Goal: Transaction & Acquisition: Register for event/course

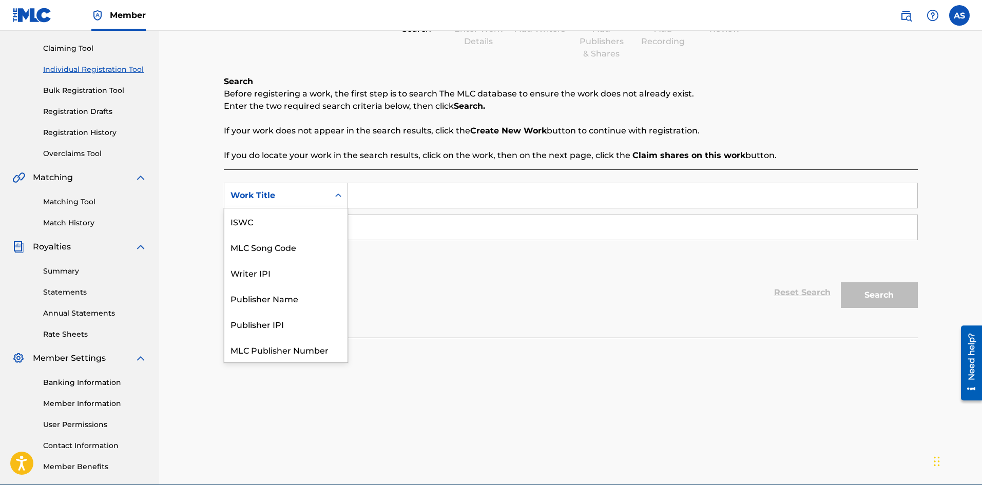
click at [337, 193] on icon "Search Form" at bounding box center [338, 195] width 10 height 10
click at [386, 173] on div "SearchWithCriteria38eb904a-21ea-423a-9fb9-e4373b40a330 7 results available. Use…" at bounding box center [571, 253] width 694 height 168
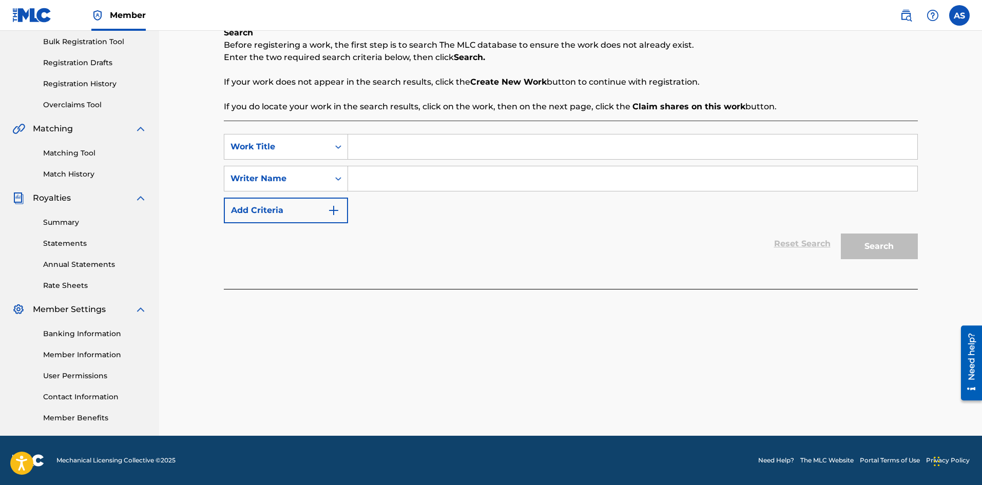
scroll to position [0, 0]
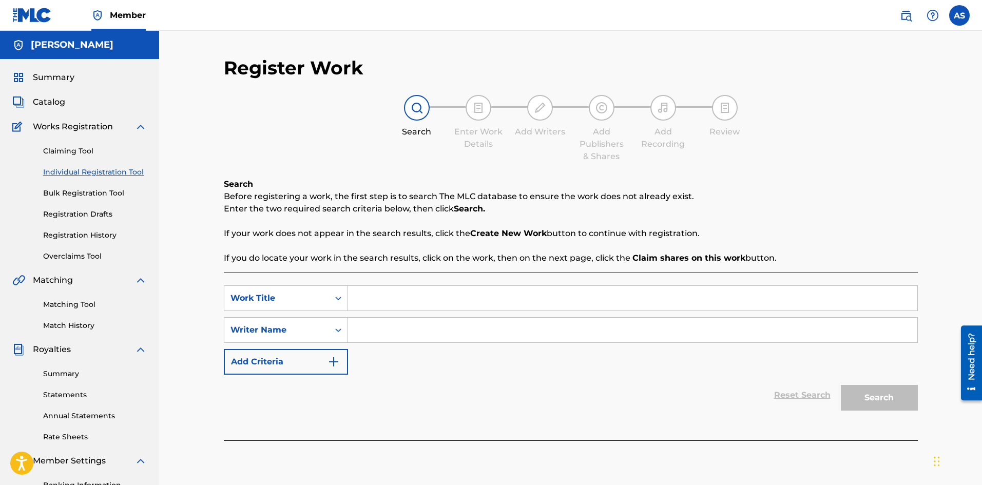
click at [381, 289] on input "Search Form" at bounding box center [632, 298] width 569 height 25
type input "we outside"
click at [405, 324] on input "Search Form" at bounding box center [632, 330] width 569 height 25
type input "[PERSON_NAME]"
click at [888, 408] on button "Search" at bounding box center [879, 398] width 77 height 26
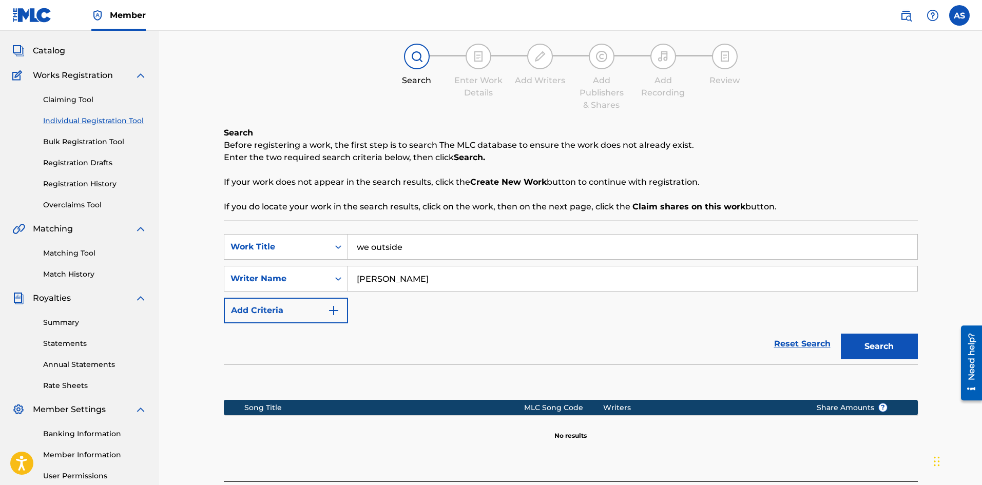
scroll to position [151, 0]
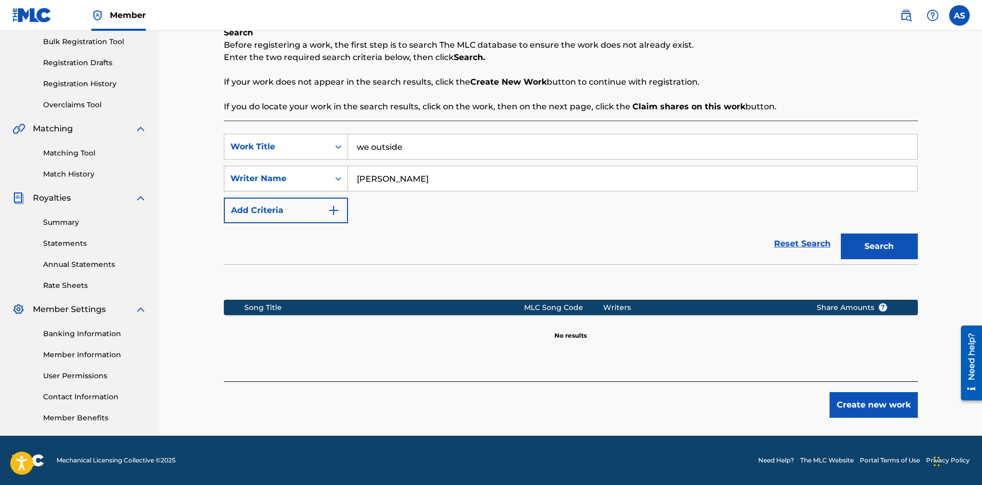
drag, startPoint x: 440, startPoint y: 179, endPoint x: 308, endPoint y: 182, distance: 131.4
click at [308, 182] on div "SearchWithCriteria5941a2d2-edb0-40d1-ac5c-ccfe5b85fcf6 Writer Name [PERSON_NAME]" at bounding box center [571, 179] width 694 height 26
click at [863, 241] on div "Search" at bounding box center [877, 243] width 82 height 41
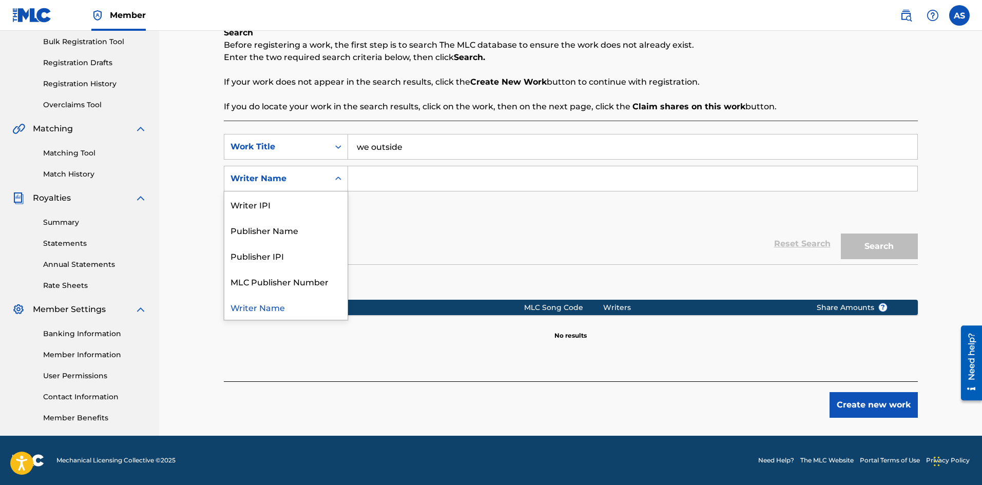
click at [319, 179] on div "Writer Name" at bounding box center [276, 178] width 92 height 12
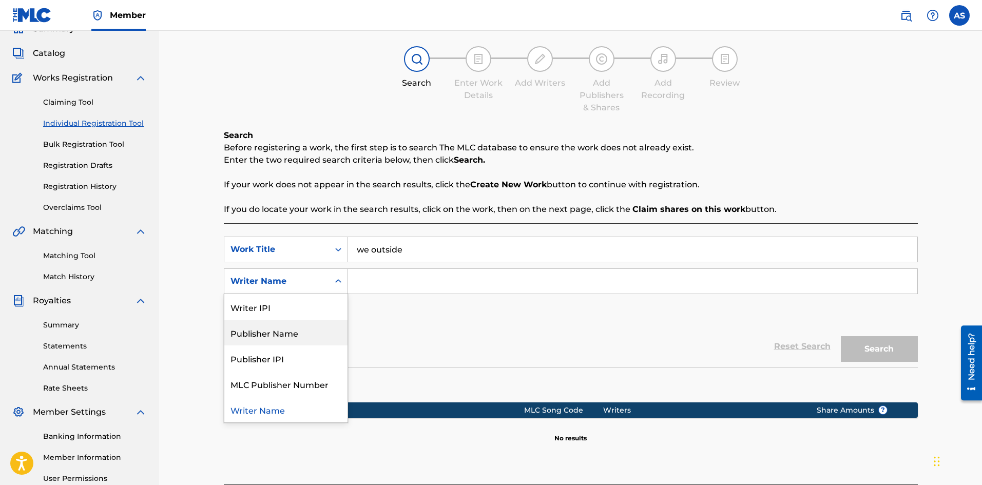
scroll to position [0, 0]
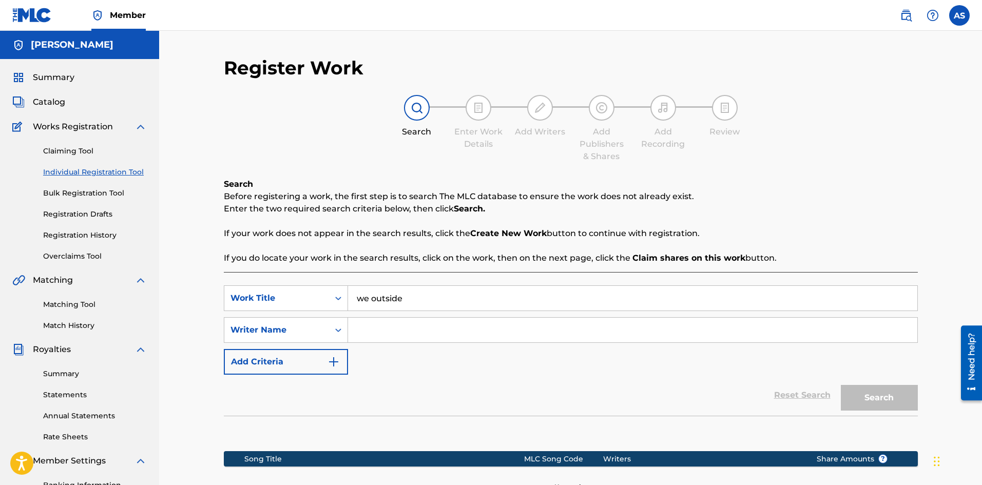
click at [372, 333] on input "Search Form" at bounding box center [632, 330] width 569 height 25
type input "baby money black"
click at [893, 405] on button "Search" at bounding box center [879, 398] width 77 height 26
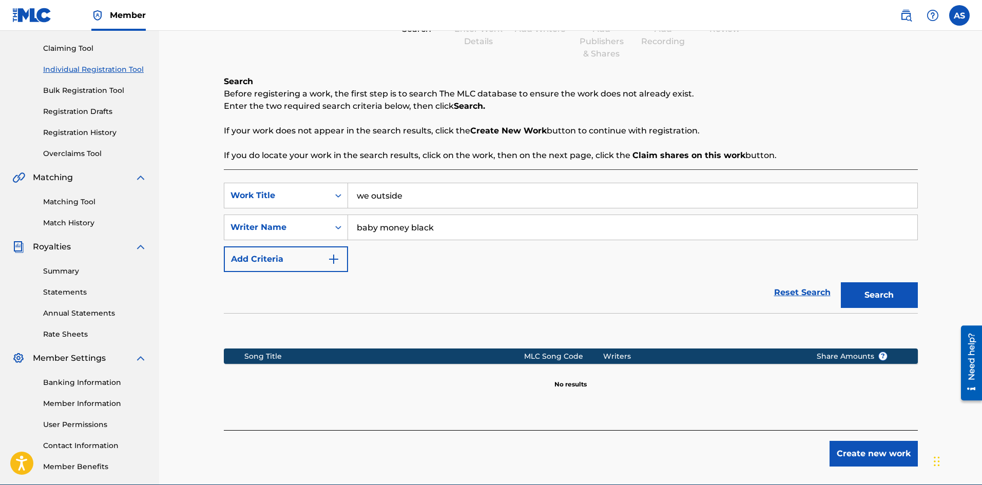
click at [99, 68] on link "Individual Registration Tool" at bounding box center [95, 69] width 104 height 11
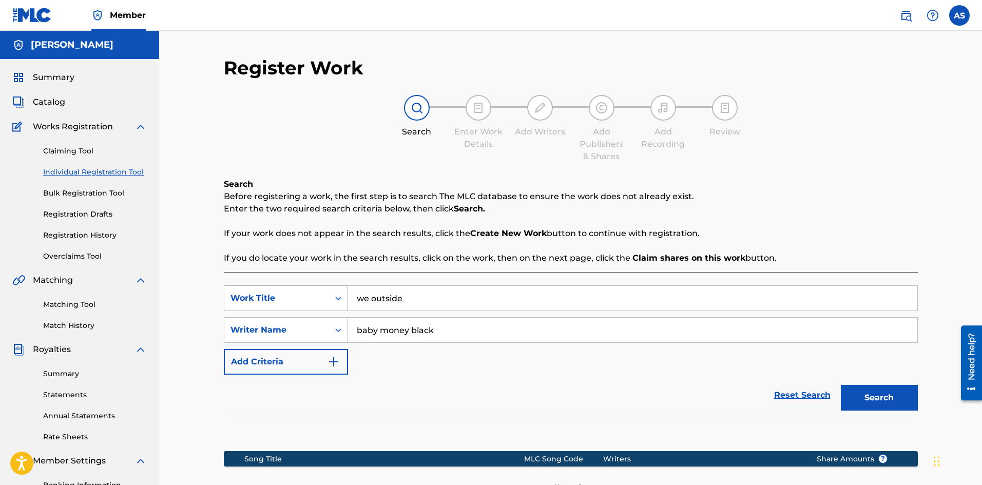
drag, startPoint x: 442, startPoint y: 300, endPoint x: 344, endPoint y: 297, distance: 98.1
click at [344, 297] on div "SearchWithCriteria38eb904a-21ea-423a-9fb9-e4373b40a330 Work Title we outside" at bounding box center [571, 298] width 694 height 26
type input "picante"
drag, startPoint x: 446, startPoint y: 326, endPoint x: 341, endPoint y: 323, distance: 104.7
click at [341, 323] on div "SearchWithCriteria5941a2d2-edb0-40d1-ac5c-ccfe5b85fcf6 Writer Name baby money b…" at bounding box center [571, 330] width 694 height 26
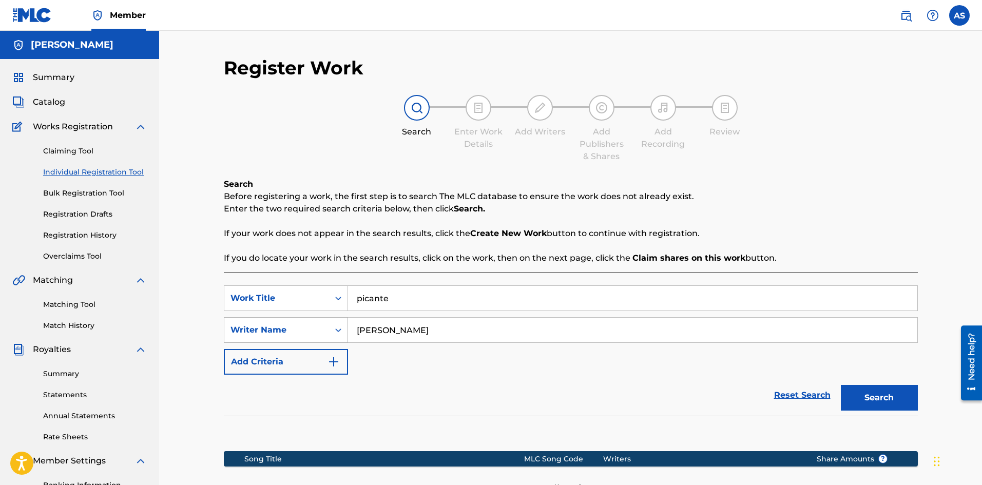
type input "[PERSON_NAME]"
click at [841, 385] on button "Search" at bounding box center [879, 398] width 77 height 26
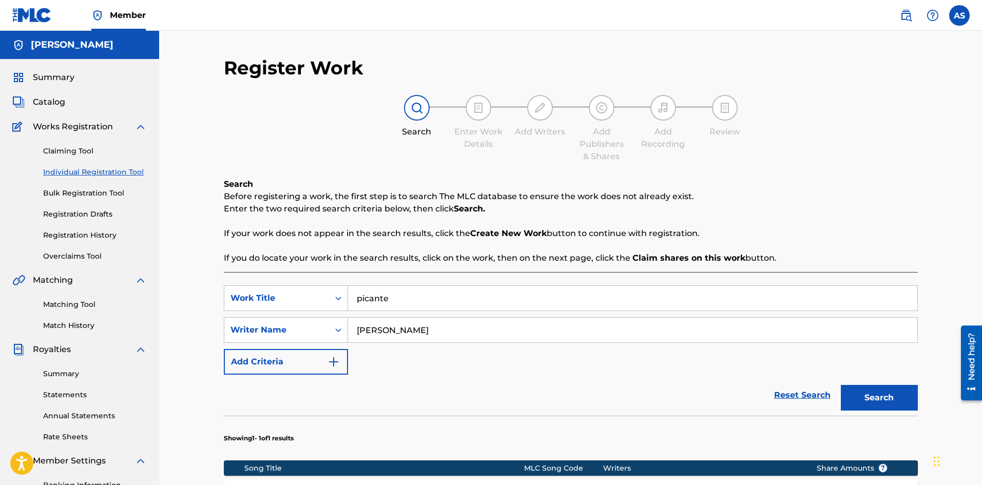
scroll to position [154, 0]
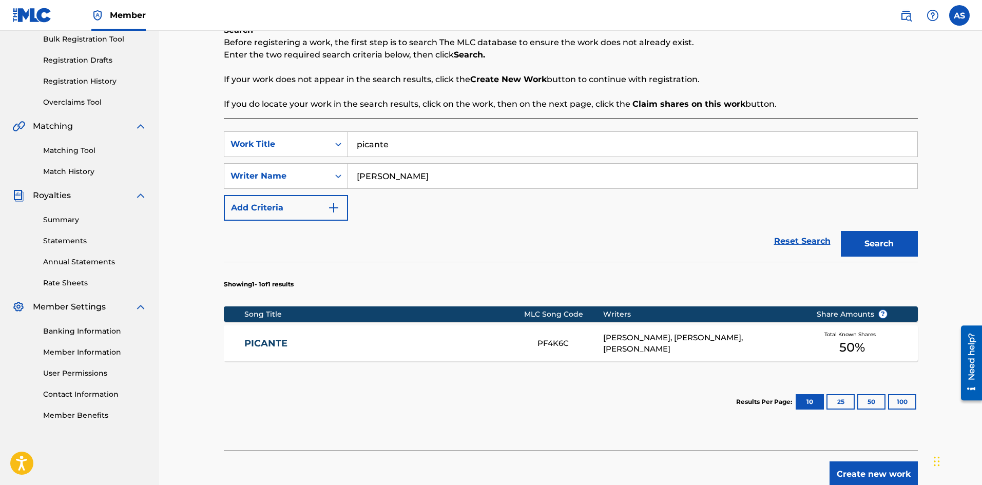
click at [732, 344] on div "[PERSON_NAME], [PERSON_NAME], [PERSON_NAME]" at bounding box center [702, 343] width 198 height 23
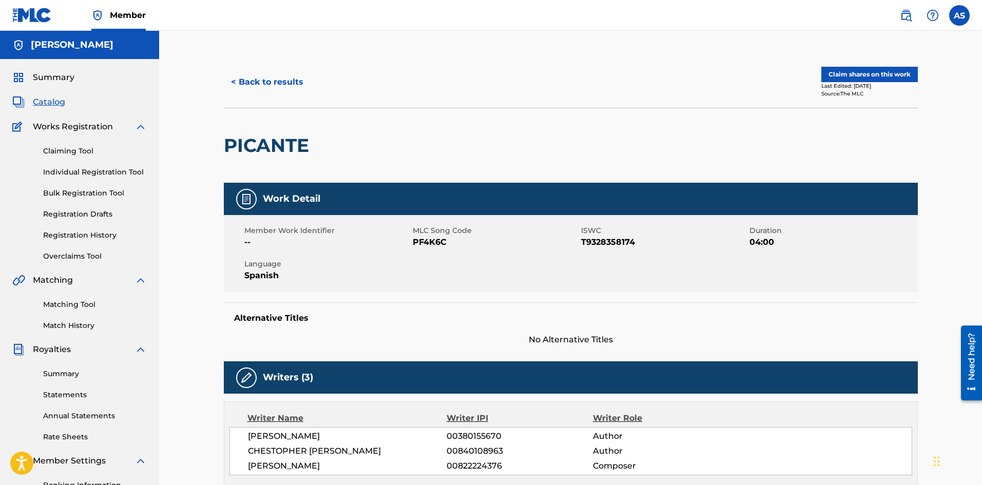
click at [848, 75] on button "Claim shares on this work" at bounding box center [869, 74] width 96 height 15
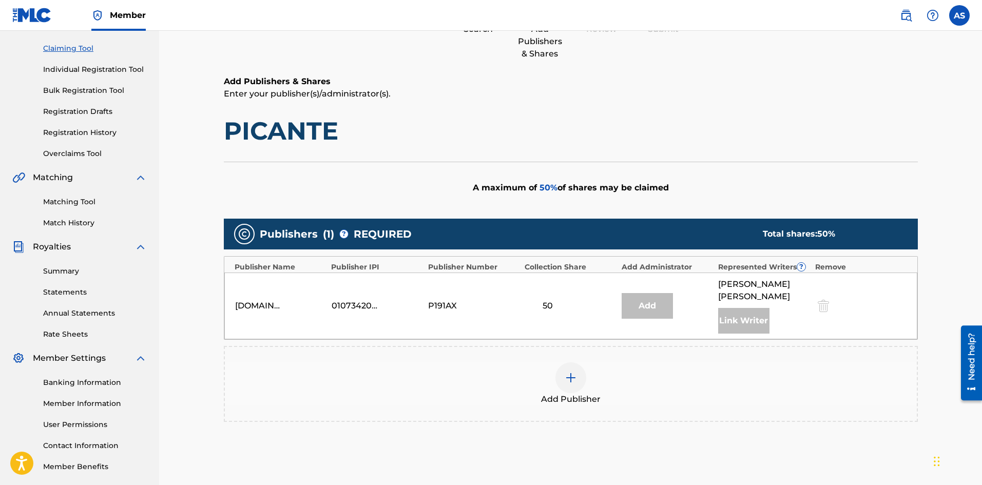
scroll to position [193, 0]
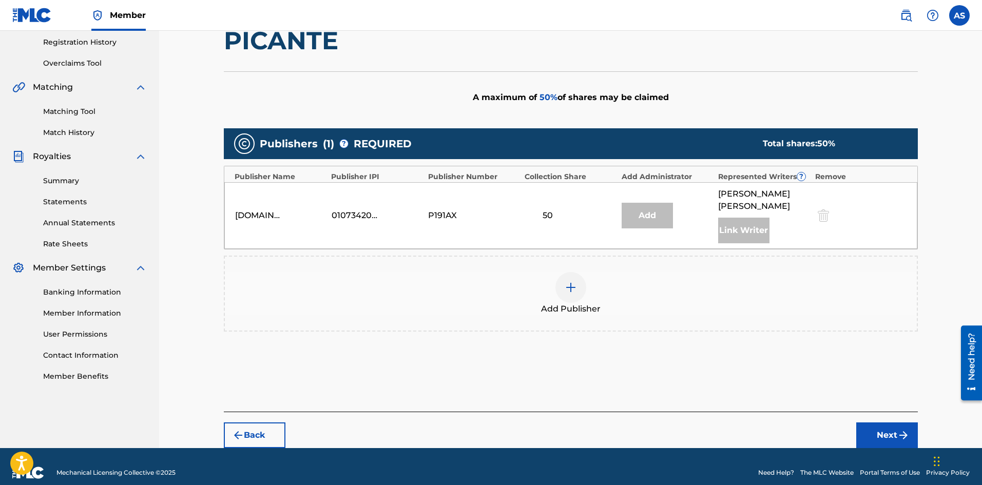
click at [888, 422] on button "Next" at bounding box center [887, 435] width 62 height 26
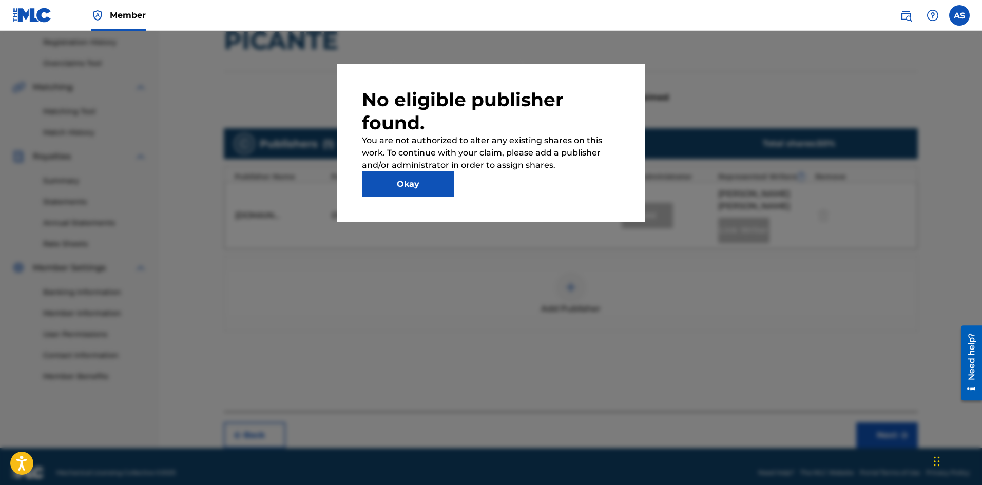
click at [446, 186] on button "Okay" at bounding box center [408, 184] width 92 height 26
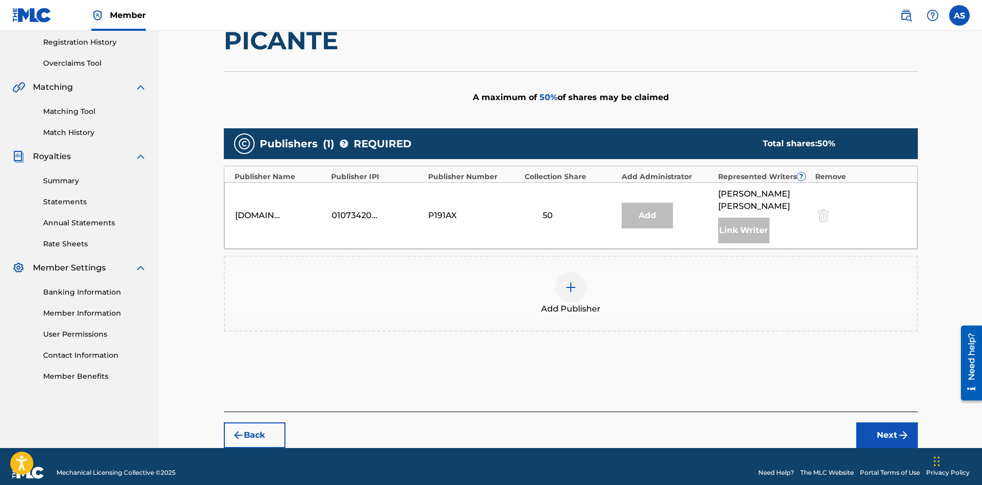
scroll to position [142, 0]
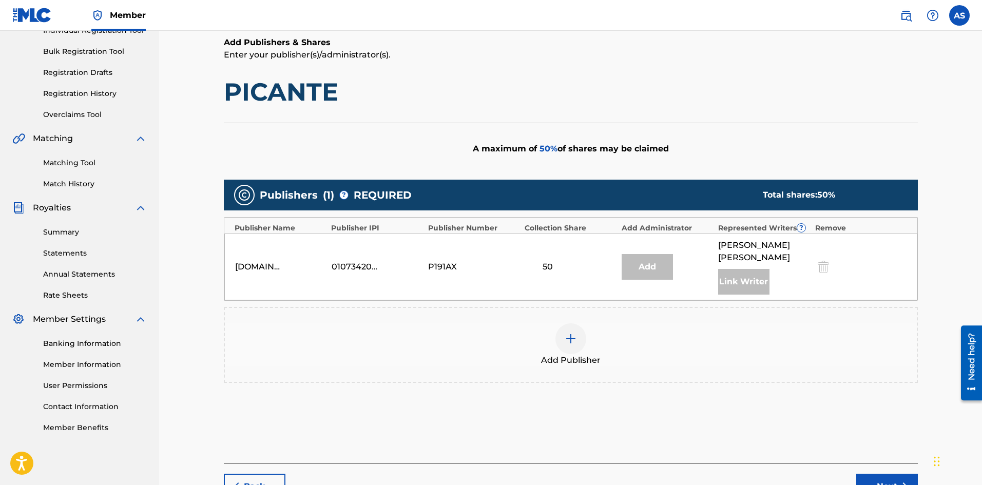
click at [547, 261] on div "50" at bounding box center [548, 267] width 46 height 12
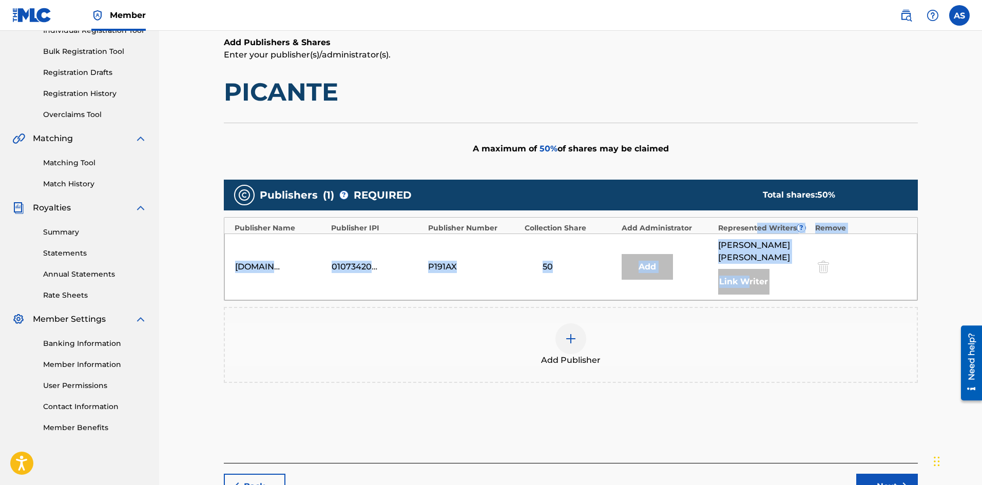
drag, startPoint x: 756, startPoint y: 230, endPoint x: 748, endPoint y: 272, distance: 42.9
click at [748, 272] on div "Publisher Name Publisher IPI Publisher Number Collection Share Add Administrato…" at bounding box center [571, 259] width 694 height 84
click at [742, 274] on div "Link Writer" at bounding box center [743, 282] width 51 height 26
click at [737, 286] on div "[DOMAIN_NAME] 01073420784 P191AX 50 Add [PERSON_NAME] Link Writer" at bounding box center [570, 267] width 693 height 67
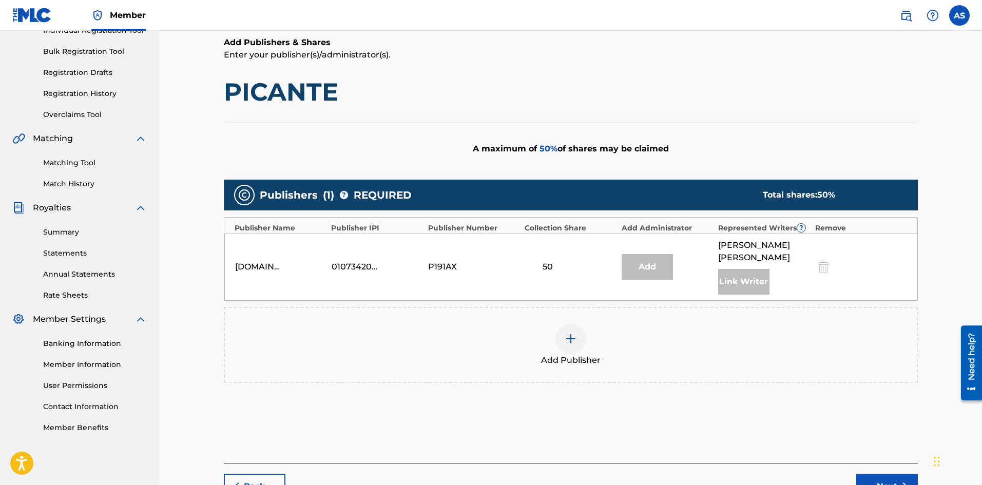
drag, startPoint x: 315, startPoint y: 190, endPoint x: 351, endPoint y: 196, distance: 35.9
click at [316, 190] on span "Publishers" at bounding box center [289, 194] width 58 height 15
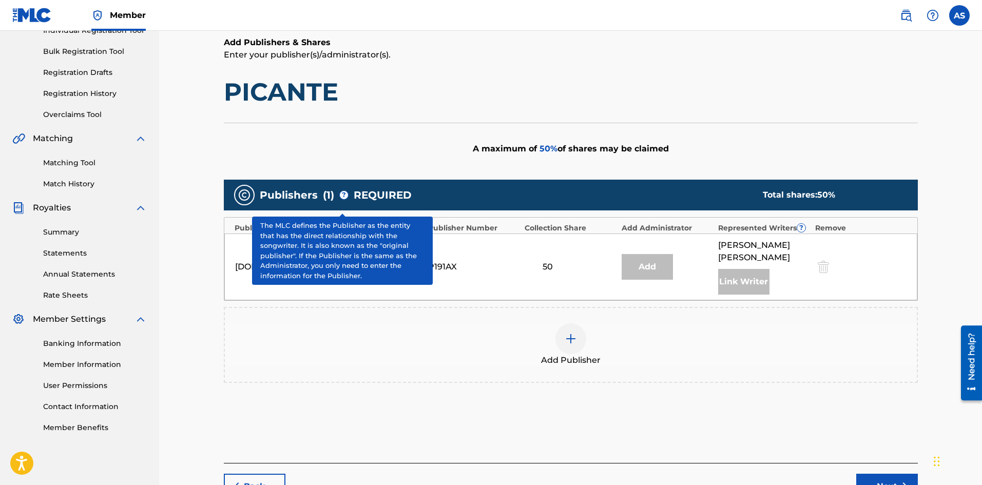
click at [354, 196] on span "REQUIRED" at bounding box center [383, 194] width 58 height 15
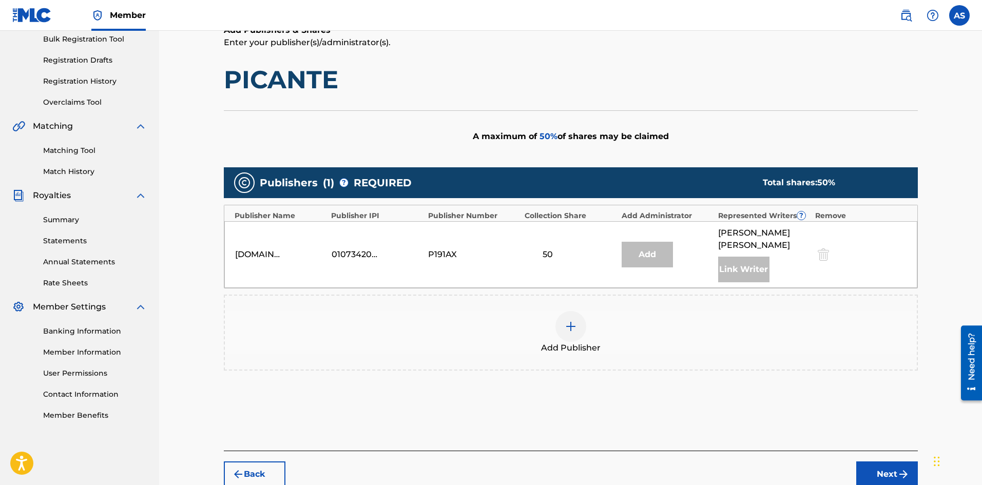
scroll to position [193, 0]
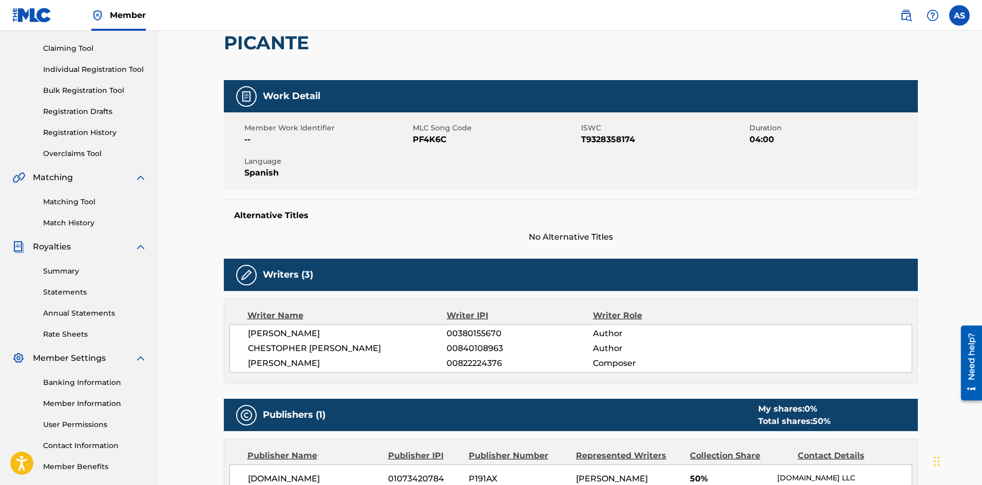
scroll to position [154, 0]
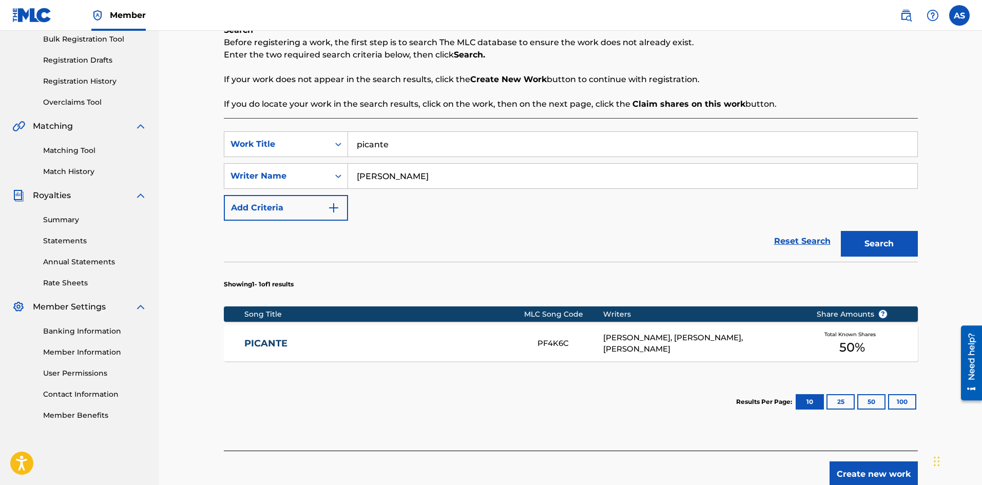
drag, startPoint x: 426, startPoint y: 142, endPoint x: 350, endPoint y: 141, distance: 76.0
click at [350, 141] on input "picante" at bounding box center [632, 144] width 569 height 25
click at [841, 231] on button "Search" at bounding box center [879, 244] width 77 height 26
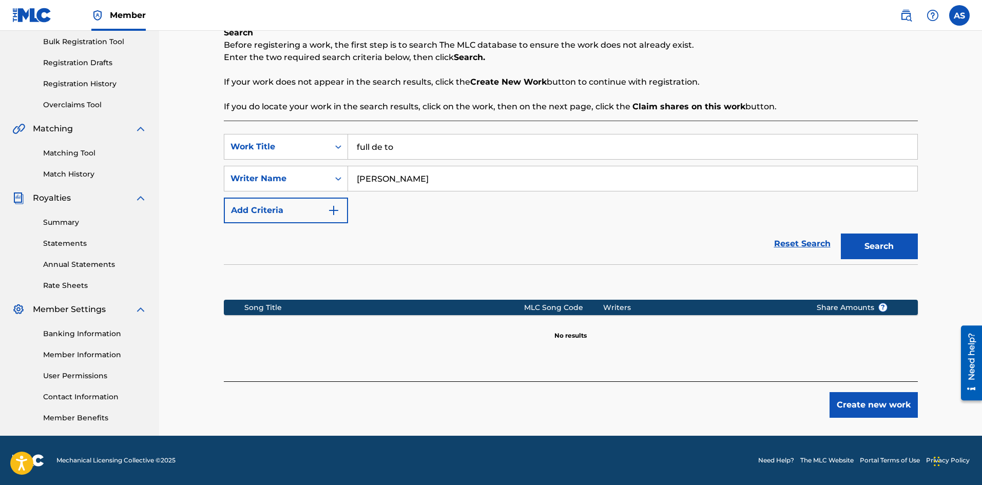
click at [841, 234] on button "Search" at bounding box center [879, 247] width 77 height 26
type input "f"
click at [841, 234] on button "Search" at bounding box center [879, 247] width 77 height 26
type input "d"
click at [841, 234] on button "Search" at bounding box center [879, 247] width 77 height 26
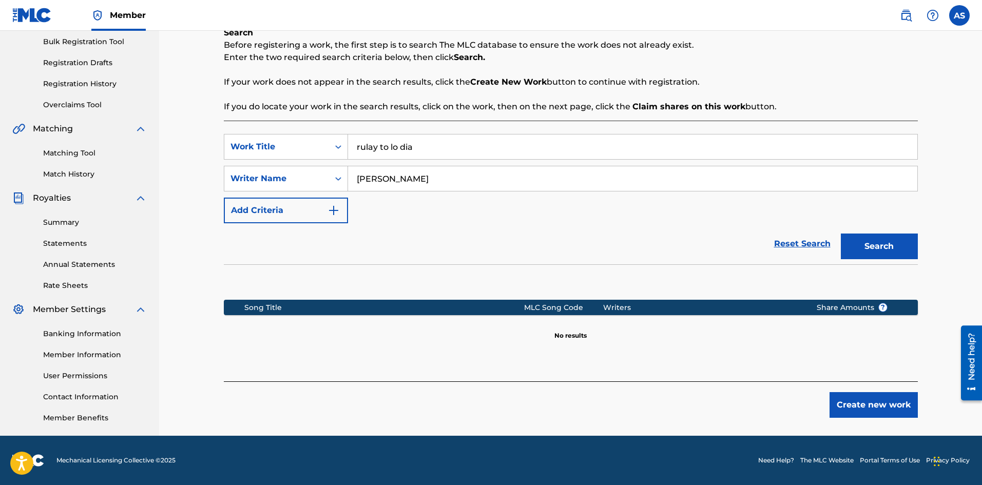
click at [868, 253] on button "Search" at bounding box center [879, 247] width 77 height 26
click at [867, 253] on button "Search" at bounding box center [879, 247] width 77 height 26
drag, startPoint x: 480, startPoint y: 152, endPoint x: 323, endPoint y: 152, distance: 157.1
click at [323, 152] on div "SearchWithCriteria38eb904a-21ea-423a-9fb9-e4373b40a330 Work Title rulay to lo d…" at bounding box center [571, 147] width 694 height 26
drag, startPoint x: 421, startPoint y: 180, endPoint x: 349, endPoint y: 180, distance: 72.4
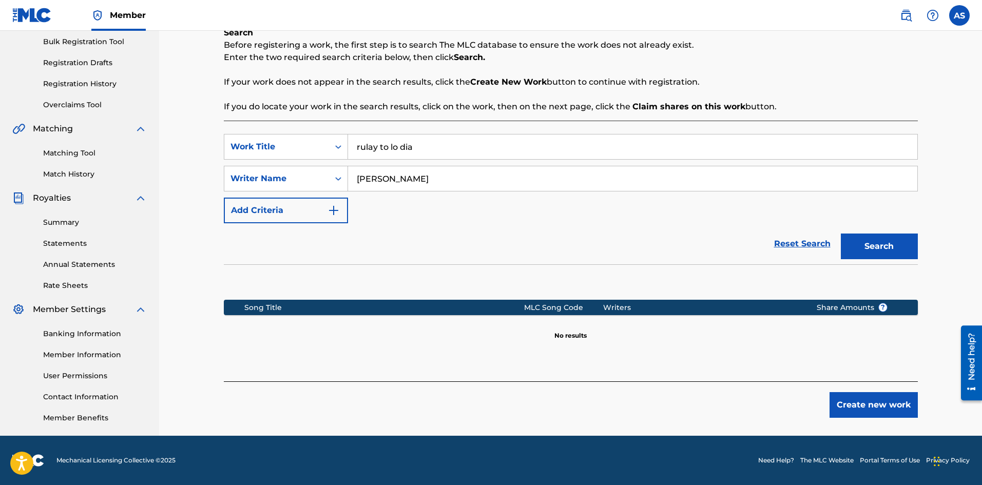
click at [349, 180] on input "[PERSON_NAME]" at bounding box center [632, 178] width 569 height 25
click at [466, 178] on input "[PERSON_NAME]" at bounding box center [632, 178] width 569 height 25
drag, startPoint x: 429, startPoint y: 157, endPoint x: 329, endPoint y: 153, distance: 100.2
click at [329, 153] on div "SearchWithCriteria38eb904a-21ea-423a-9fb9-e4373b40a330 Work Title rulay to lo d…" at bounding box center [571, 147] width 694 height 26
type input "picante"
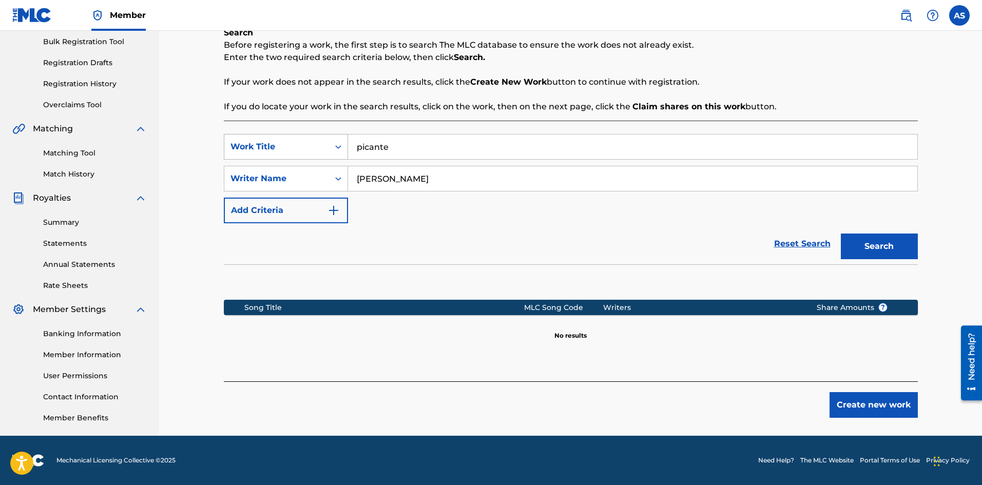
click at [841, 234] on button "Search" at bounding box center [879, 247] width 77 height 26
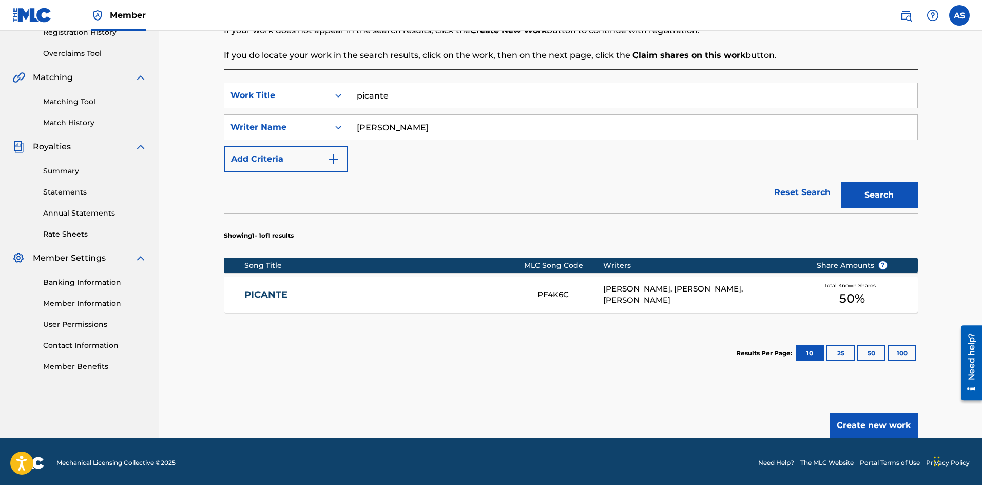
scroll to position [205, 0]
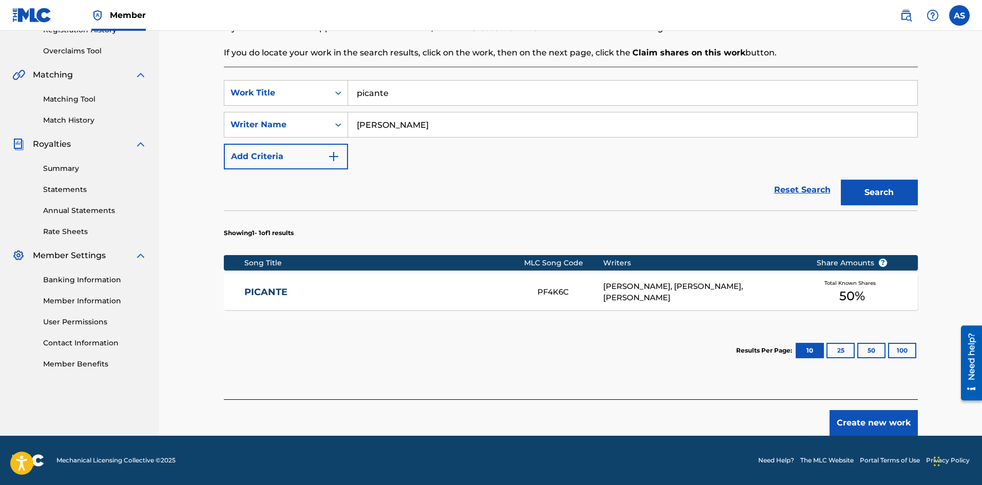
click at [850, 288] on span "50 %" at bounding box center [852, 296] width 26 height 18
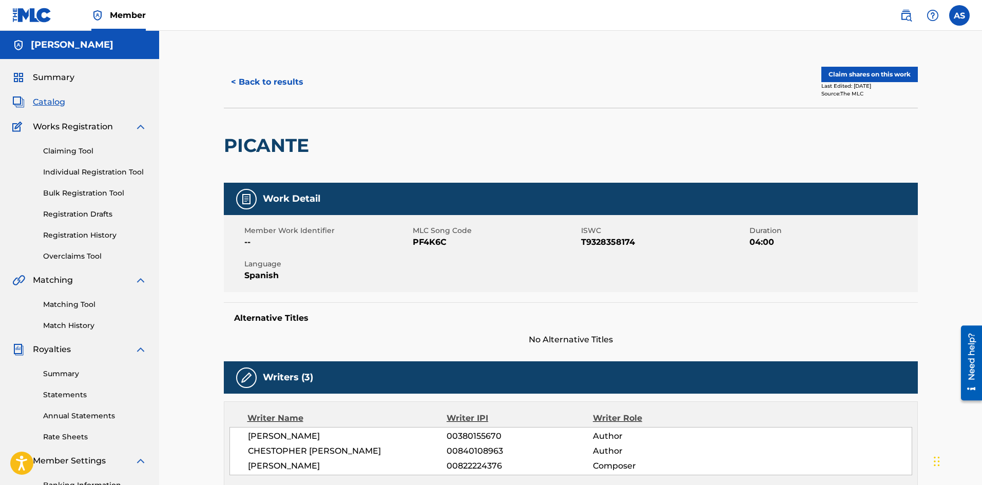
click at [858, 76] on button "Claim shares on this work" at bounding box center [869, 74] width 96 height 15
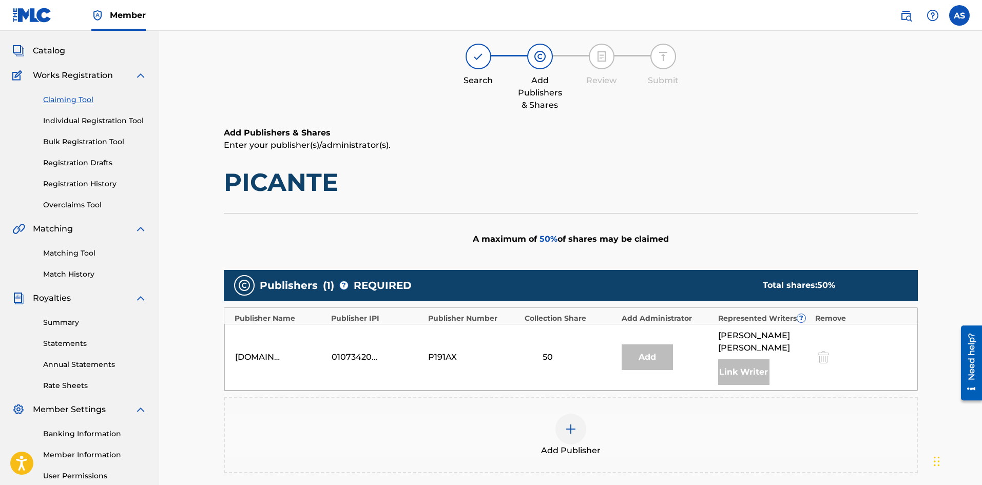
scroll to position [103, 0]
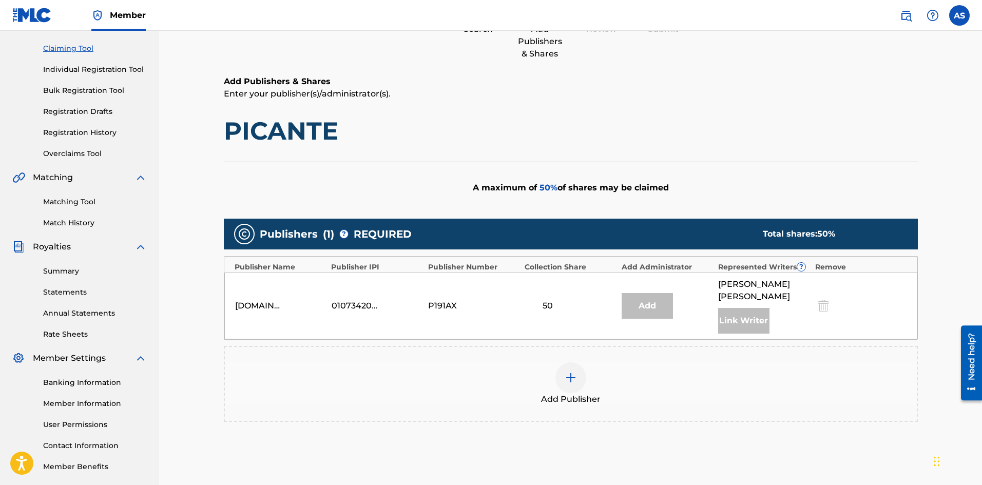
click at [567, 372] on img at bounding box center [571, 378] width 12 height 12
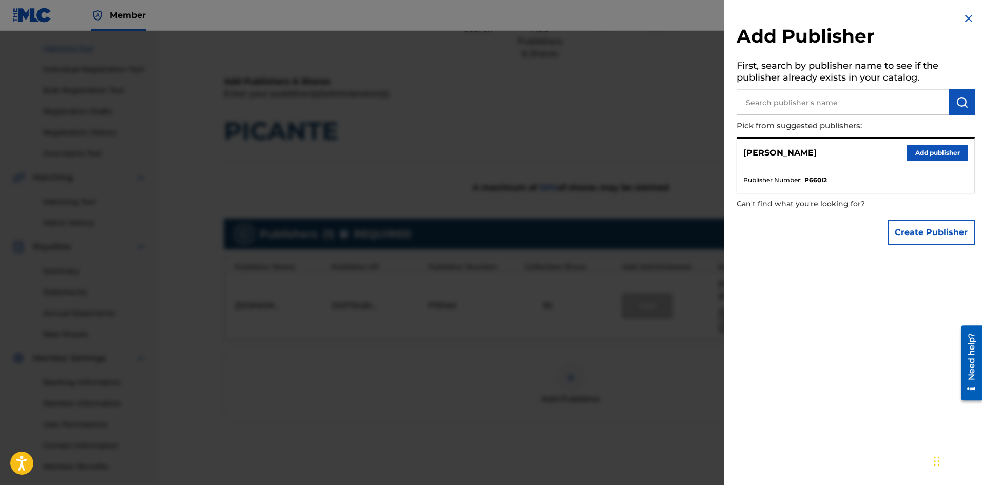
click at [925, 159] on button "Add publisher" at bounding box center [937, 152] width 62 height 15
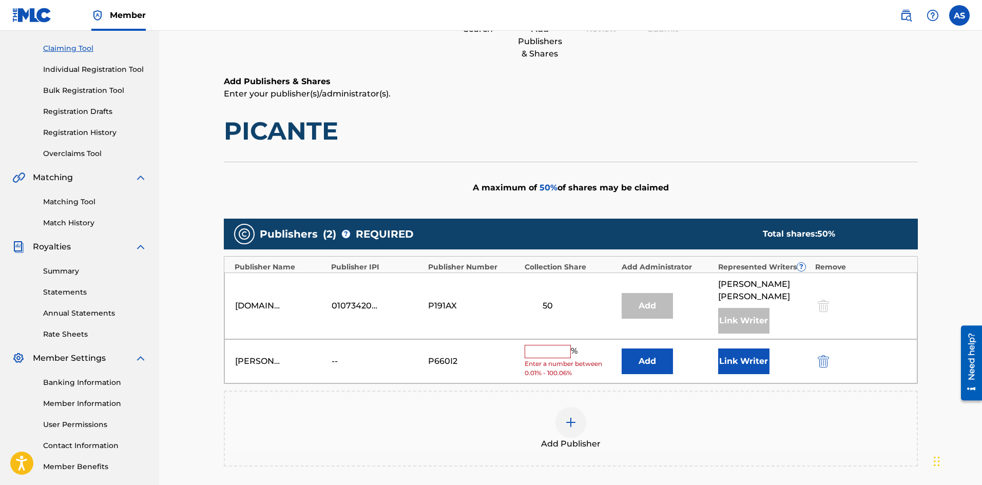
click at [559, 345] on input "text" at bounding box center [548, 351] width 46 height 13
type input "4"
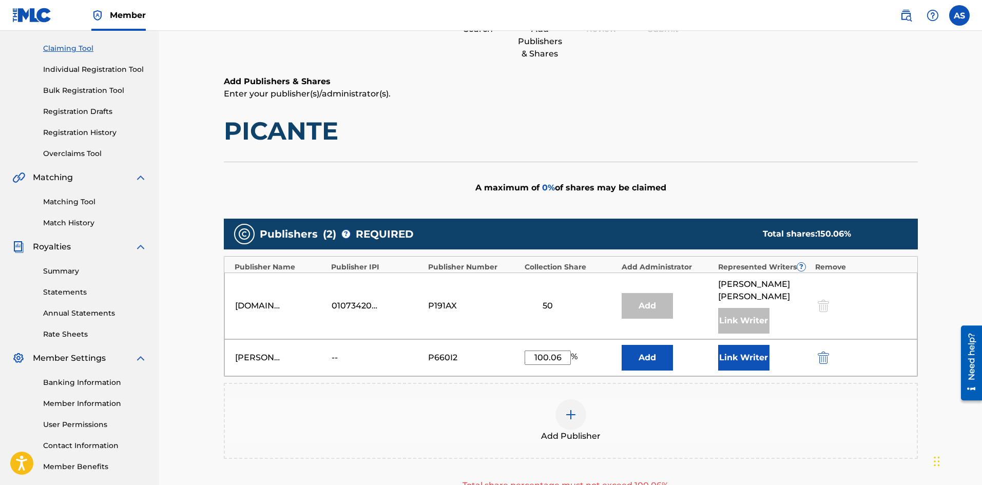
click at [715, 438] on div "Add Publisher" at bounding box center [571, 421] width 694 height 76
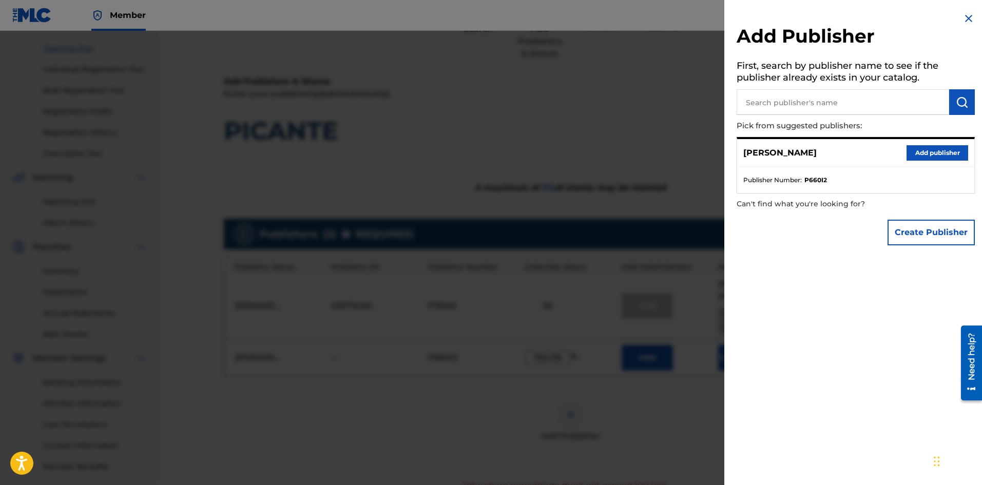
click at [962, 21] on img at bounding box center [968, 18] width 12 height 12
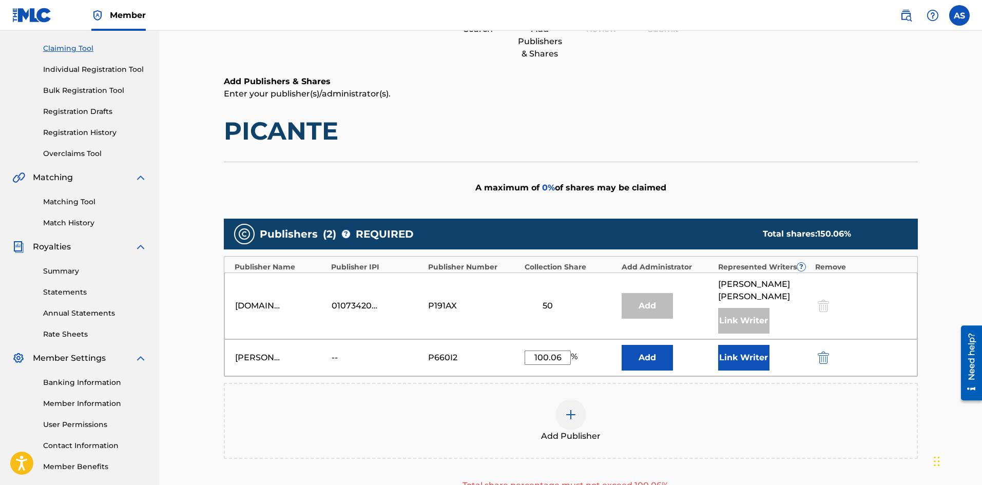
click at [650, 345] on button "Add" at bounding box center [647, 358] width 51 height 26
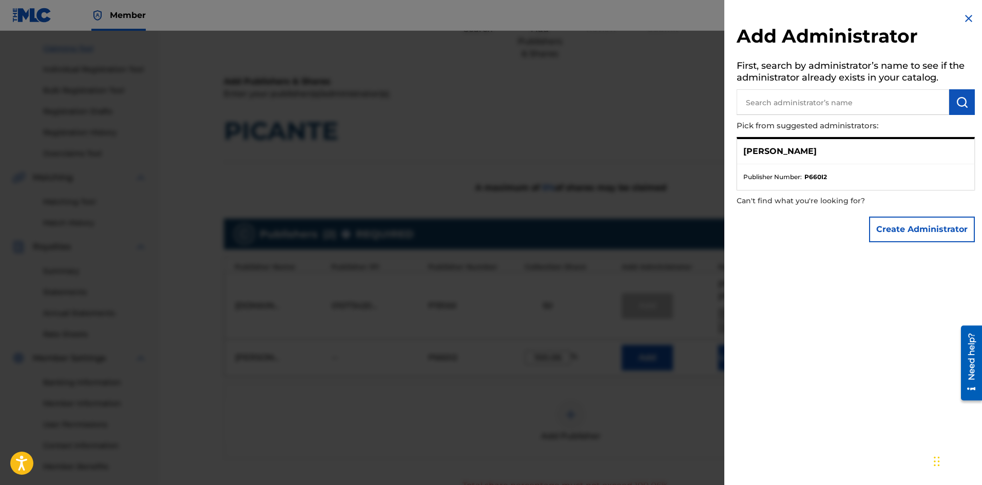
click at [966, 21] on img at bounding box center [968, 18] width 12 height 12
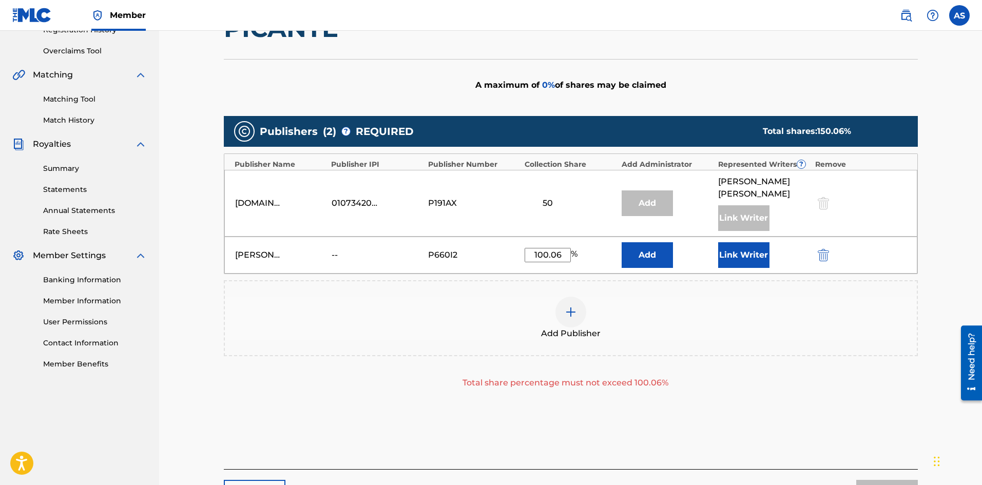
scroll to position [257, 0]
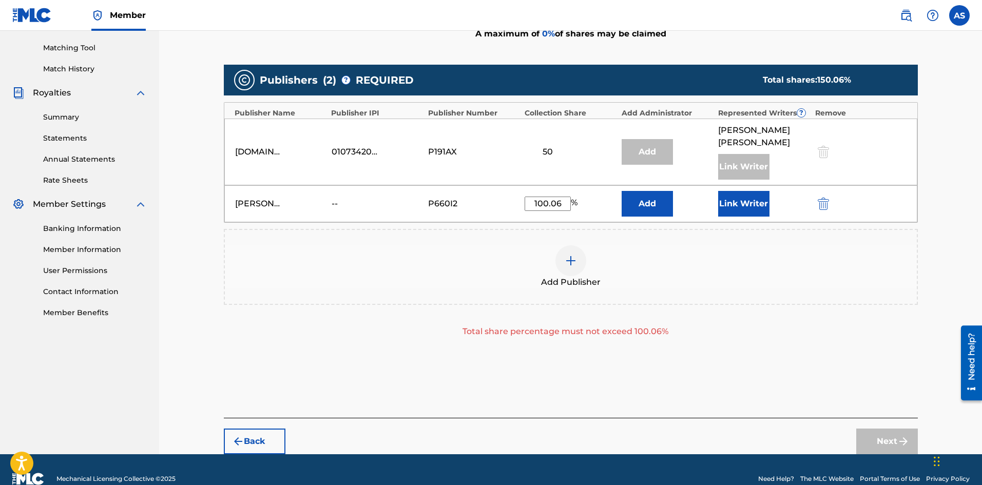
click at [560, 197] on input "100.06" at bounding box center [548, 204] width 46 height 14
click at [656, 251] on div "Add Publisher" at bounding box center [571, 266] width 692 height 43
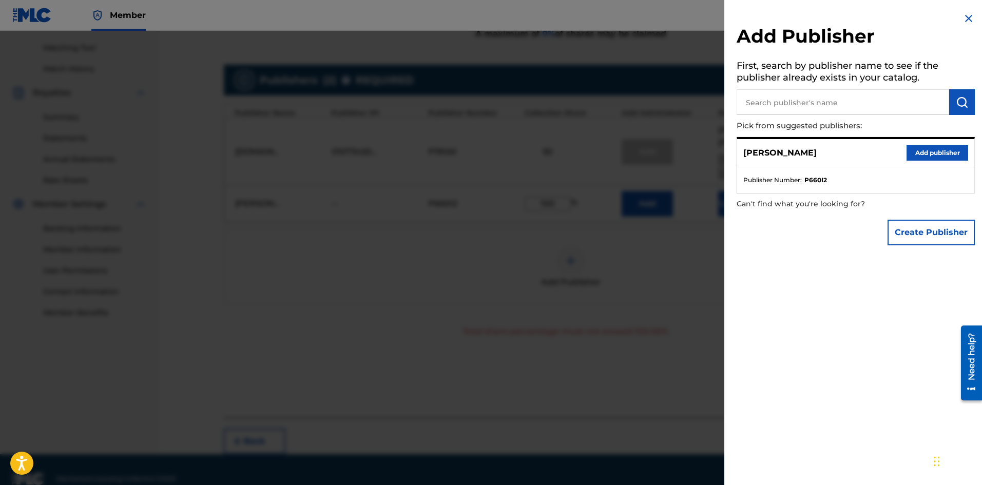
click at [920, 153] on button "Add publisher" at bounding box center [937, 152] width 62 height 15
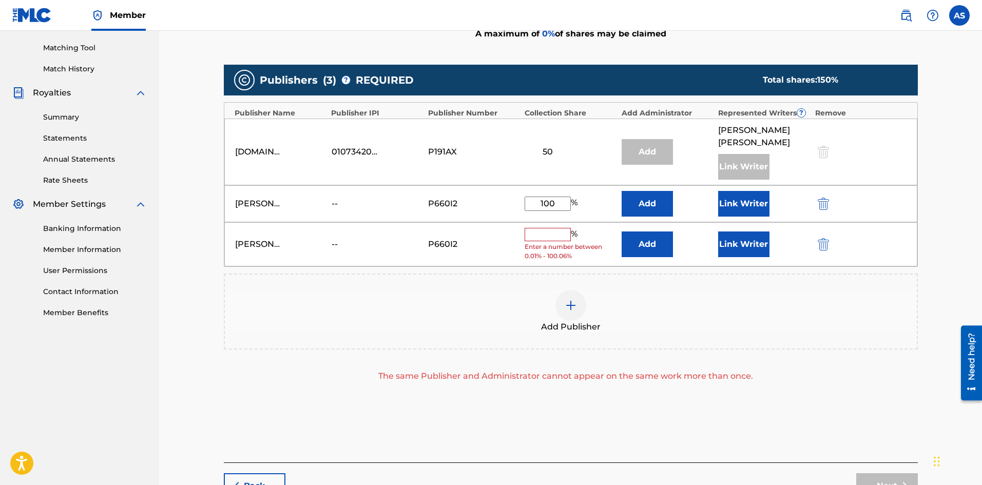
click at [825, 238] on img "submit" at bounding box center [823, 244] width 11 height 12
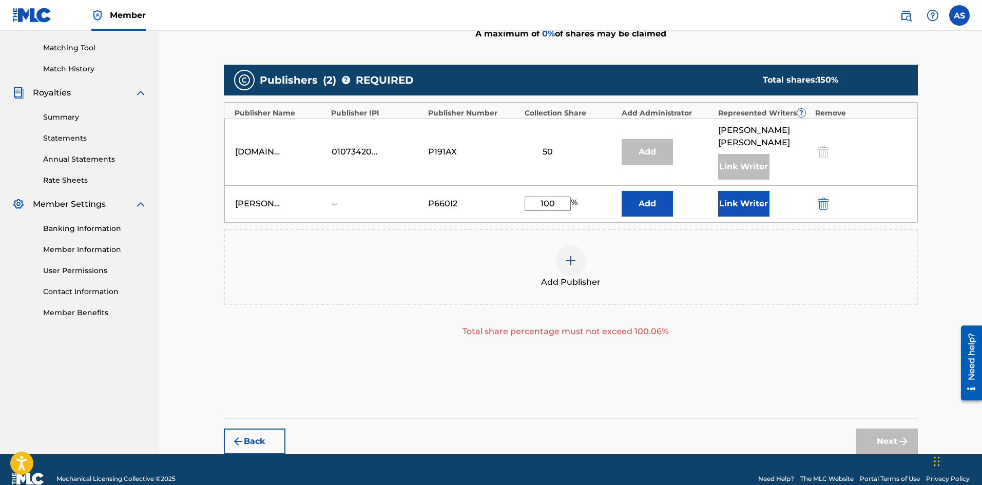
drag, startPoint x: 556, startPoint y: 194, endPoint x: 529, endPoint y: 194, distance: 27.7
click at [529, 197] on input "100" at bounding box center [548, 204] width 46 height 14
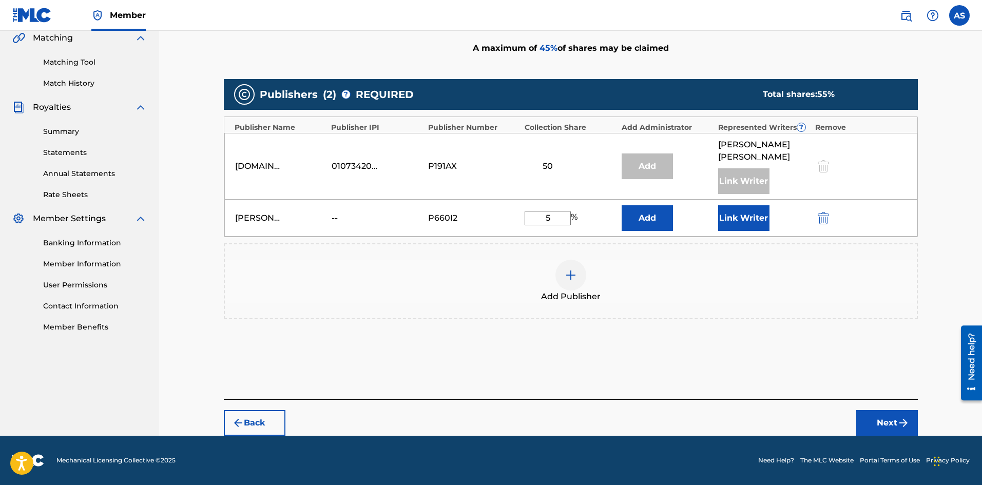
scroll to position [230, 0]
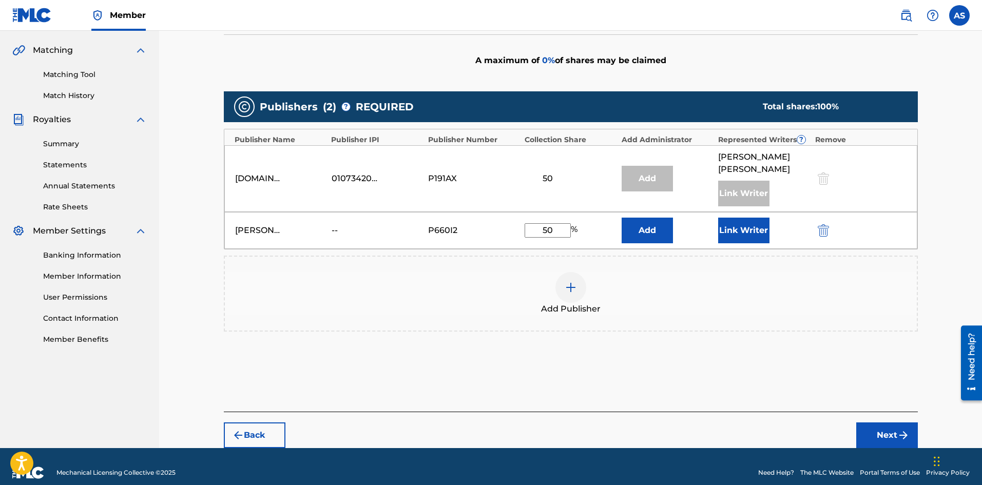
type input "5"
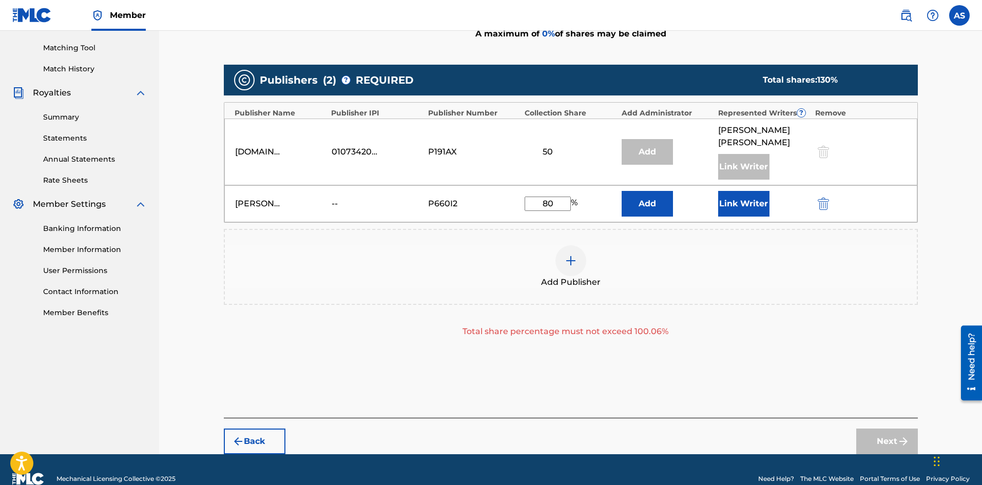
type input "8"
type input "6"
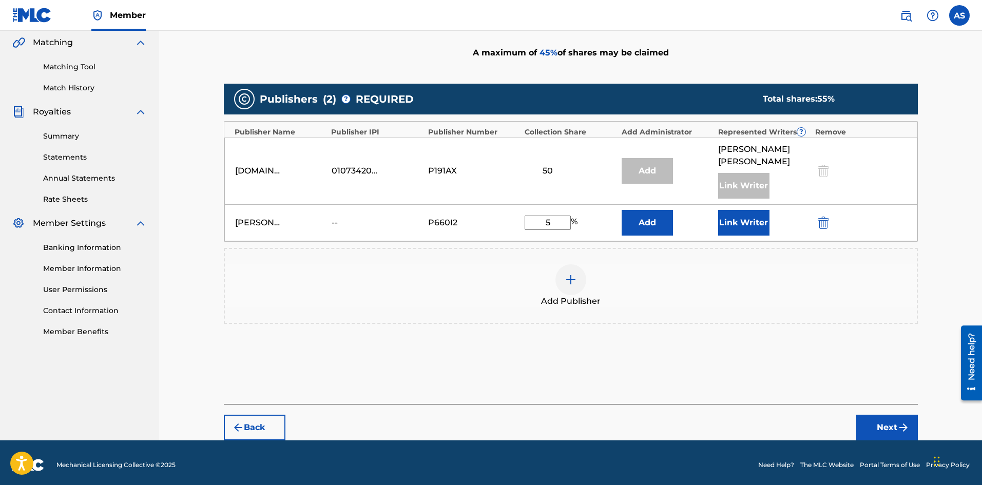
scroll to position [230, 0]
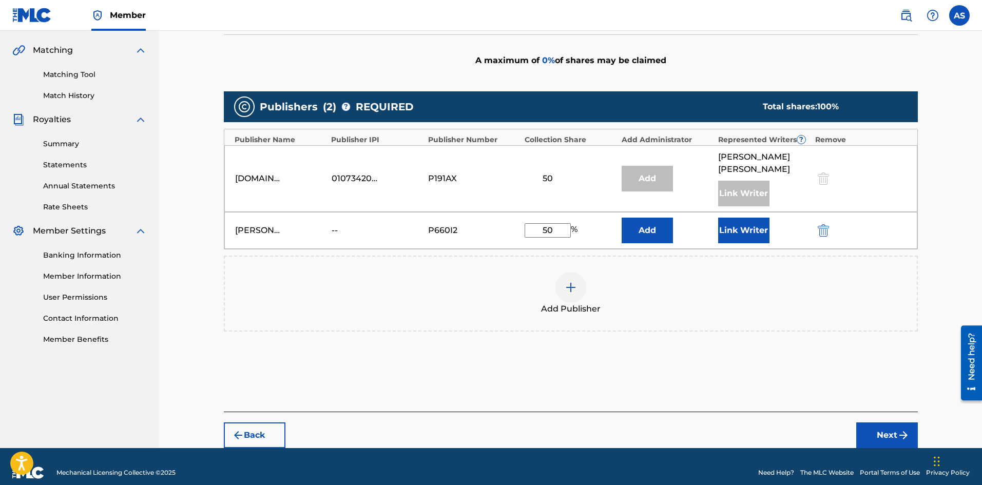
type input "50"
click at [899, 429] on img "submit" at bounding box center [903, 435] width 12 height 12
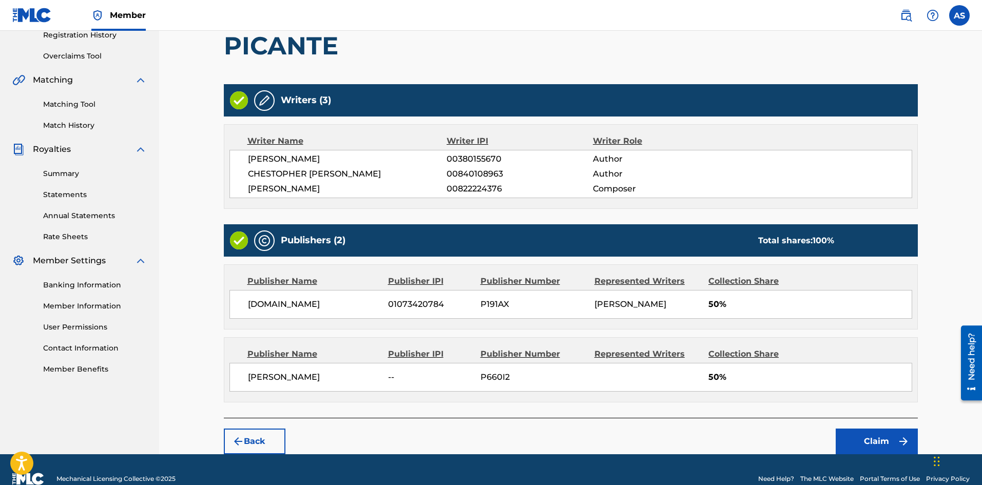
scroll to position [219, 0]
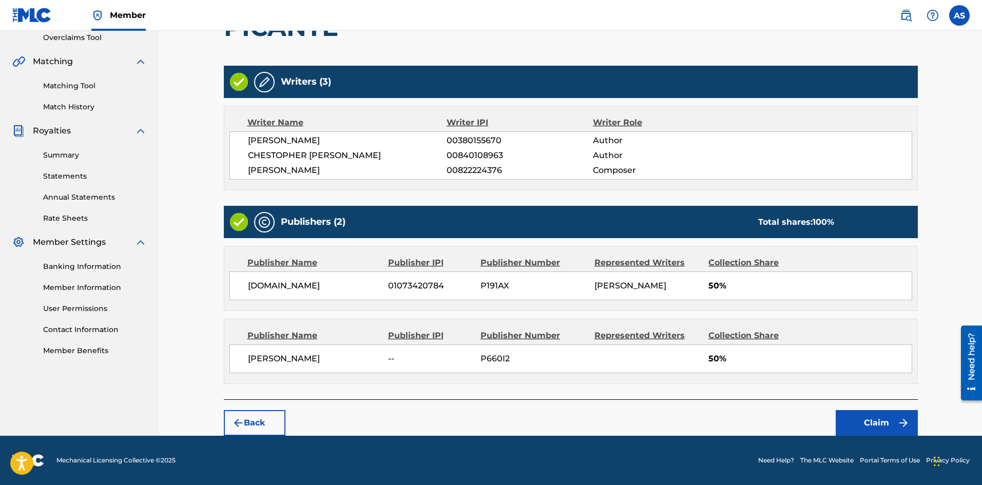
click at [863, 428] on button "Claim" at bounding box center [877, 423] width 82 height 26
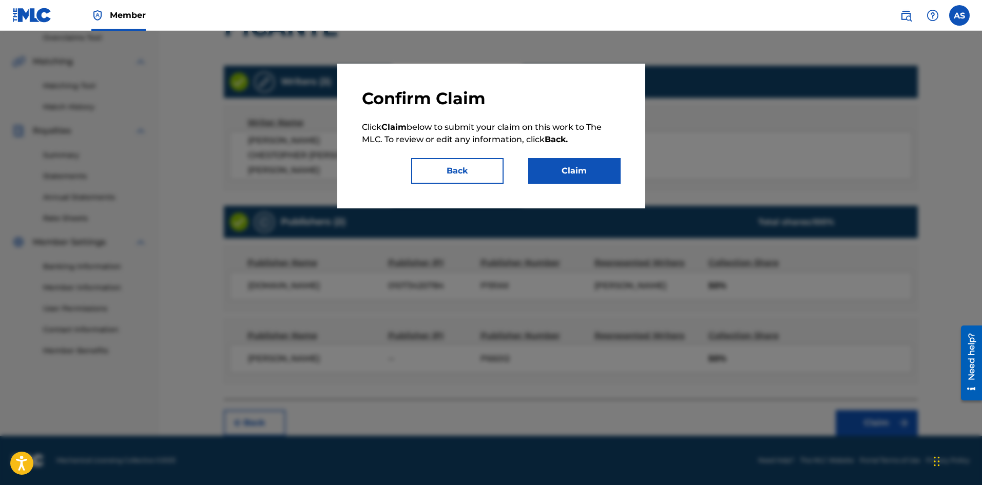
click at [574, 171] on button "Claim" at bounding box center [574, 171] width 92 height 26
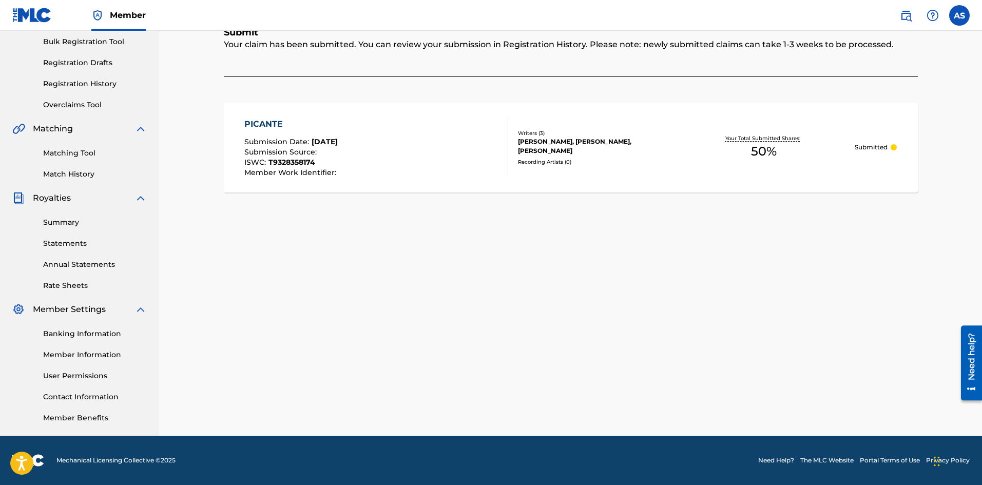
scroll to position [0, 0]
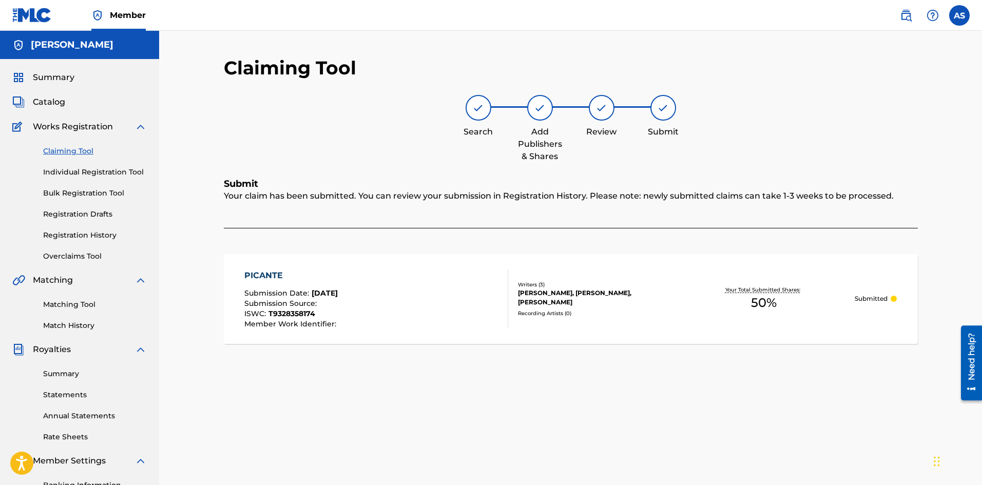
click at [73, 154] on link "Claiming Tool" at bounding box center [95, 151] width 104 height 11
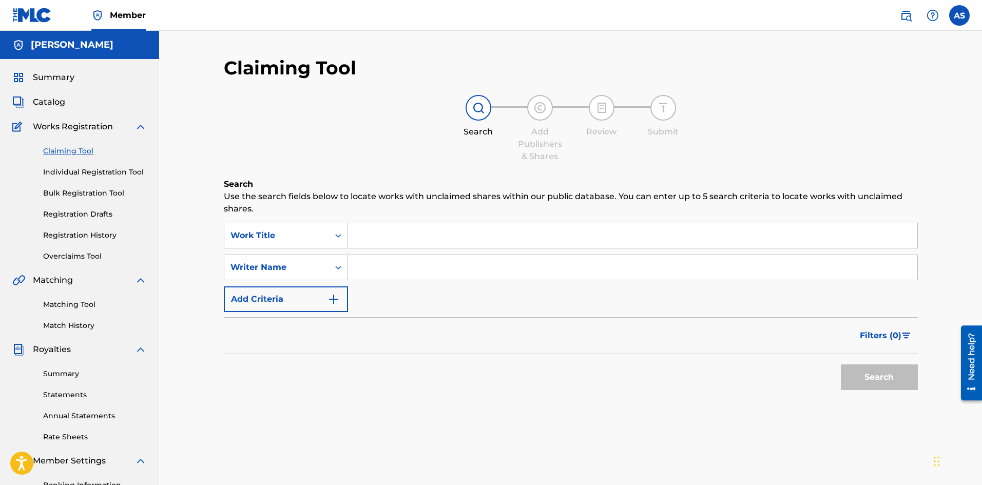
click at [97, 176] on link "Individual Registration Tool" at bounding box center [95, 172] width 104 height 11
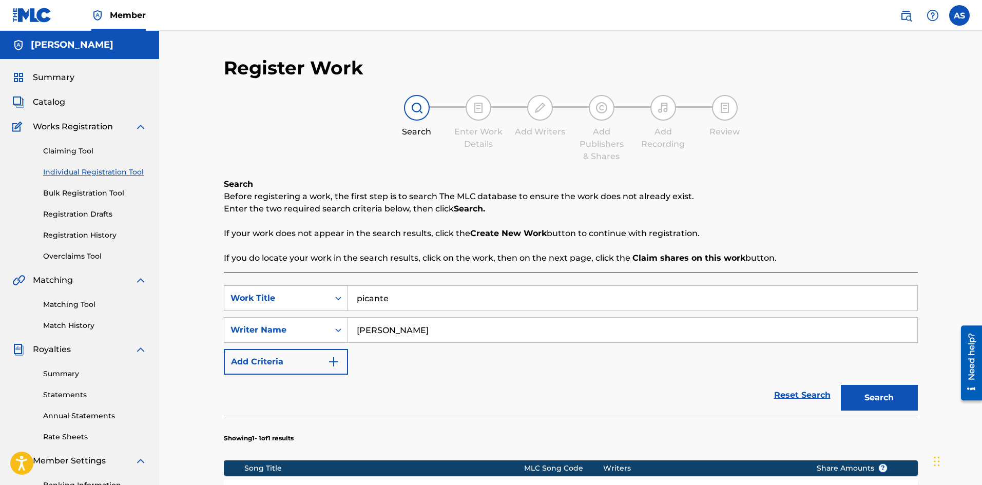
drag, startPoint x: 414, startPoint y: 300, endPoint x: 328, endPoint y: 303, distance: 85.8
click at [332, 302] on div "SearchWithCriteria38eb904a-21ea-423a-9fb9-e4373b40a330 Work Title picante" at bounding box center [571, 298] width 694 height 26
type input "rulay to lo dia"
click at [841, 385] on button "Search" at bounding box center [879, 398] width 77 height 26
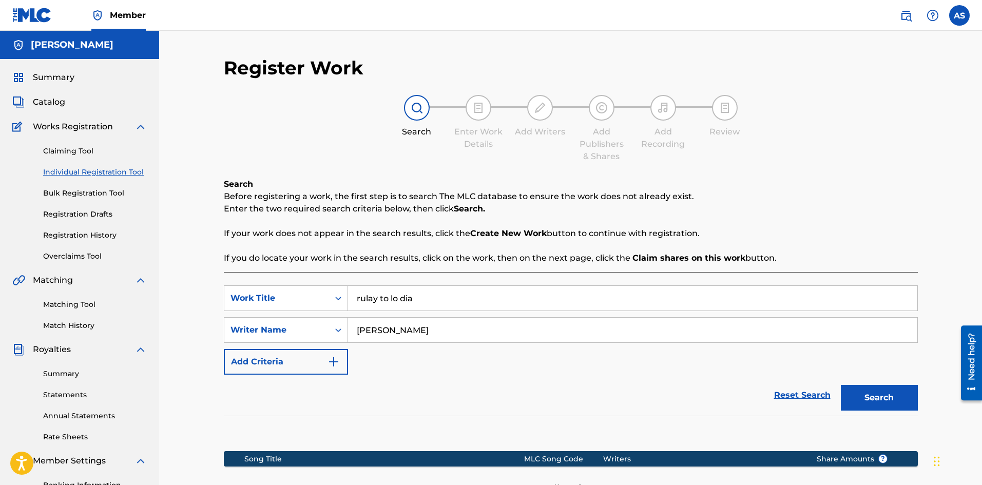
scroll to position [151, 0]
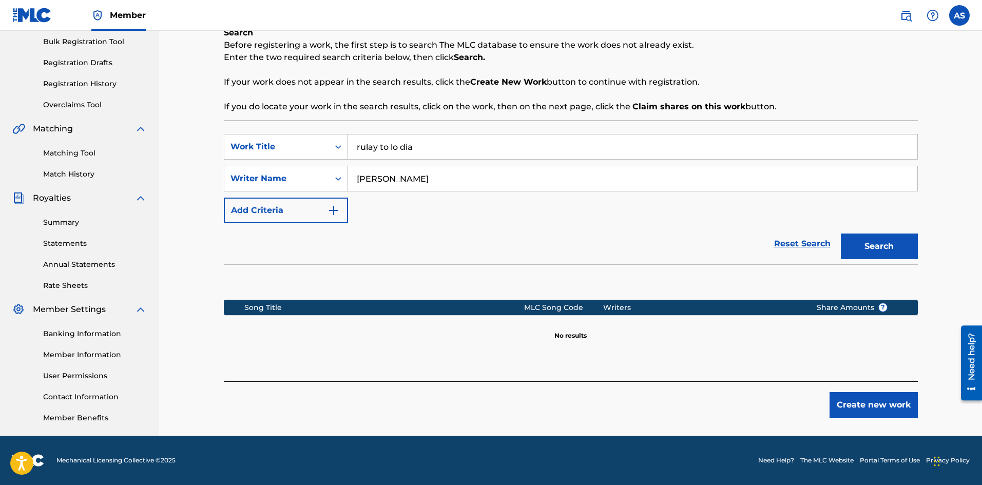
drag, startPoint x: 435, startPoint y: 172, endPoint x: 357, endPoint y: 183, distance: 78.2
click at [357, 183] on input "[PERSON_NAME]" at bounding box center [632, 178] width 569 height 25
type input "[PERSON_NAME] alberis"
click at [841, 234] on button "Search" at bounding box center [879, 247] width 77 height 26
click at [868, 239] on button "Search" at bounding box center [879, 247] width 77 height 26
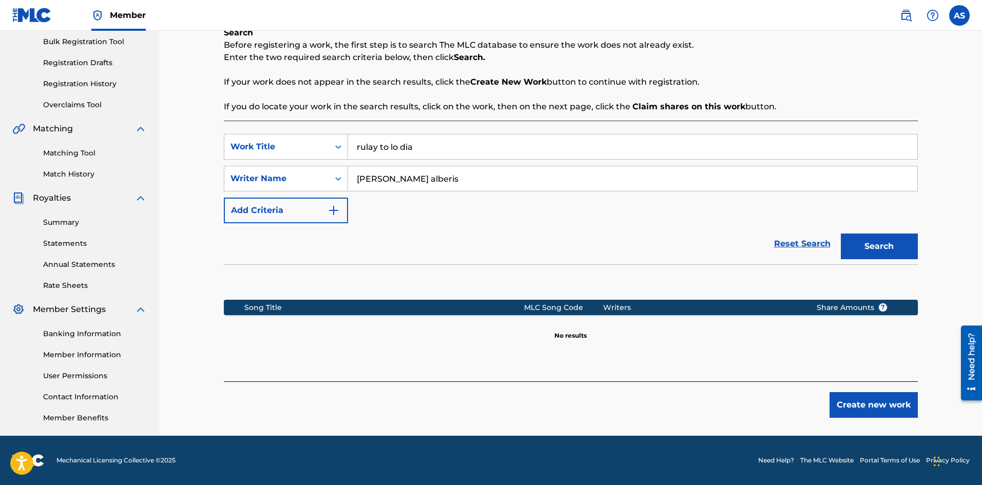
click at [868, 239] on button "Search" at bounding box center [879, 247] width 77 height 26
click at [801, 245] on link "Reset Search" at bounding box center [802, 244] width 67 height 23
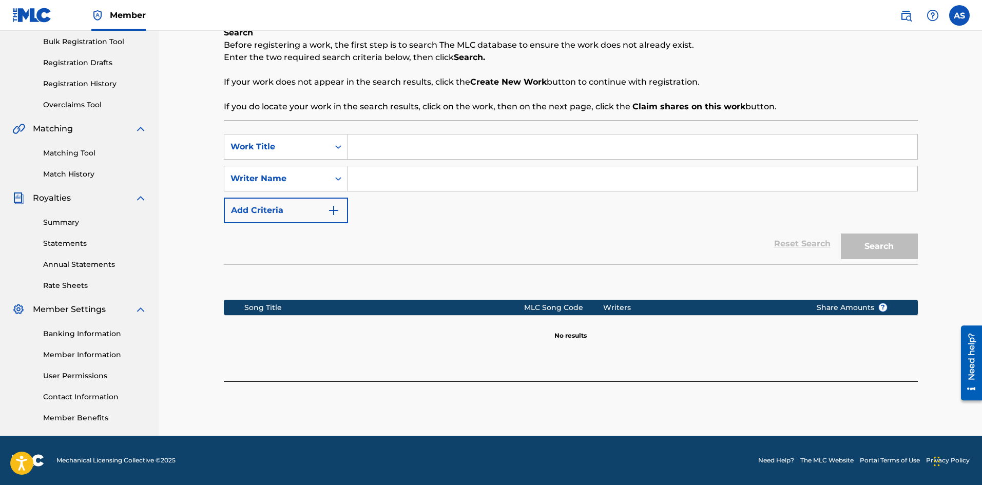
click at [439, 162] on div "SearchWithCriteria38eb904a-21ea-423a-9fb9-e4373b40a330 Work Title SearchWithCri…" at bounding box center [571, 178] width 694 height 89
click at [434, 146] on input "Search Form" at bounding box center [632, 146] width 569 height 25
paste input "RULAY TO LO DIA"
type input "RULAY TO LO DIA"
paste input "[PERSON_NAME]"
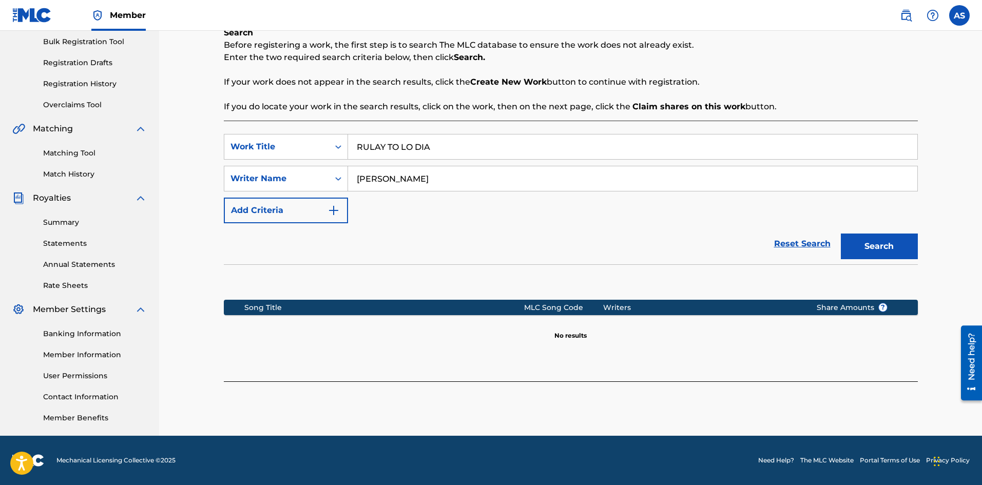
type input "[PERSON_NAME]"
click at [894, 243] on button "Search" at bounding box center [879, 247] width 77 height 26
click at [321, 218] on button "Add Criteria" at bounding box center [286, 211] width 124 height 26
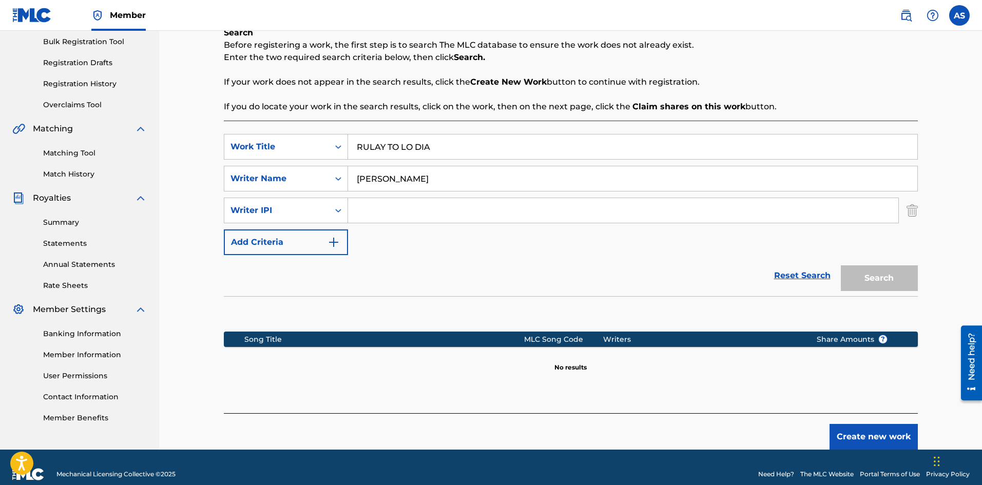
paste input "00380155670"
type input "00380155670"
click at [893, 284] on button "Search" at bounding box center [879, 278] width 77 height 26
click at [882, 279] on button "Search" at bounding box center [879, 278] width 77 height 26
click at [282, 220] on div "Writer IPI" at bounding box center [276, 211] width 105 height 20
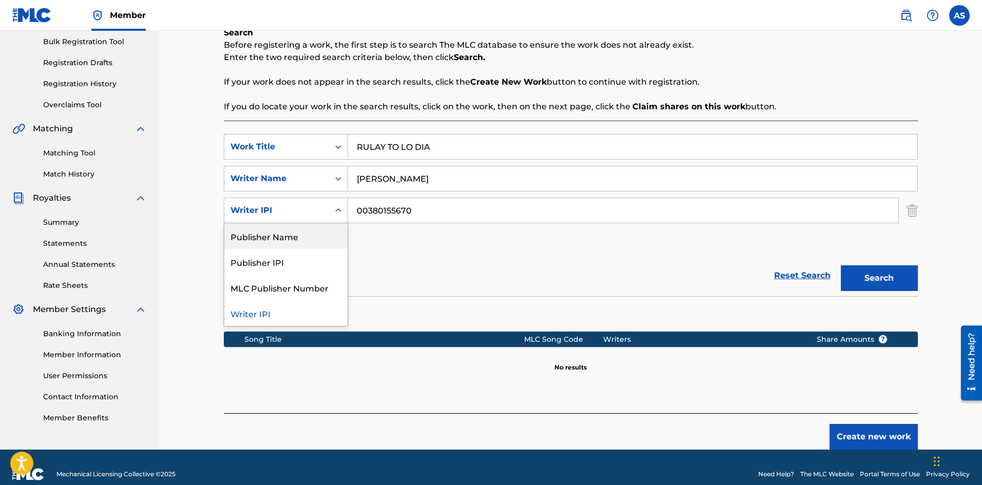
click at [416, 237] on div "SearchWithCriteria38eb904a-21ea-423a-9fb9-e4373b40a330 Work Title RULAY TO LO D…" at bounding box center [571, 194] width 694 height 121
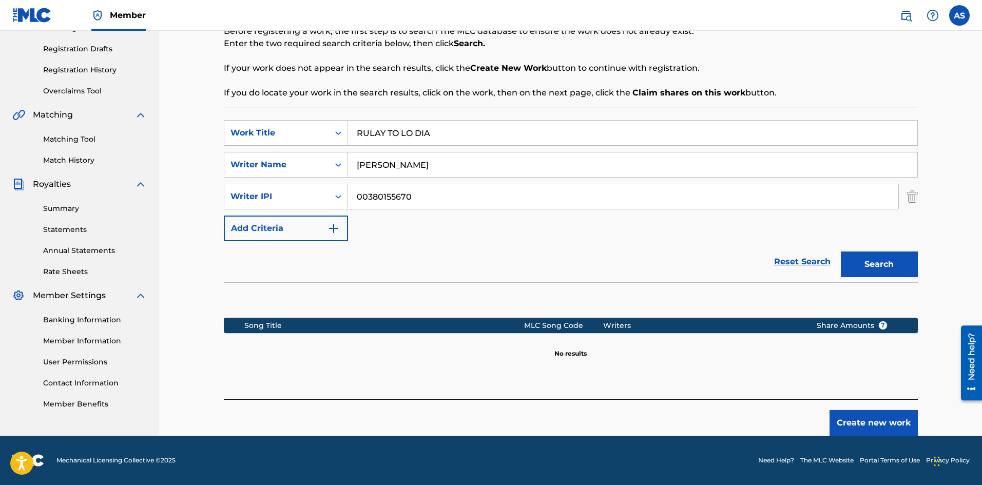
click at [887, 425] on button "Create new work" at bounding box center [873, 423] width 88 height 26
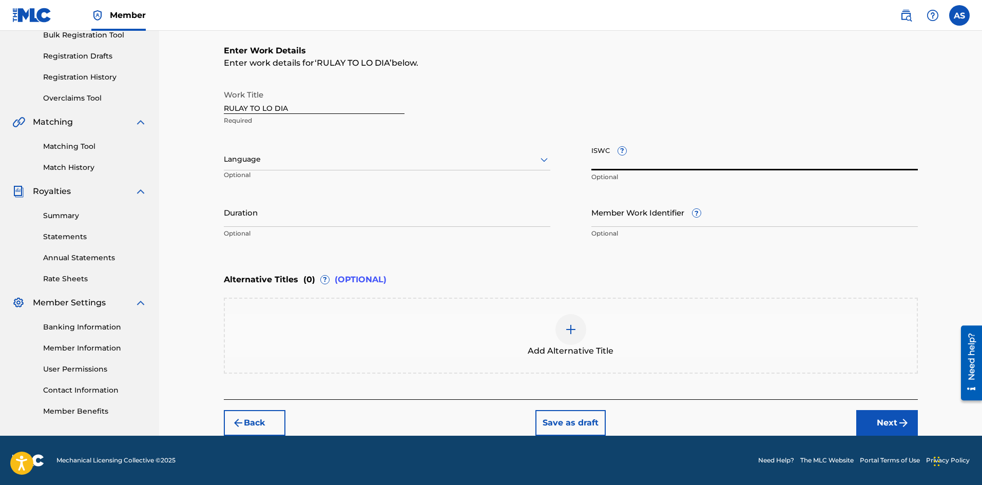
click at [604, 163] on input "ISWC ?" at bounding box center [754, 155] width 326 height 29
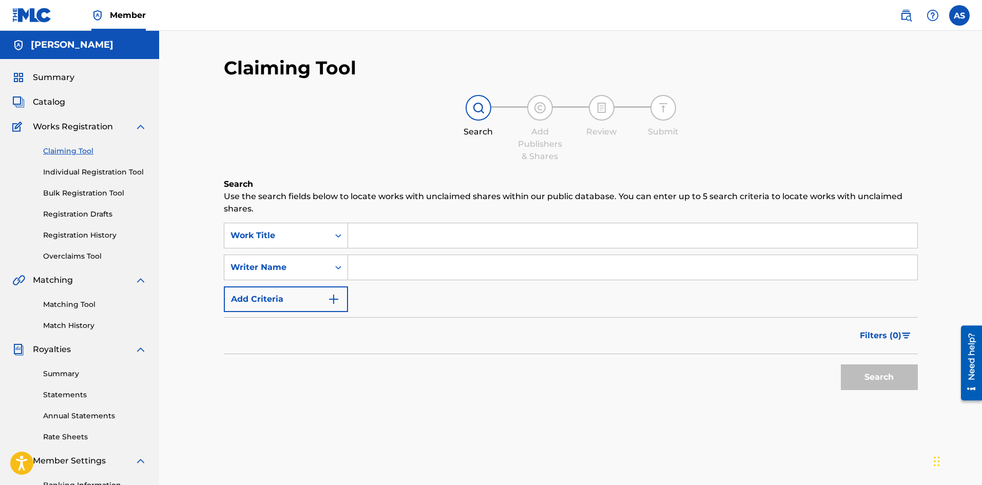
click at [377, 244] on input "Search Form" at bounding box center [632, 235] width 569 height 25
paste input "ALBERIS BABY MONEY BLACK"
type input "ALBERIS BABY MONEY BLACK"
click at [399, 246] on input "Search Form" at bounding box center [632, 235] width 569 height 25
click at [841, 364] on button "Search" at bounding box center [879, 377] width 77 height 26
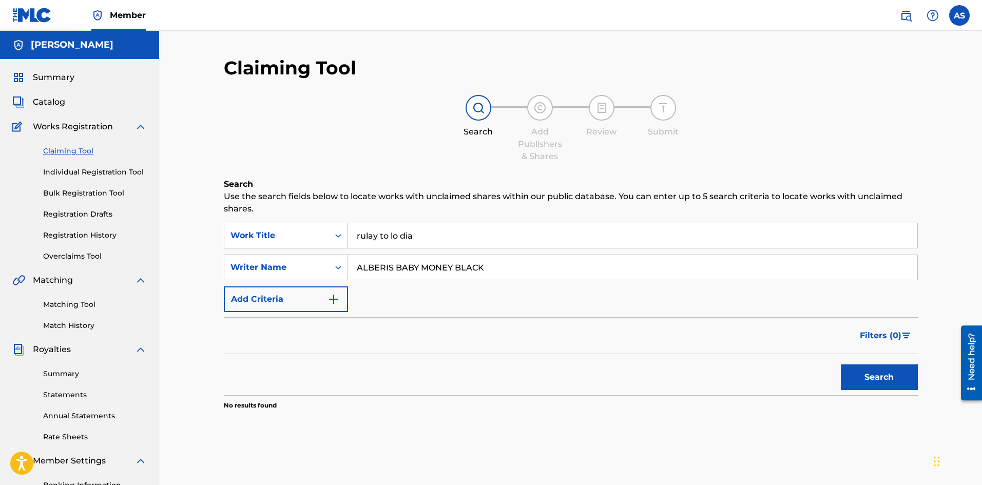
drag, startPoint x: 426, startPoint y: 235, endPoint x: 322, endPoint y: 241, distance: 103.9
click at [322, 241] on div "SearchWithCriteria7c777e2f-76f9-4cc2-99b6-8055ee3fa78c Work Title rulay to lo d…" at bounding box center [571, 236] width 694 height 26
type input "R"
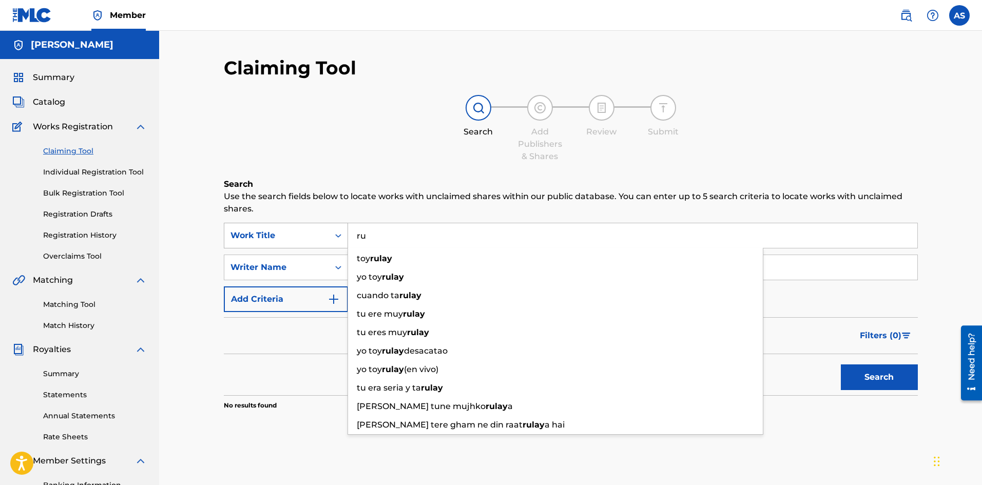
type input "r"
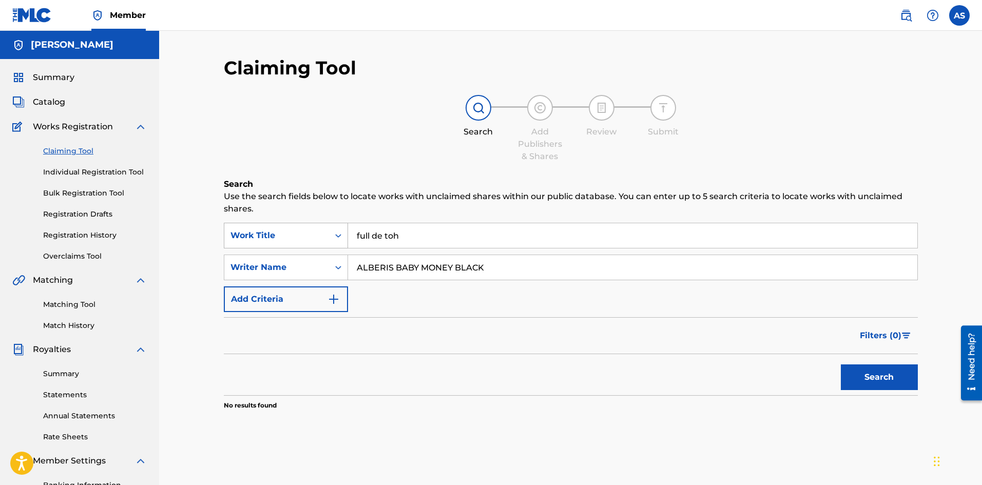
type input "full de toh"
click at [841, 364] on button "Search" at bounding box center [879, 377] width 77 height 26
drag, startPoint x: 496, startPoint y: 273, endPoint x: 398, endPoint y: 268, distance: 97.6
click at [398, 268] on input "ALBERIS BABY MONEY BLACK" at bounding box center [632, 267] width 569 height 25
type input "[PERSON_NAME]"
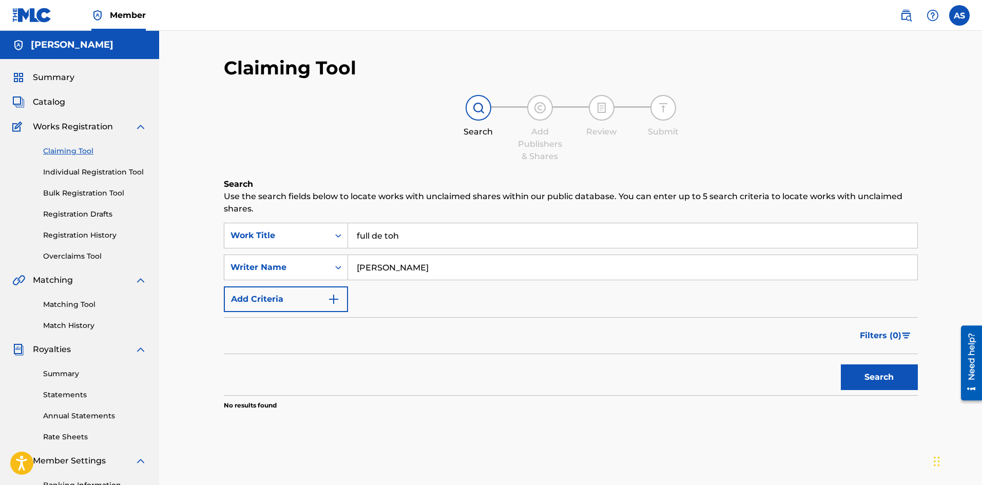
click at [841, 364] on button "Search" at bounding box center [879, 377] width 77 height 26
drag, startPoint x: 411, startPoint y: 239, endPoint x: 334, endPoint y: 241, distance: 77.0
click at [335, 241] on div "SearchWithCriteria7c777e2f-76f9-4cc2-99b6-8055ee3fa78c Work Title full de toh" at bounding box center [571, 236] width 694 height 26
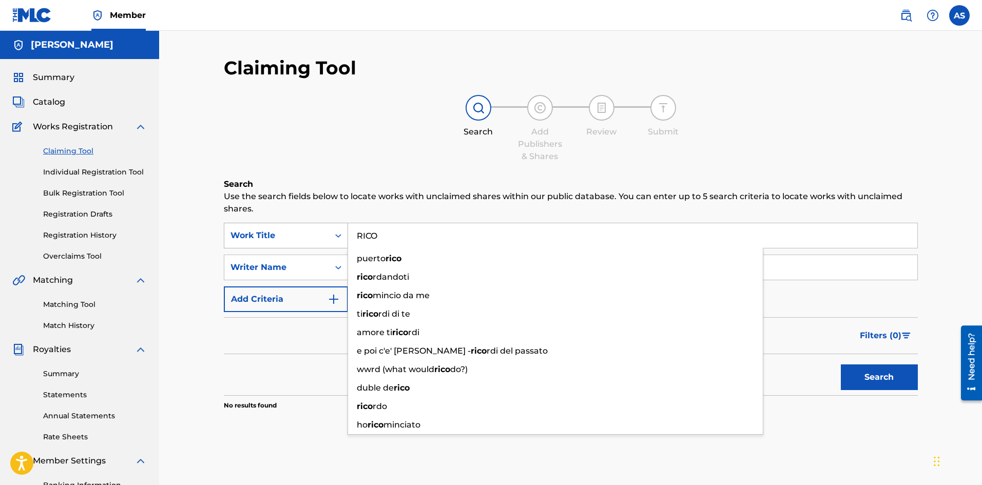
click at [841, 364] on button "Search" at bounding box center [879, 377] width 77 height 26
type input "R"
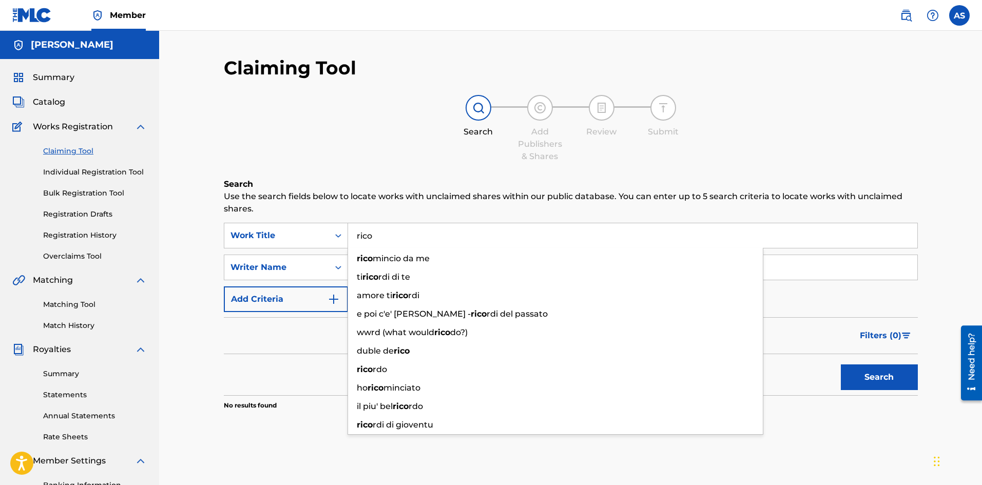
type input "rico"
click at [841, 364] on button "Search" at bounding box center [879, 377] width 77 height 26
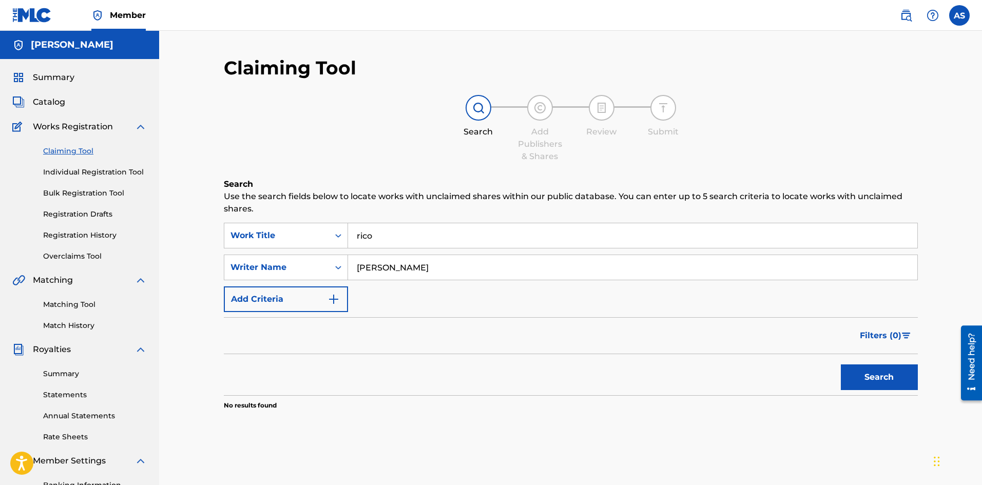
drag, startPoint x: 428, startPoint y: 277, endPoint x: 348, endPoint y: 278, distance: 79.6
click at [348, 278] on input "[PERSON_NAME]" at bounding box center [632, 267] width 569 height 25
type input "[PERSON_NAME]"
click at [841, 364] on button "Search" at bounding box center [879, 377] width 77 height 26
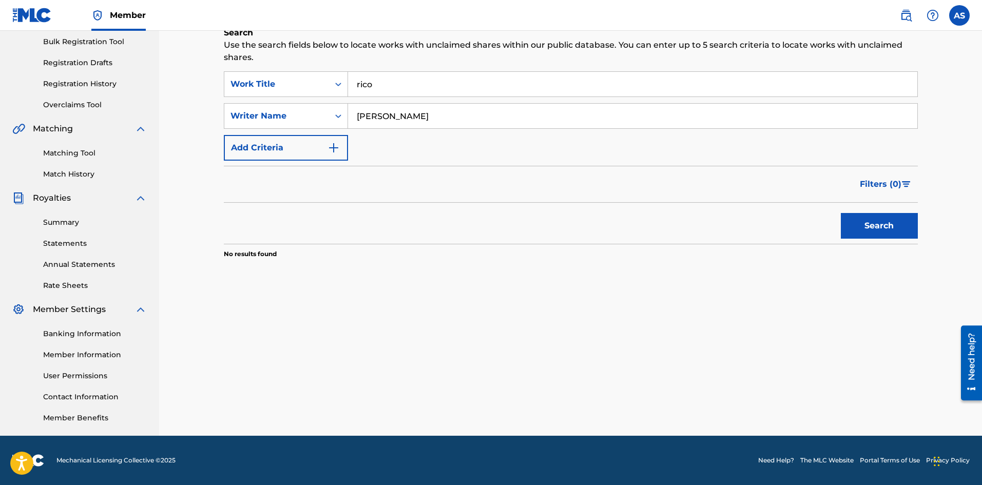
click at [334, 146] on img "Search Form" at bounding box center [333, 148] width 12 height 12
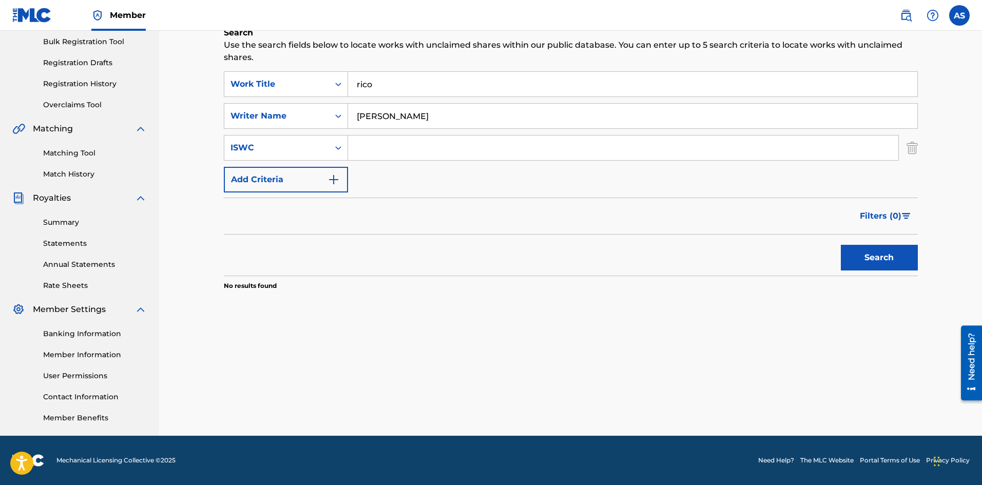
paste input "T-329.761.178-6"
type input "T-329.761.178-6"
click at [885, 266] on button "Search" at bounding box center [879, 258] width 77 height 26
click at [877, 258] on button "Search" at bounding box center [879, 258] width 77 height 26
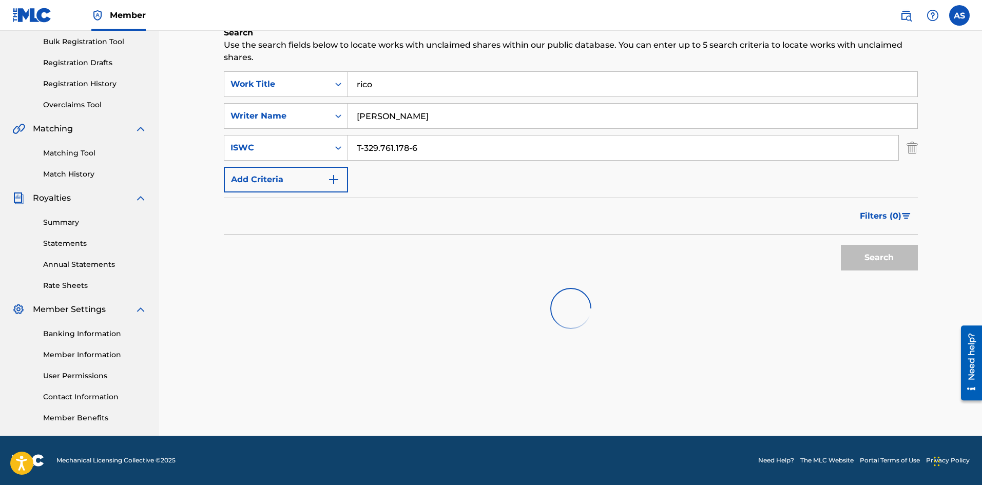
click at [877, 258] on button "Search" at bounding box center [879, 258] width 77 height 26
click at [334, 181] on img "Search Form" at bounding box center [333, 179] width 12 height 12
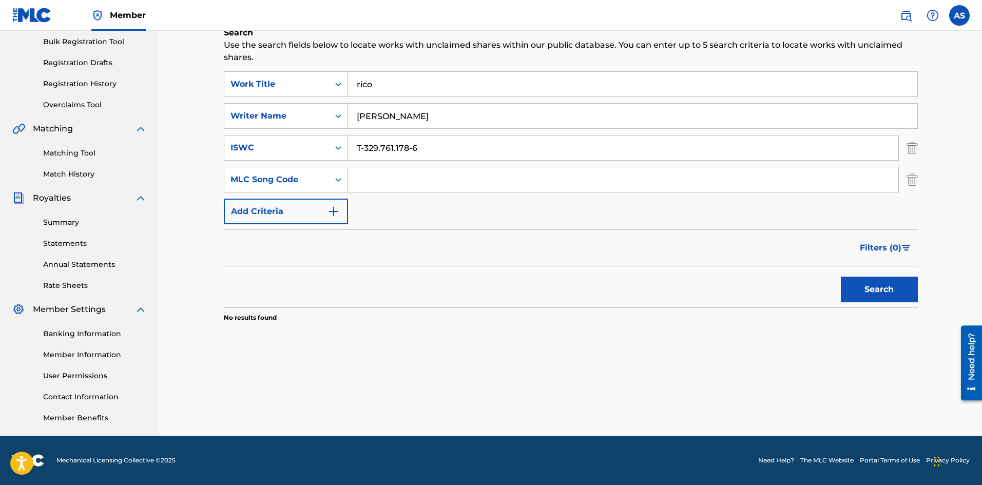
click at [882, 300] on button "Search" at bounding box center [879, 290] width 77 height 26
click at [876, 294] on button "Search" at bounding box center [879, 290] width 77 height 26
click at [54, 227] on link "Summary" at bounding box center [95, 222] width 104 height 11
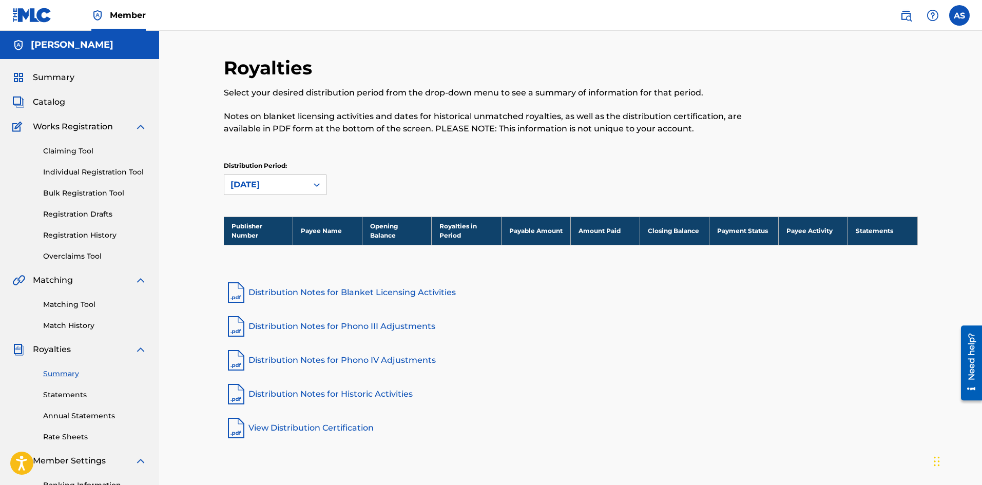
click at [59, 95] on div "Summary Catalog Works Registration Claiming Tool Individual Registration Tool B…" at bounding box center [79, 323] width 159 height 528
click at [57, 104] on span "Catalog" at bounding box center [49, 102] width 32 height 12
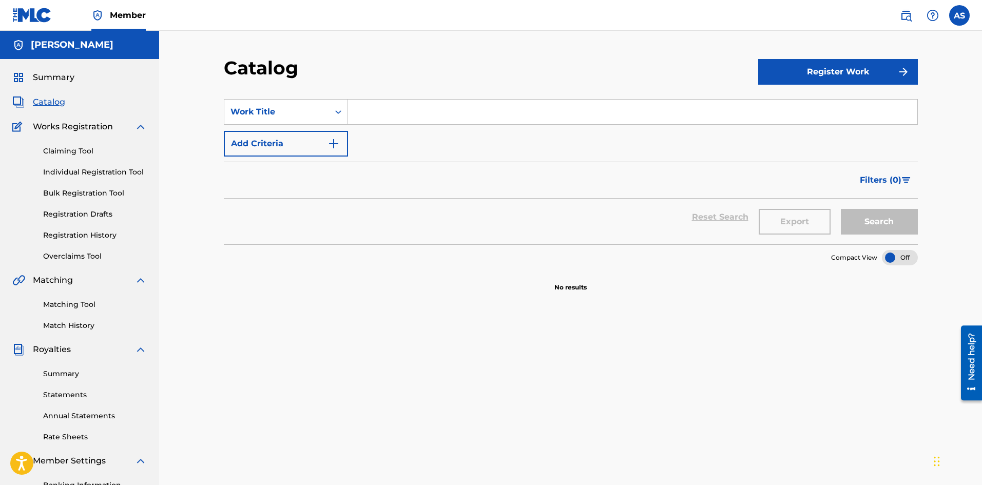
click at [477, 120] on input "Search Form" at bounding box center [632, 112] width 569 height 25
paste input "T-329.761.178-6"
type input "T-329.761.178-6"
click at [877, 229] on button "Search" at bounding box center [879, 222] width 77 height 26
drag, startPoint x: 454, startPoint y: 104, endPoint x: 330, endPoint y: 124, distance: 125.9
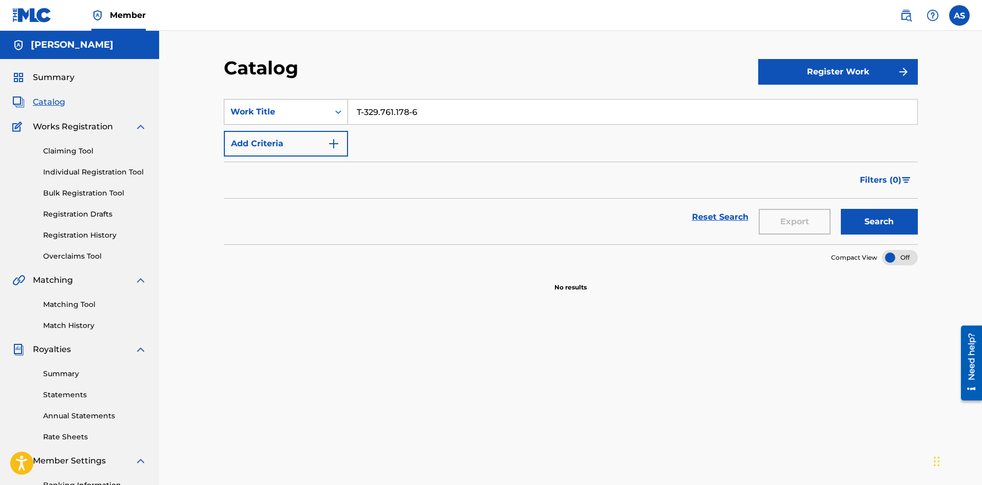
click at [334, 124] on div "SearchWithCriteria9d27a0b4-5fb8-4404-9a08-badeea9b2e18 Work Title T-329.761.178…" at bounding box center [571, 112] width 694 height 26
type input "rulay to lo dia"
click at [841, 209] on button "Search" at bounding box center [879, 222] width 77 height 26
click at [817, 70] on button "Register Work" at bounding box center [838, 72] width 160 height 26
click at [810, 103] on link "Individual" at bounding box center [838, 105] width 160 height 25
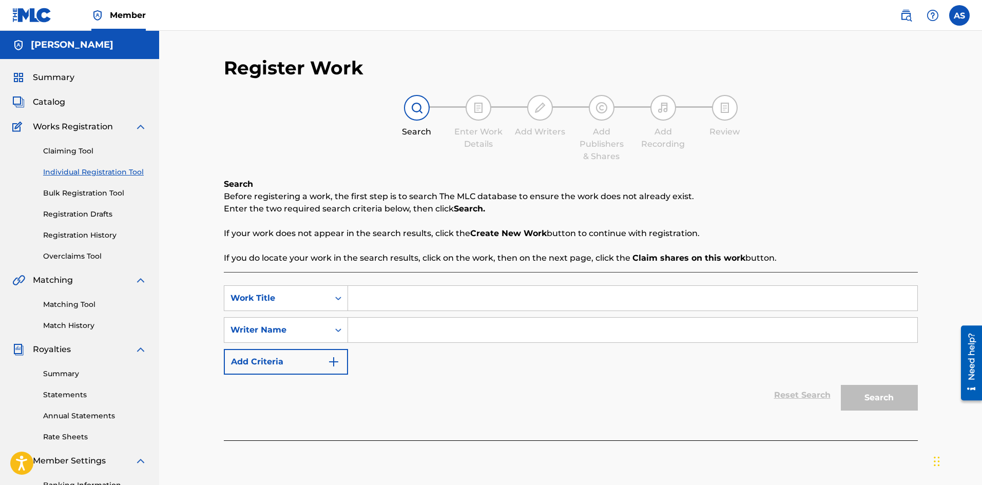
paste input "T-329.761.178-6"
type input "T-329.761.178-6"
drag, startPoint x: 422, startPoint y: 299, endPoint x: 322, endPoint y: 315, distance: 100.8
click at [322, 315] on div "SearchWithCriteria38eb904a-21ea-423a-9fb9-e4373b40a330 Work Title T-329.761.178…" at bounding box center [571, 329] width 694 height 89
type input "rulay to lo dia"
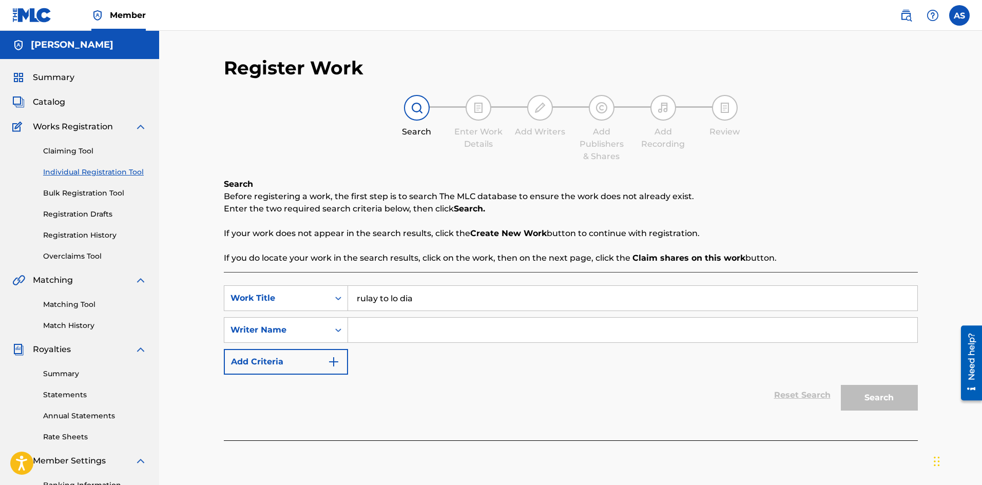
click at [434, 321] on input "Search Form" at bounding box center [632, 330] width 569 height 25
type input "a"
paste input "[PERSON_NAME]"
type input "[PERSON_NAME]"
click at [867, 400] on button "Search" at bounding box center [879, 398] width 77 height 26
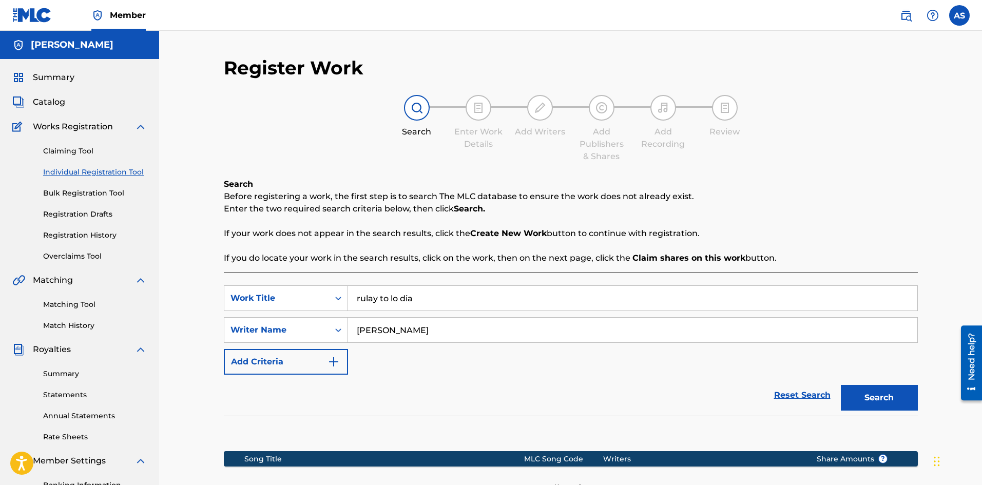
scroll to position [151, 0]
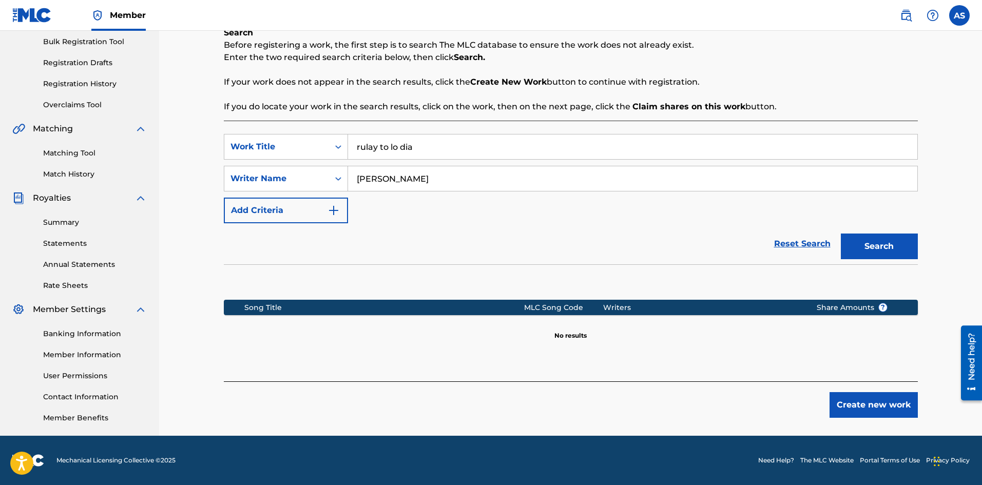
click at [864, 403] on button "Create new work" at bounding box center [873, 405] width 88 height 26
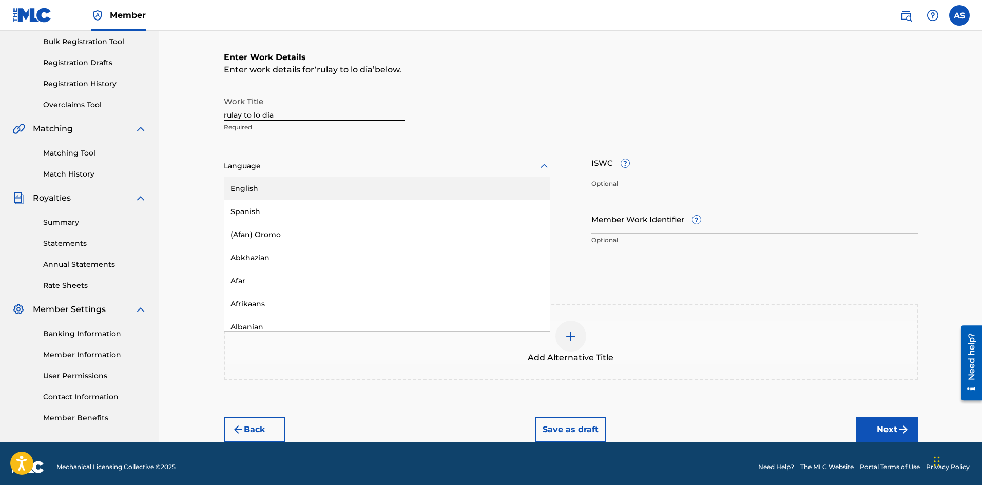
click at [277, 173] on div "Language" at bounding box center [387, 167] width 326 height 22
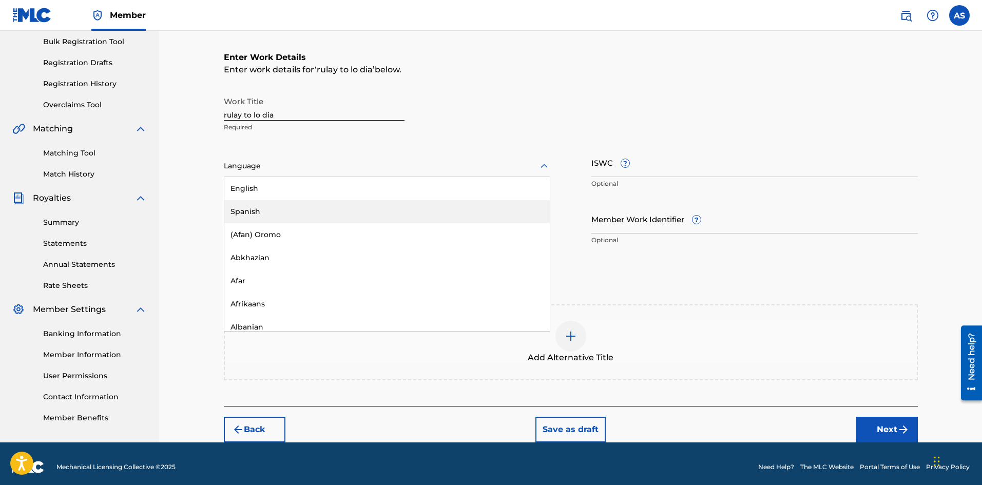
click at [257, 205] on div "Spanish" at bounding box center [386, 211] width 325 height 23
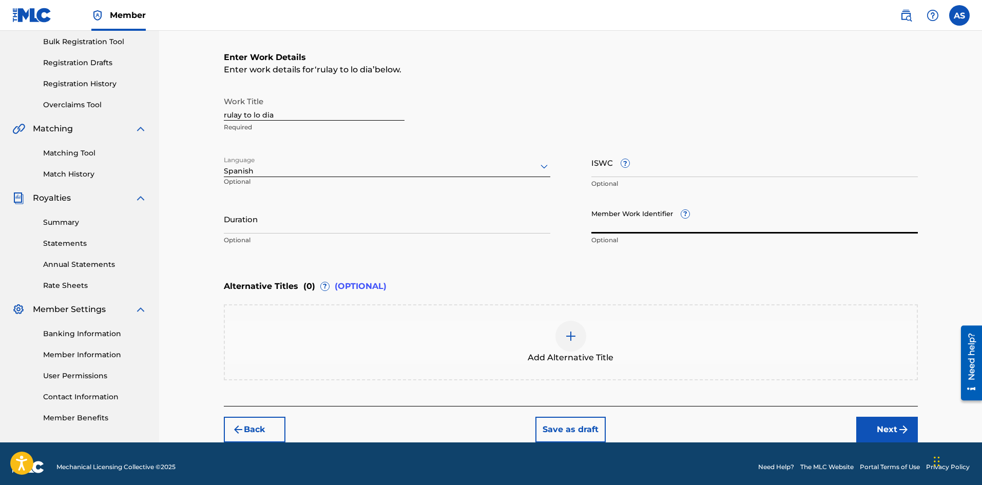
drag, startPoint x: 626, startPoint y: 223, endPoint x: 608, endPoint y: 163, distance: 63.2
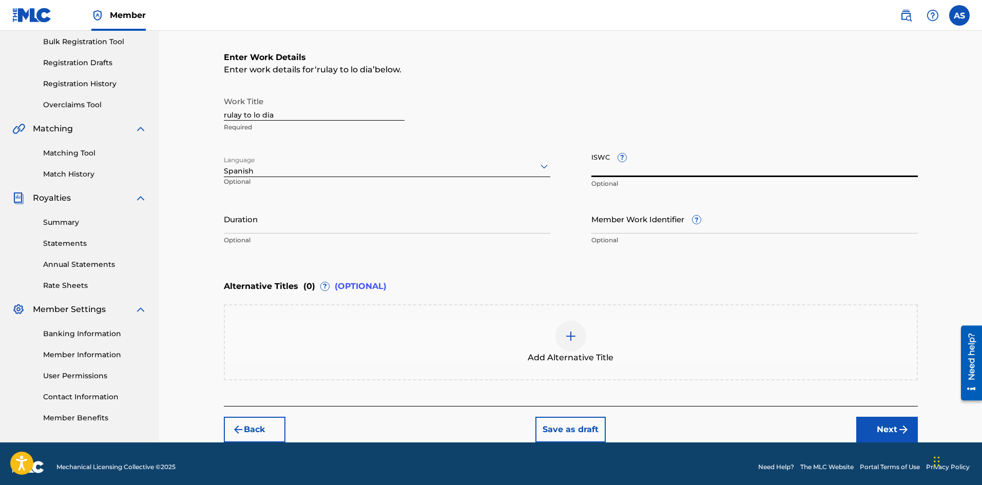
paste input "T-329.761.178-6"
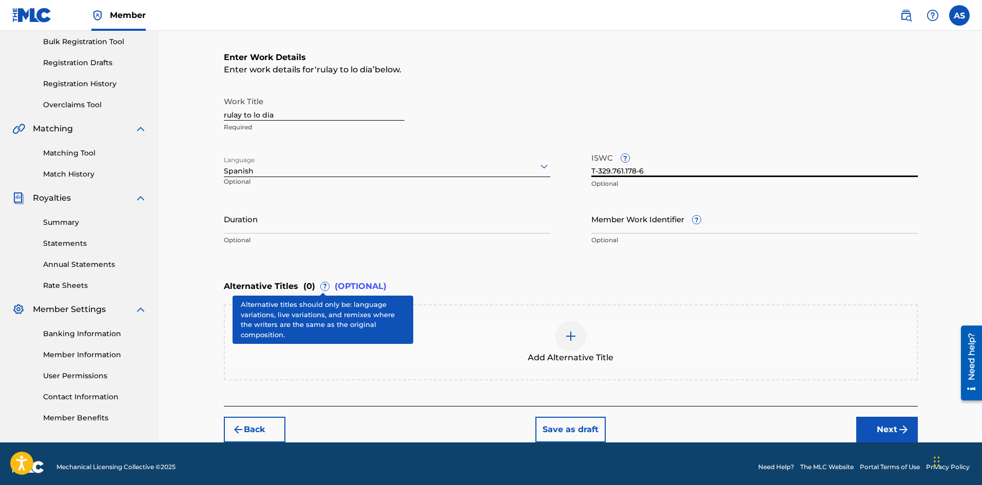
scroll to position [158, 0]
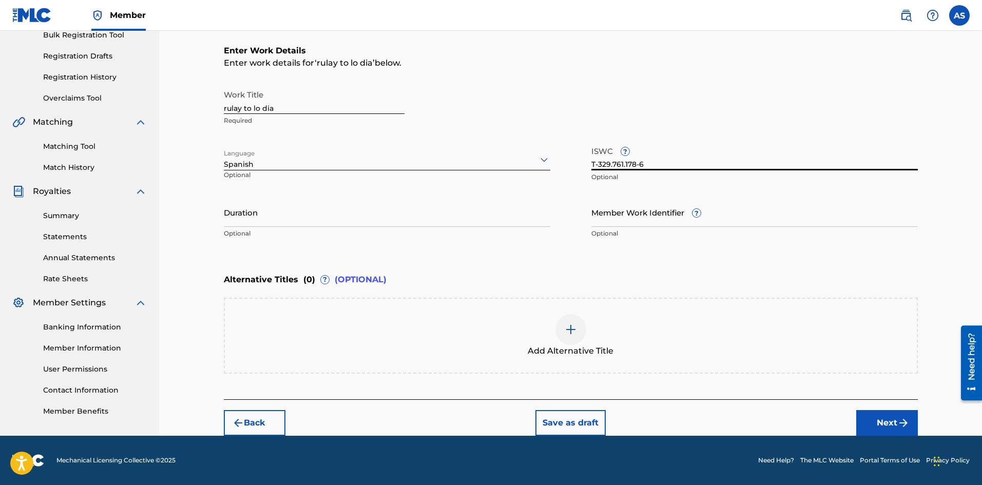
type input "T-329.761.178-6"
click at [269, 214] on input "Duration" at bounding box center [387, 212] width 326 height 29
drag, startPoint x: 293, startPoint y: 106, endPoint x: 212, endPoint y: 118, distance: 82.0
click at [212, 118] on div "Register Work Search Enter Work Details Add Writers Add Publishers & Shares Add…" at bounding box center [570, 166] width 719 height 537
type input "r"
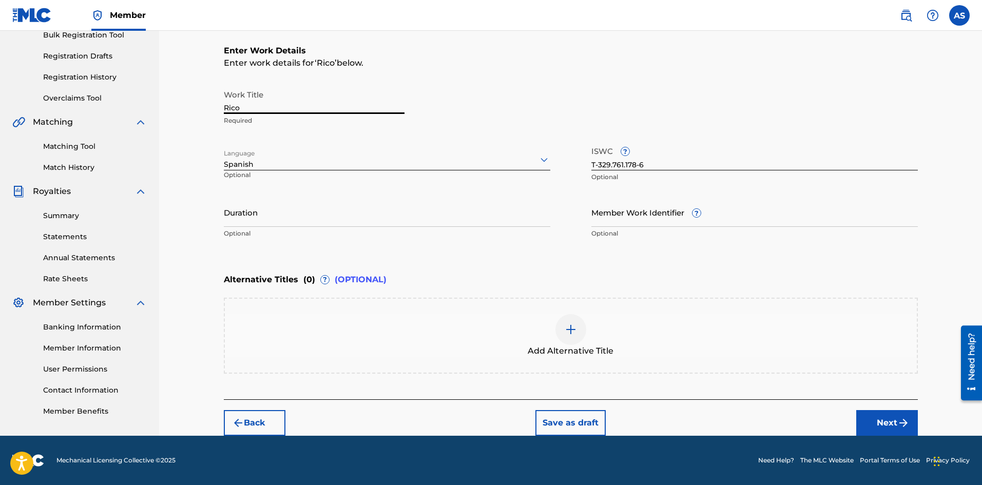
type input "Rico"
click at [273, 230] on p "Optional" at bounding box center [387, 233] width 326 height 9
click at [256, 220] on input "Duration" at bounding box center [387, 212] width 326 height 29
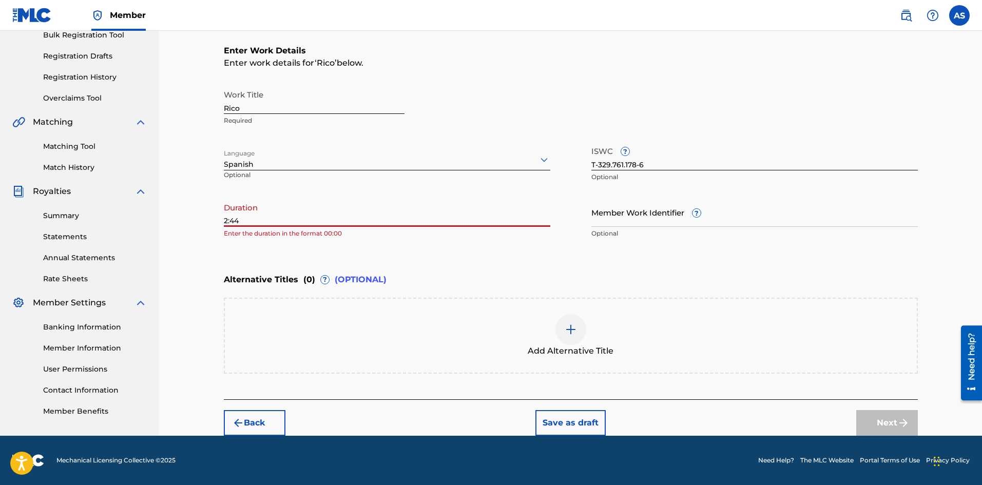
click at [225, 221] on input "2:44" at bounding box center [387, 212] width 326 height 29
click at [291, 219] on input "002:44" at bounding box center [387, 212] width 326 height 29
click at [228, 221] on input "002:44" at bounding box center [387, 212] width 326 height 29
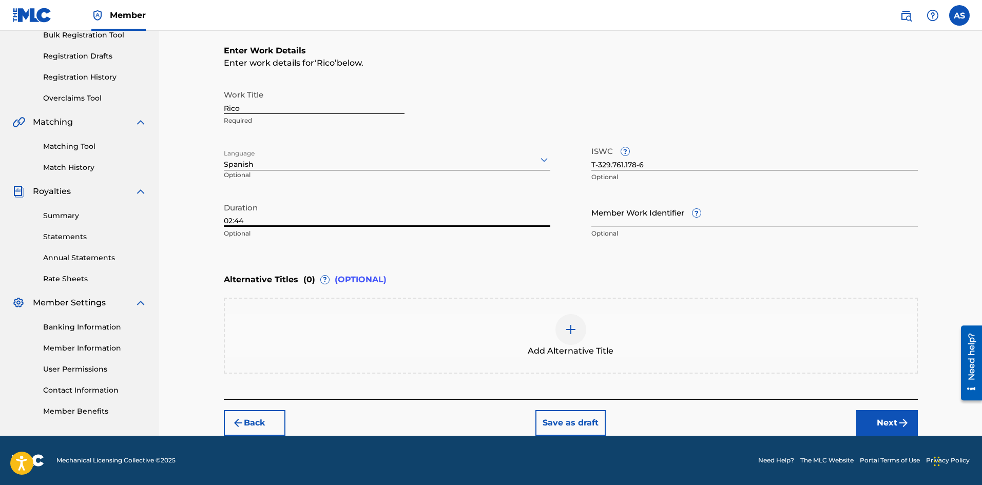
type input "02:44"
click at [876, 415] on button "Next" at bounding box center [887, 423] width 62 height 26
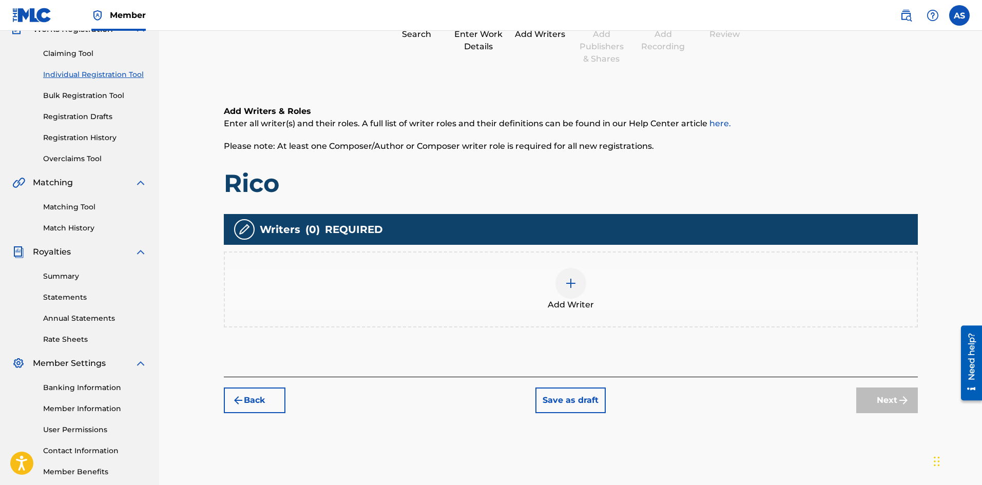
scroll to position [149, 0]
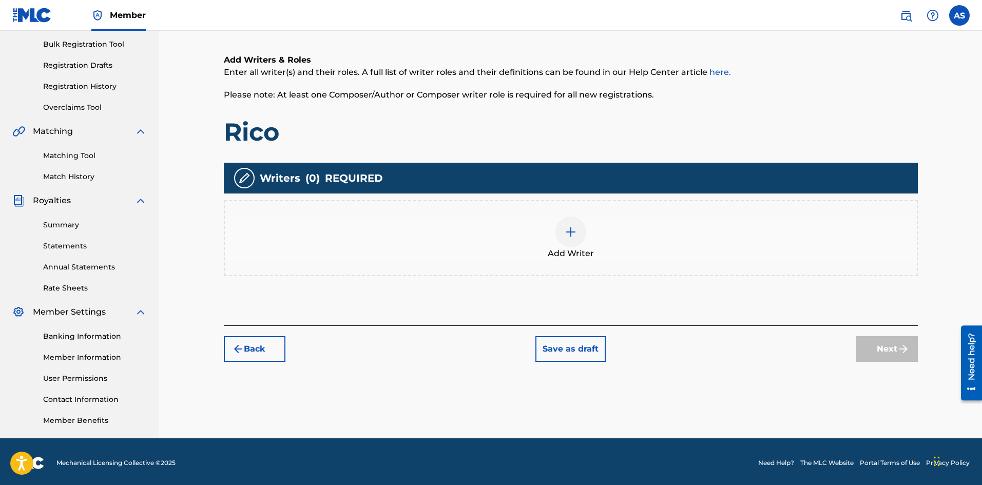
click at [573, 238] on div at bounding box center [570, 232] width 31 height 31
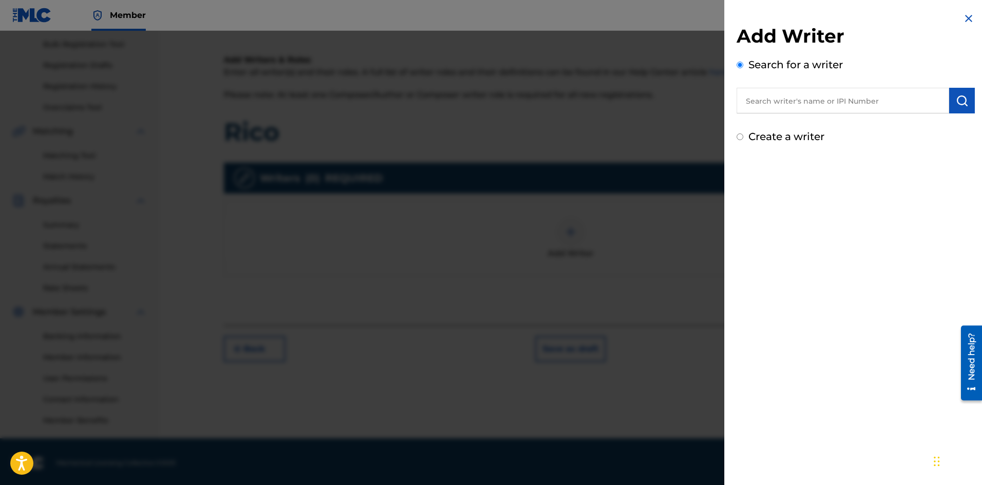
click at [782, 94] on input "text" at bounding box center [843, 101] width 212 height 26
type input "a"
click at [780, 134] on label "Create a writer" at bounding box center [786, 136] width 76 height 12
radio input "true"
click at [743, 134] on input "Create a writer" at bounding box center [740, 136] width 7 height 7
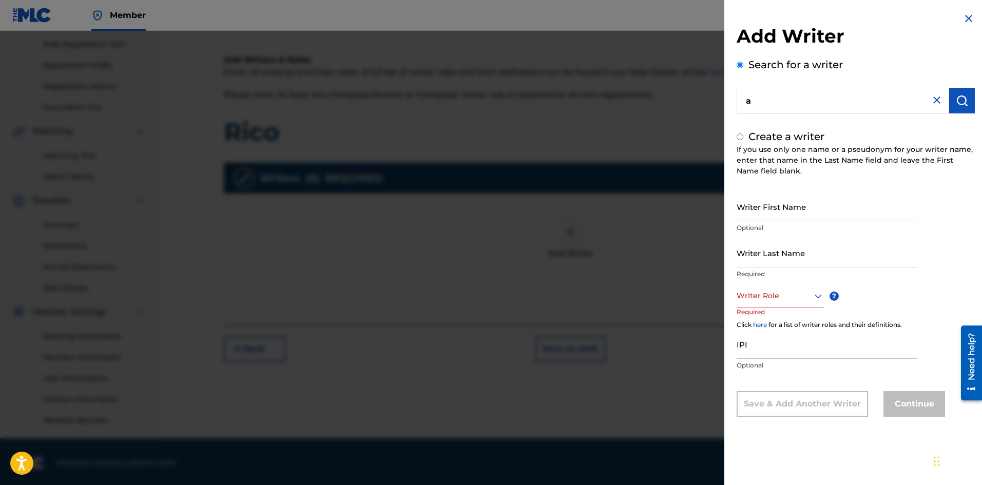
radio input "false"
radio input "true"
click at [792, 219] on input "Writer First Name" at bounding box center [827, 206] width 181 height 29
type input "a"
click at [822, 213] on input "[PERSON_NAME]" at bounding box center [827, 206] width 181 height 29
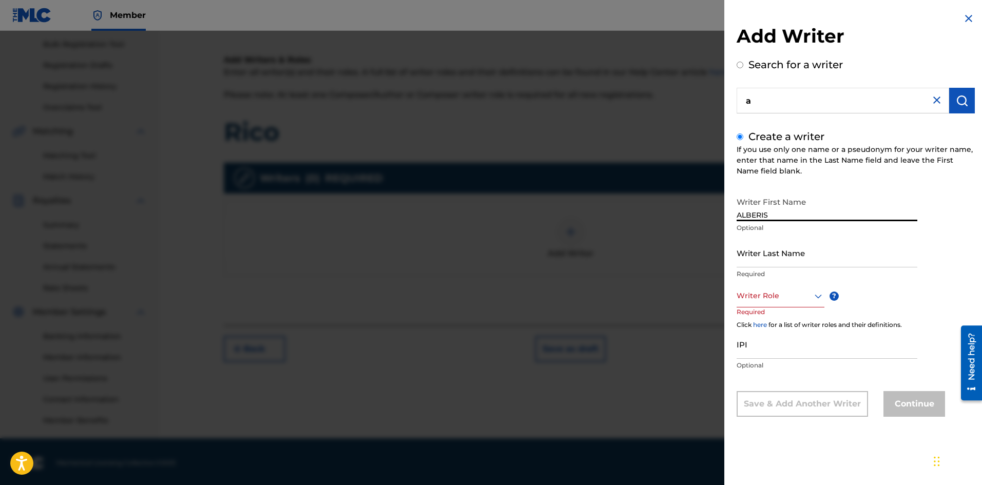
type input "ALBERIS"
click at [779, 254] on input "Writer Last Name" at bounding box center [827, 252] width 181 height 29
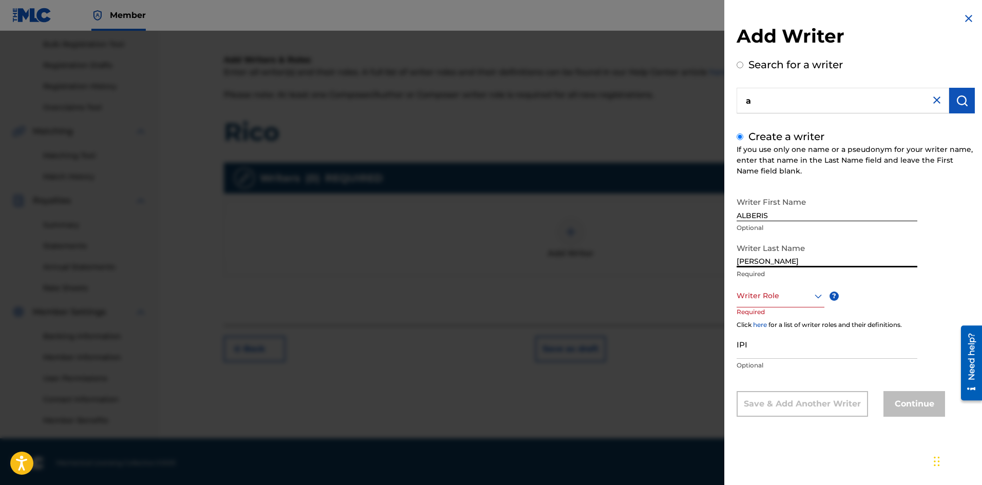
type input "[PERSON_NAME]"
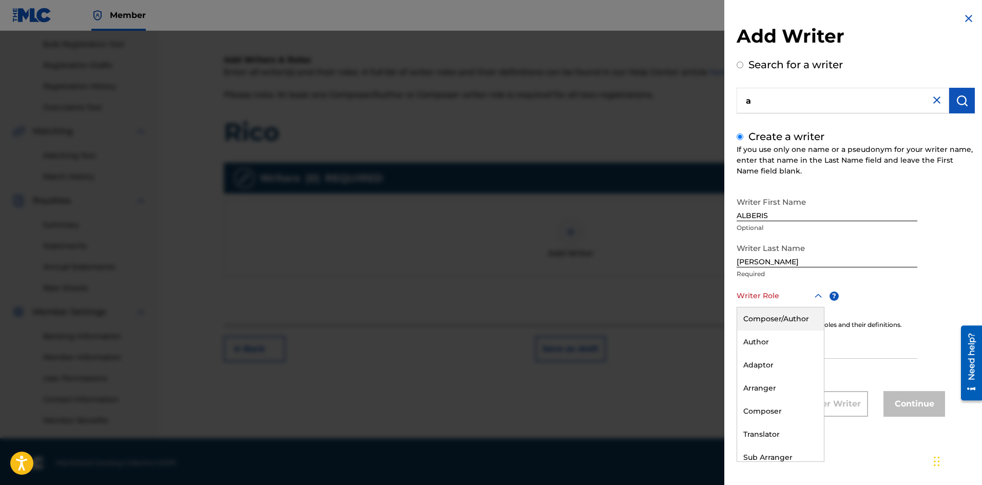
click at [790, 293] on div at bounding box center [781, 295] width 88 height 13
click at [795, 325] on div "Composer/Author" at bounding box center [780, 318] width 87 height 23
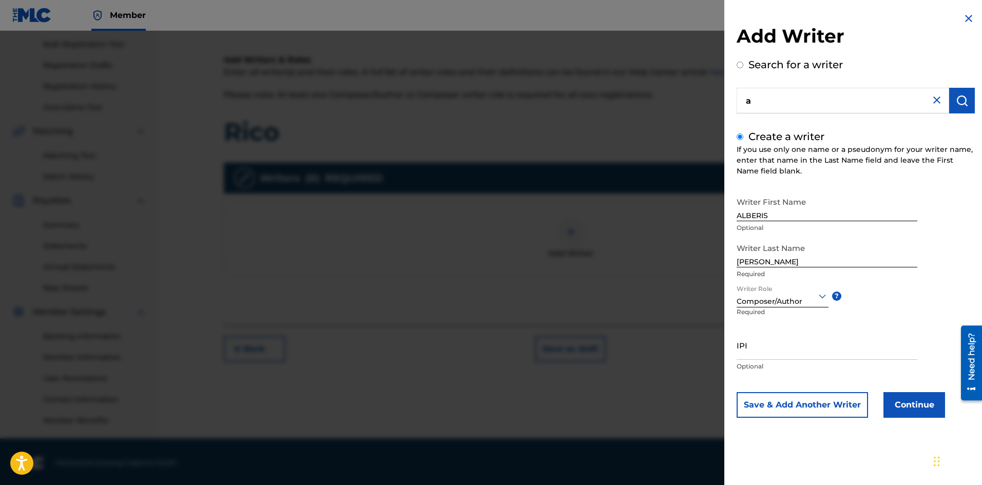
click at [909, 402] on button "Continue" at bounding box center [914, 405] width 62 height 26
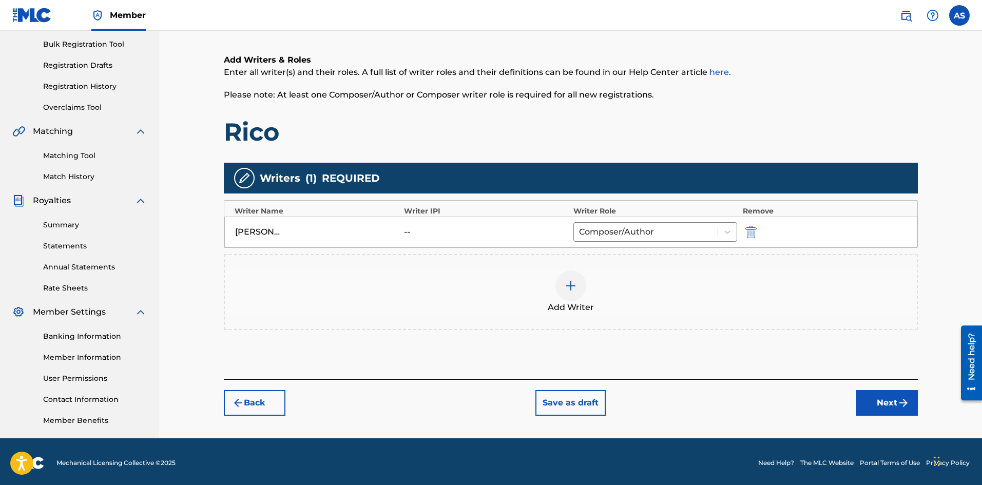
click at [893, 405] on button "Next" at bounding box center [887, 403] width 62 height 26
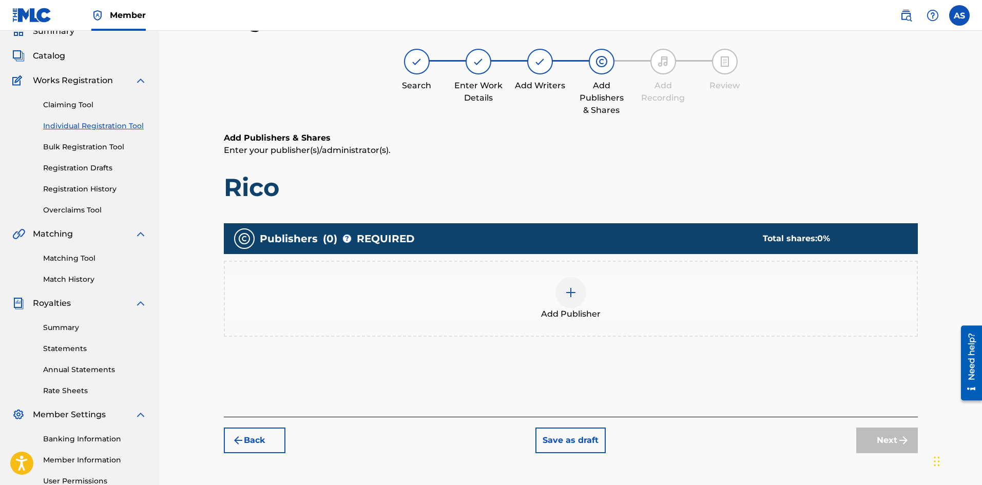
click at [575, 295] on img at bounding box center [571, 292] width 12 height 12
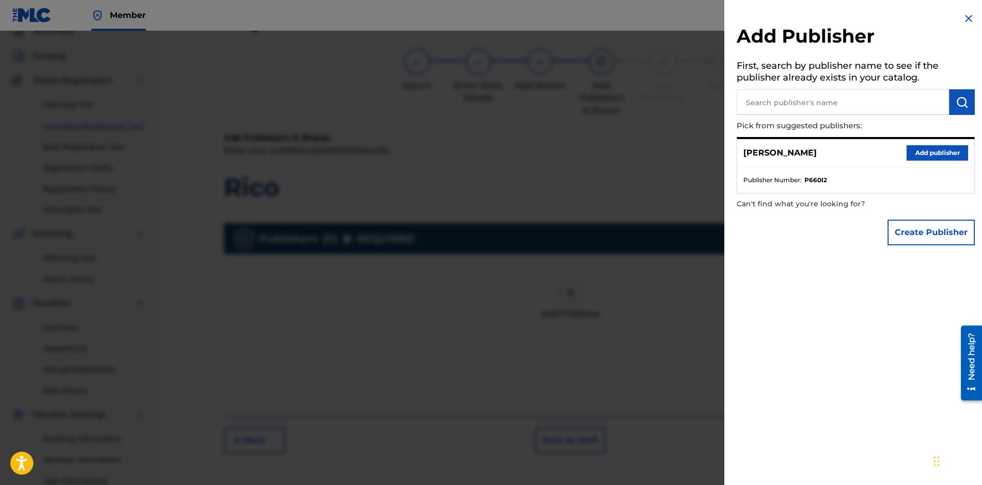
click at [930, 153] on button "Add publisher" at bounding box center [937, 152] width 62 height 15
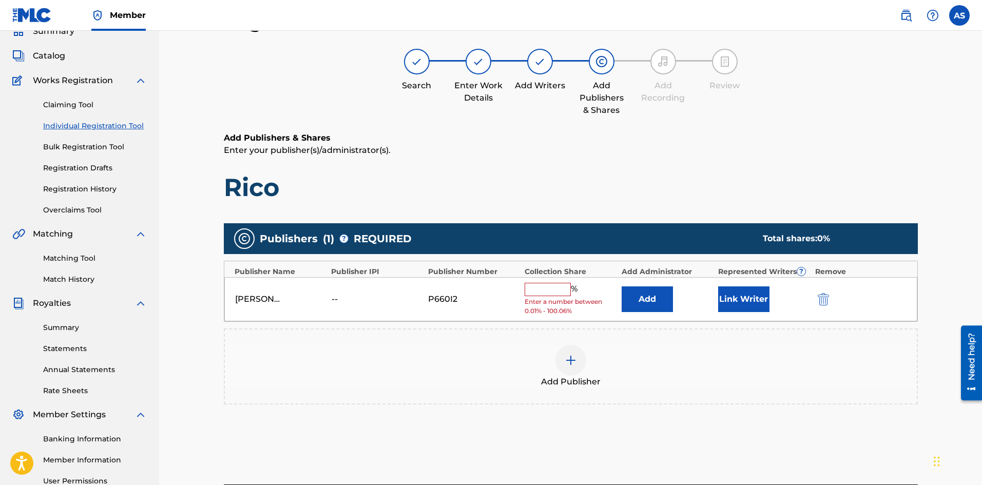
click at [562, 291] on input "text" at bounding box center [548, 289] width 46 height 13
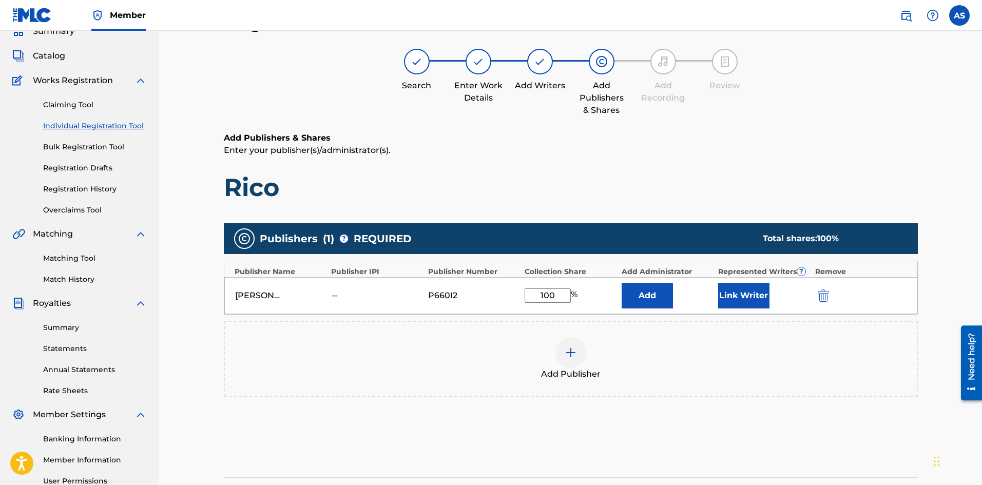
type input "100"
click at [637, 373] on div "Add Publisher" at bounding box center [571, 358] width 692 height 43
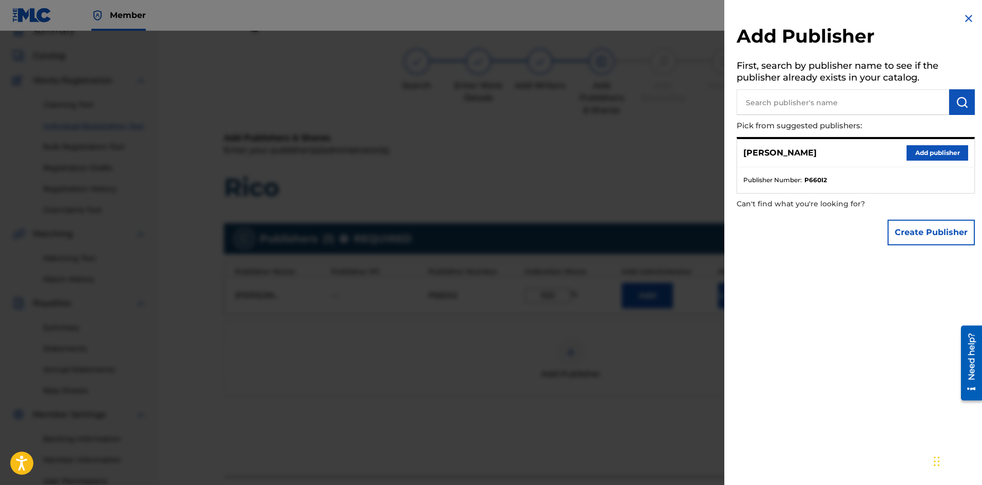
click at [966, 22] on img at bounding box center [968, 18] width 12 height 12
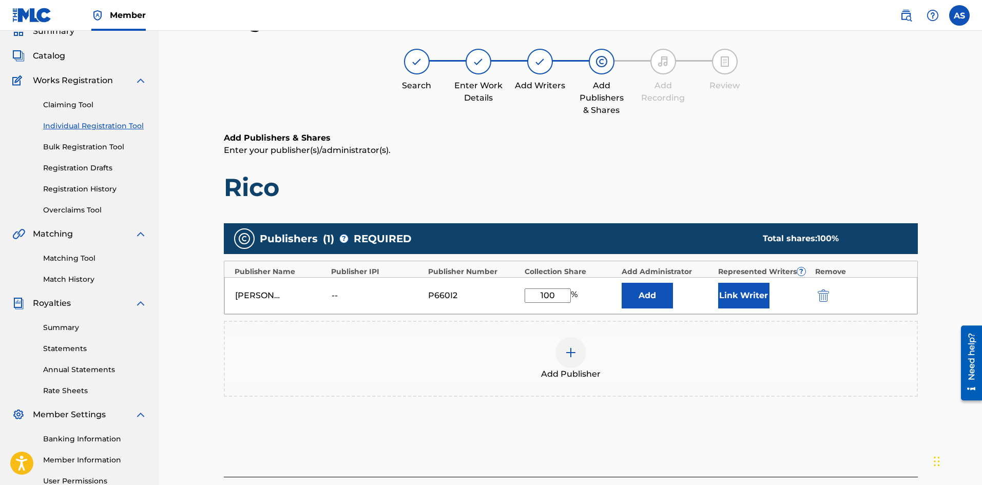
scroll to position [149, 0]
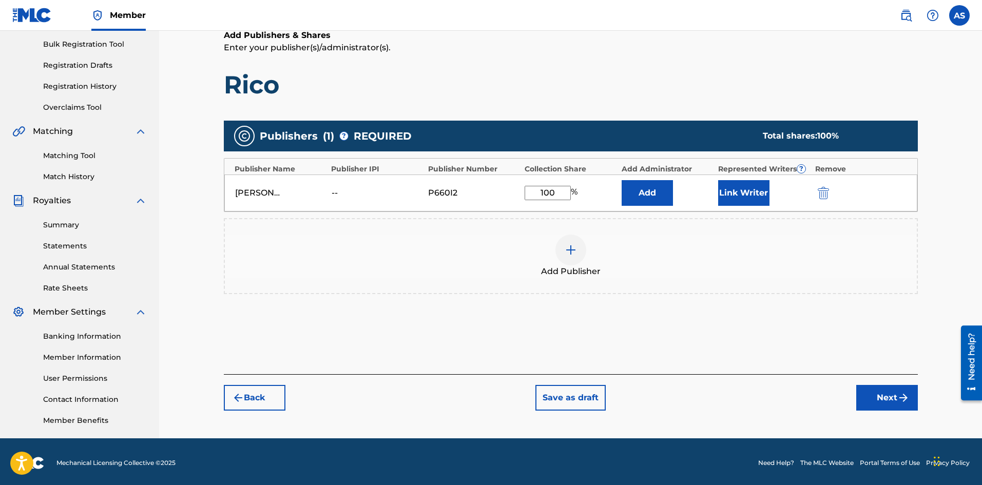
click at [887, 407] on button "Next" at bounding box center [887, 398] width 62 height 26
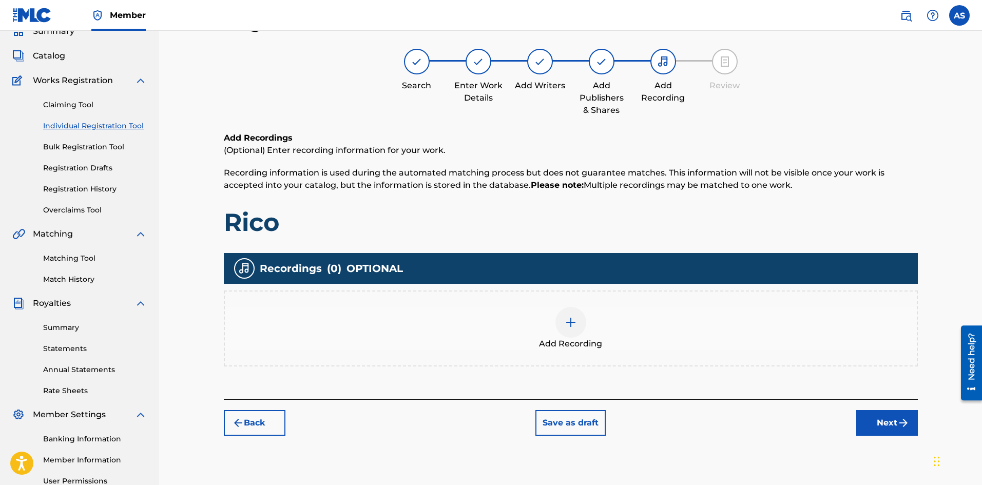
click at [875, 427] on button "Next" at bounding box center [887, 423] width 62 height 26
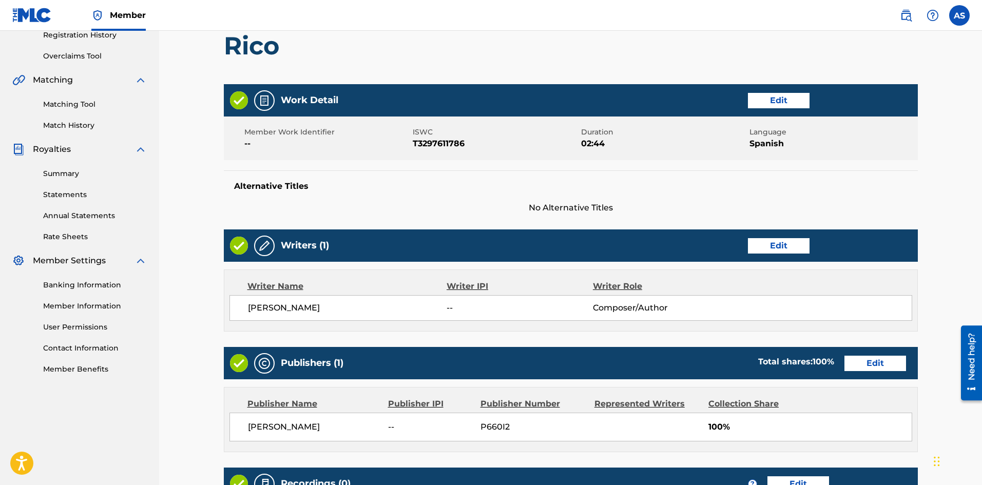
scroll to position [349, 0]
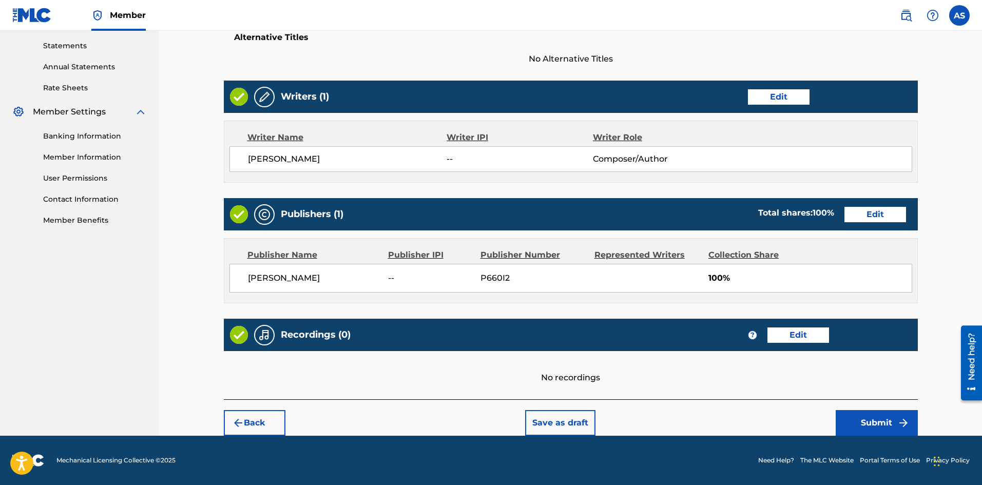
click at [870, 417] on button "Submit" at bounding box center [877, 423] width 82 height 26
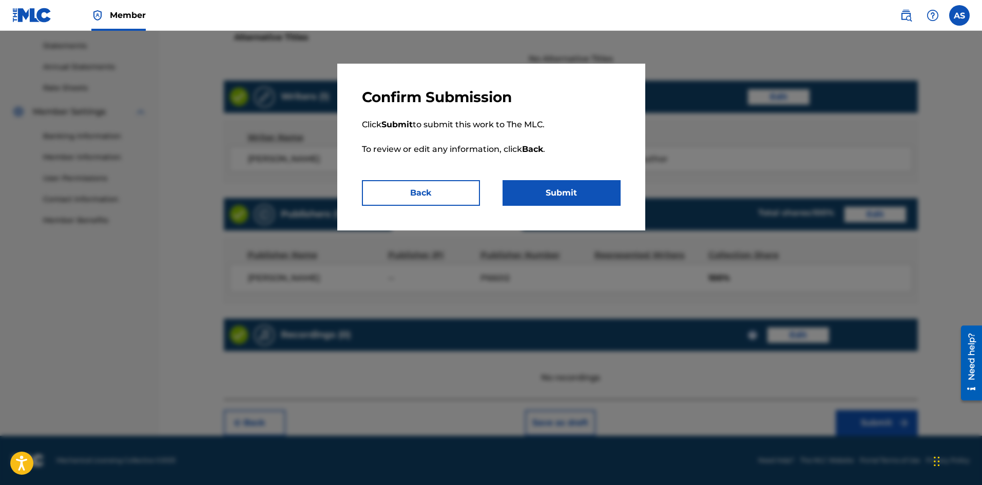
click at [565, 190] on button "Submit" at bounding box center [561, 193] width 118 height 26
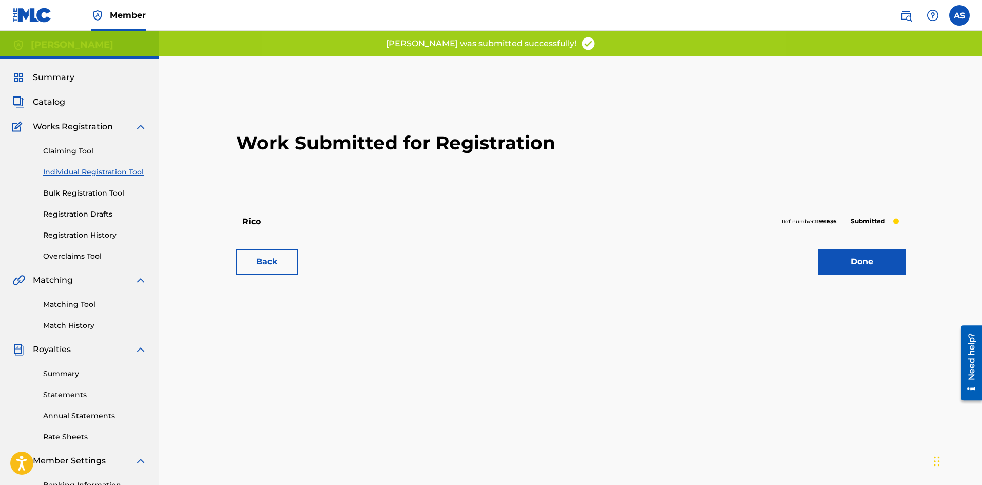
click at [852, 264] on link "Done" at bounding box center [861, 262] width 87 height 26
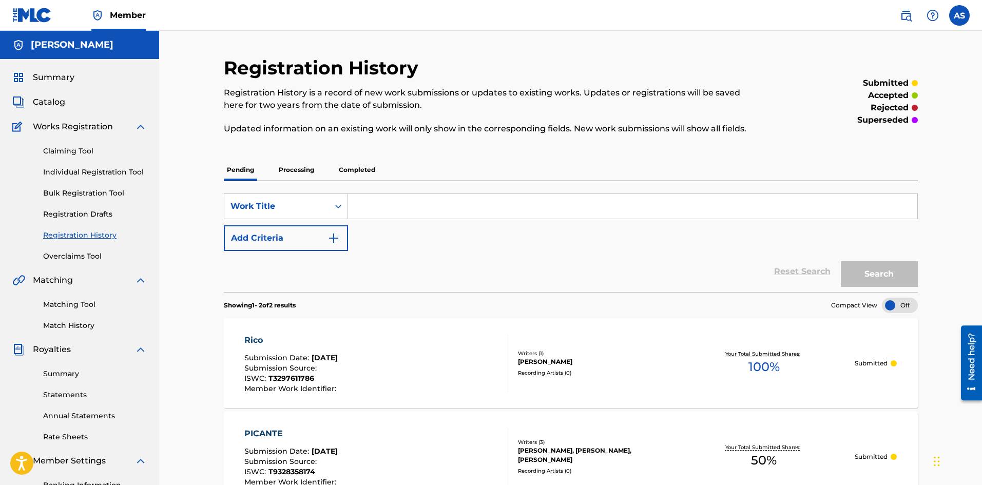
paste input "RULAY TO LO DIA"
type input "RULAY TO LO DIA"
click at [866, 275] on button "Search" at bounding box center [879, 274] width 77 height 26
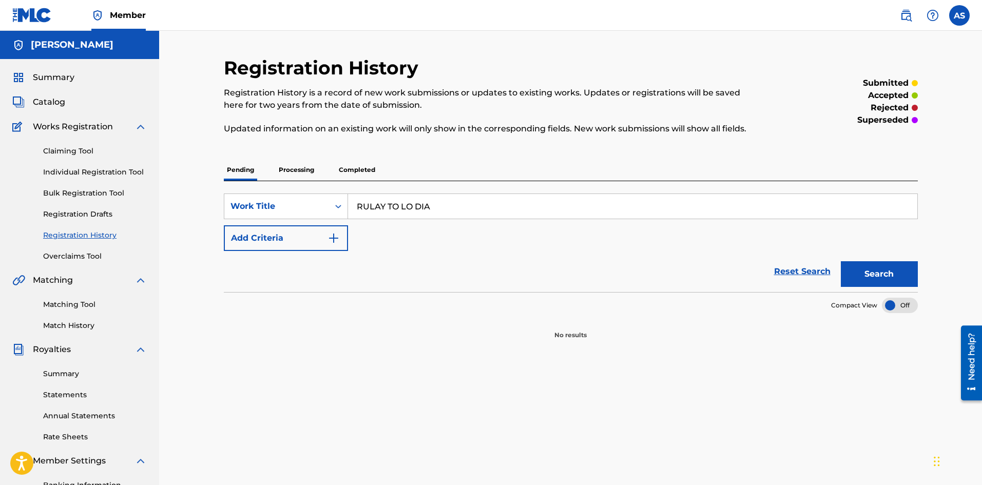
click at [78, 169] on link "Individual Registration Tool" at bounding box center [95, 172] width 104 height 11
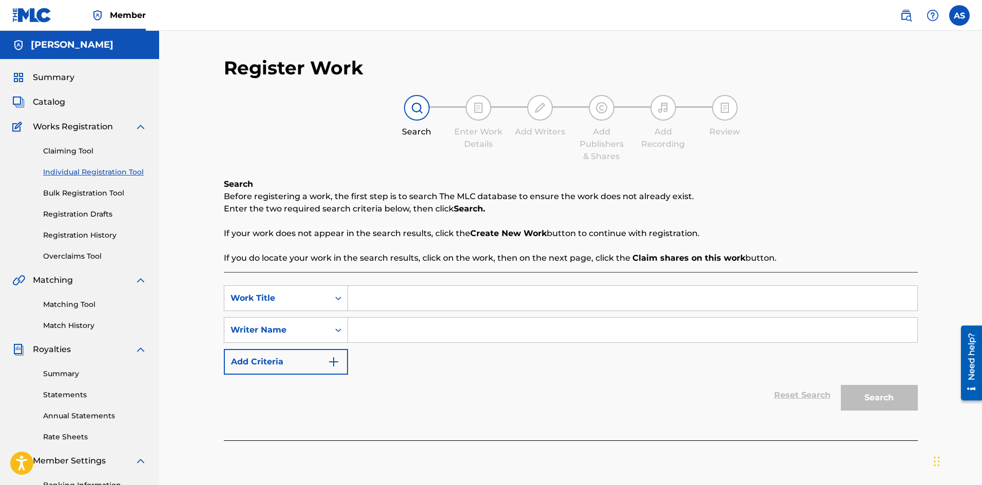
paste input "RULAY TO LO DIA"
type input "RULAY TO LO DIA"
click at [871, 403] on div "Search" at bounding box center [877, 395] width 82 height 41
click at [430, 337] on input "Search Form" at bounding box center [632, 330] width 569 height 25
click at [422, 325] on input "Search Form" at bounding box center [632, 330] width 569 height 25
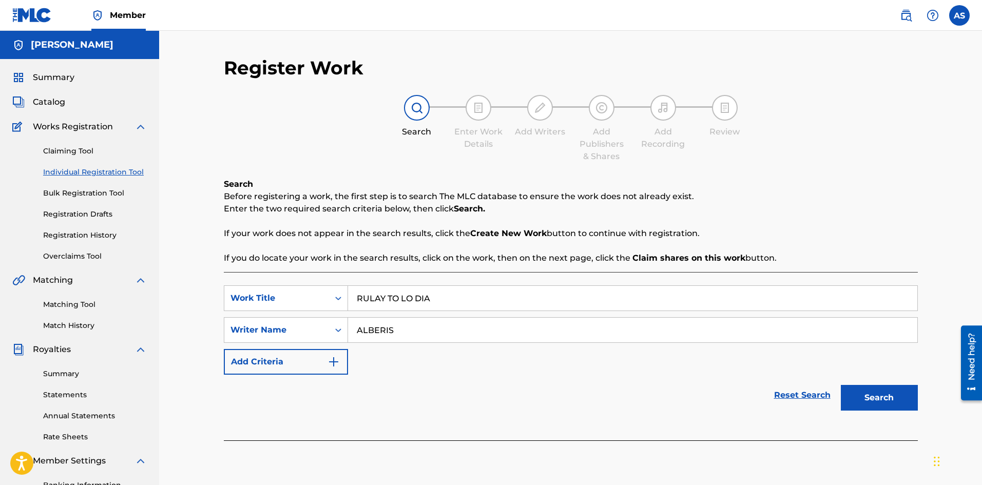
click at [841, 385] on button "Search" at bounding box center [879, 398] width 77 height 26
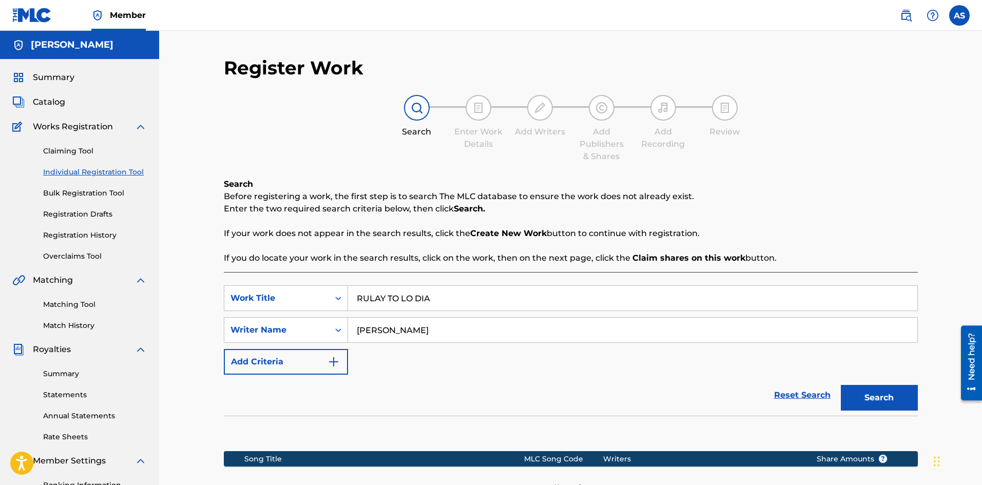
type input "[PERSON_NAME]"
click at [841, 385] on button "Search" at bounding box center [879, 398] width 77 height 26
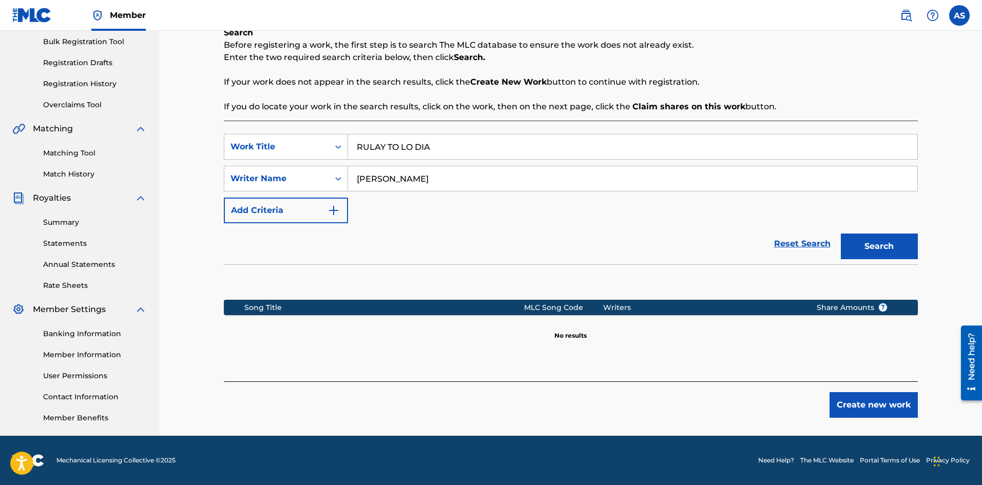
click at [859, 405] on button "Create new work" at bounding box center [873, 405] width 88 height 26
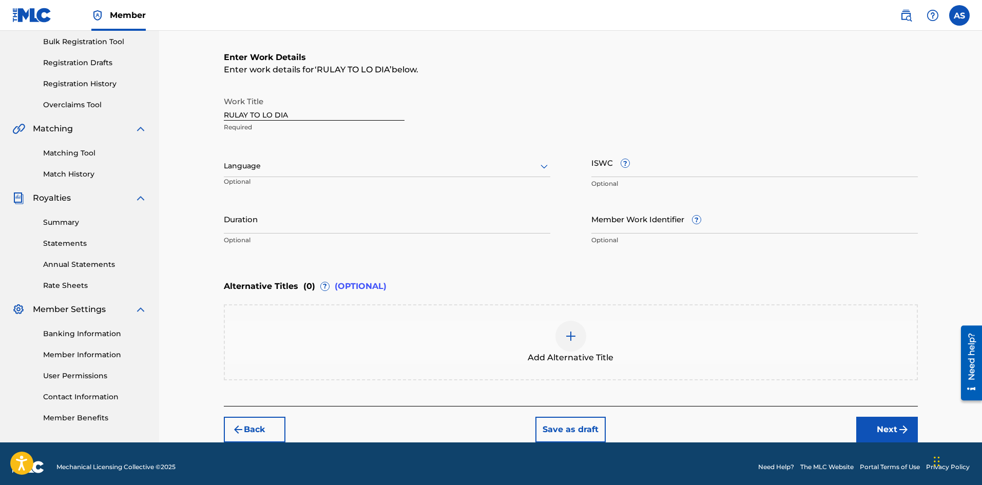
click at [278, 173] on div "Language" at bounding box center [387, 167] width 326 height 22
click at [265, 206] on div "Spanish" at bounding box center [386, 211] width 325 height 23
paste input "T-932.430.450-9"
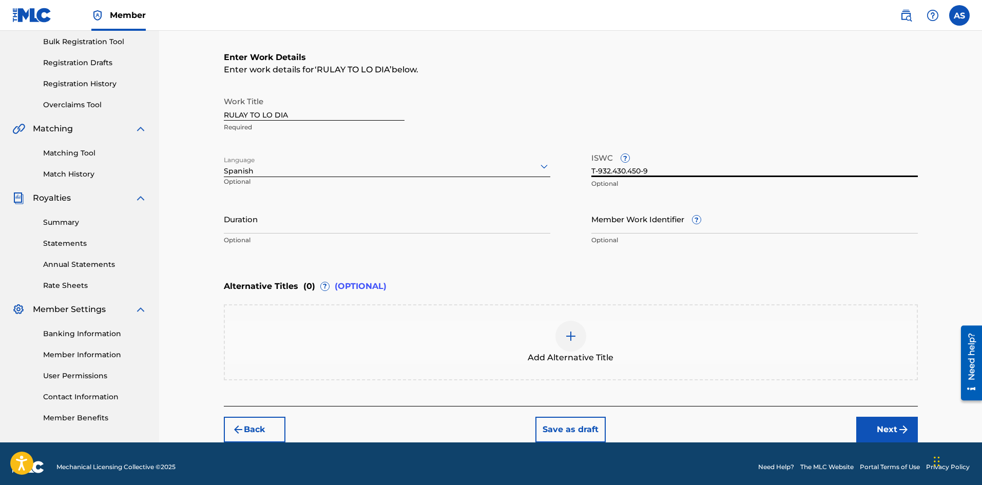
type input "T-932.430.450-9"
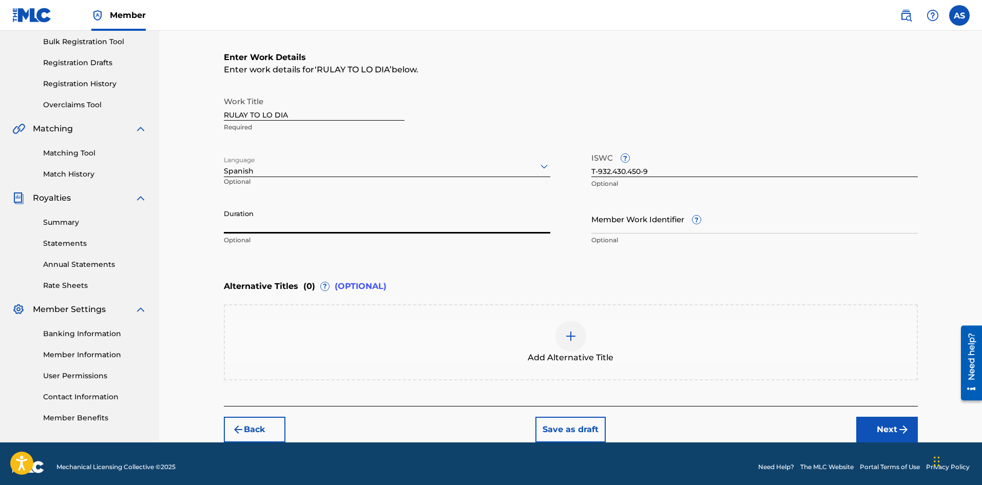
click at [259, 214] on input "Duration" at bounding box center [387, 218] width 326 height 29
type input "02:52"
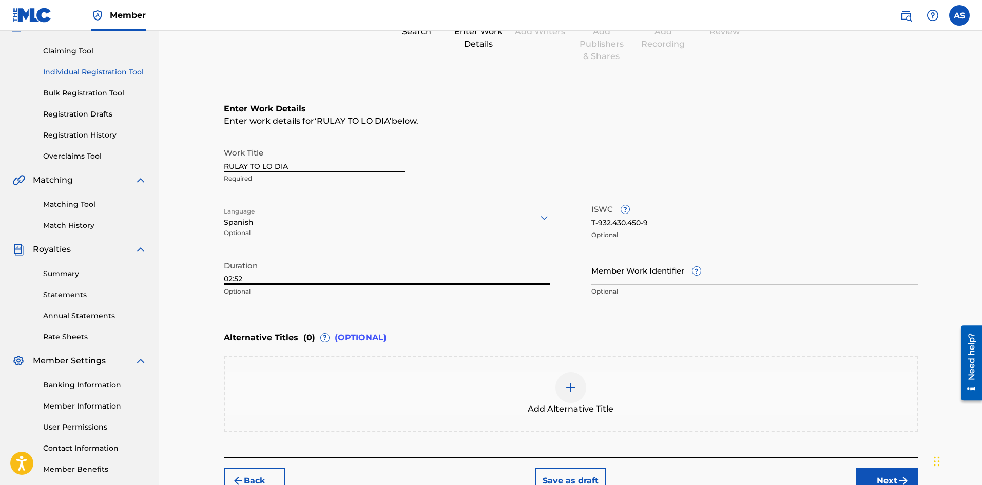
scroll to position [158, 0]
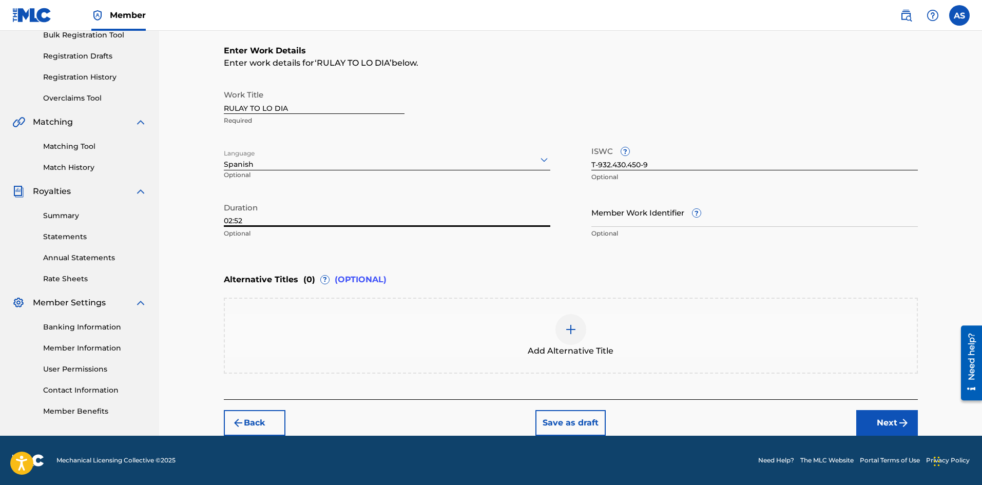
click at [880, 420] on button "Next" at bounding box center [887, 423] width 62 height 26
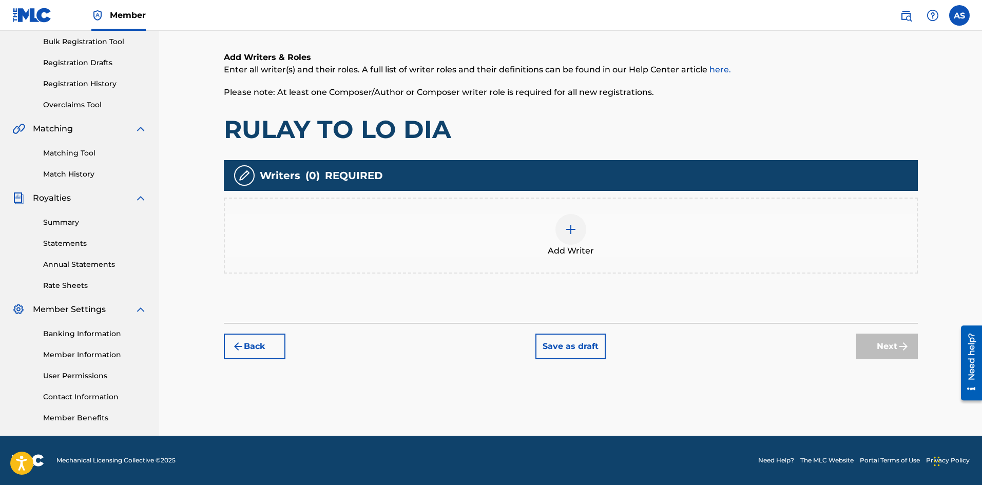
scroll to position [46, 0]
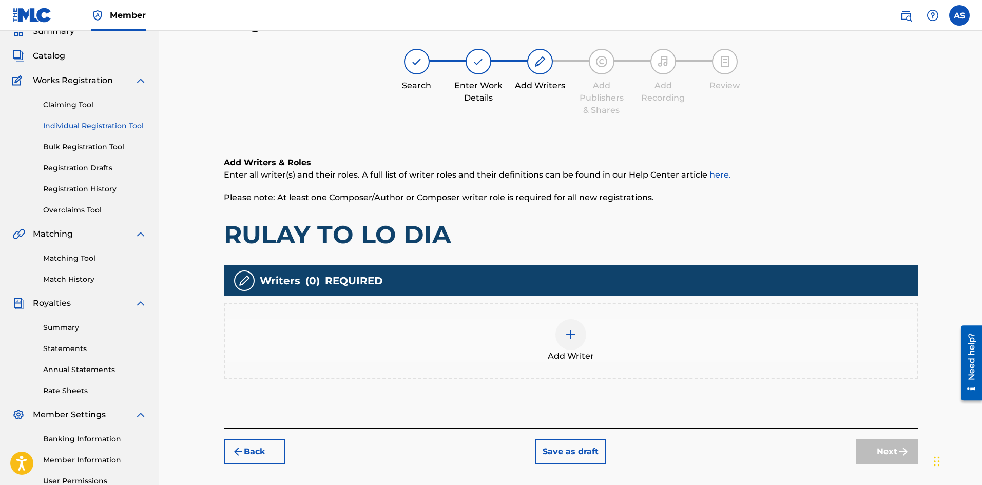
click at [575, 340] on img at bounding box center [571, 334] width 12 height 12
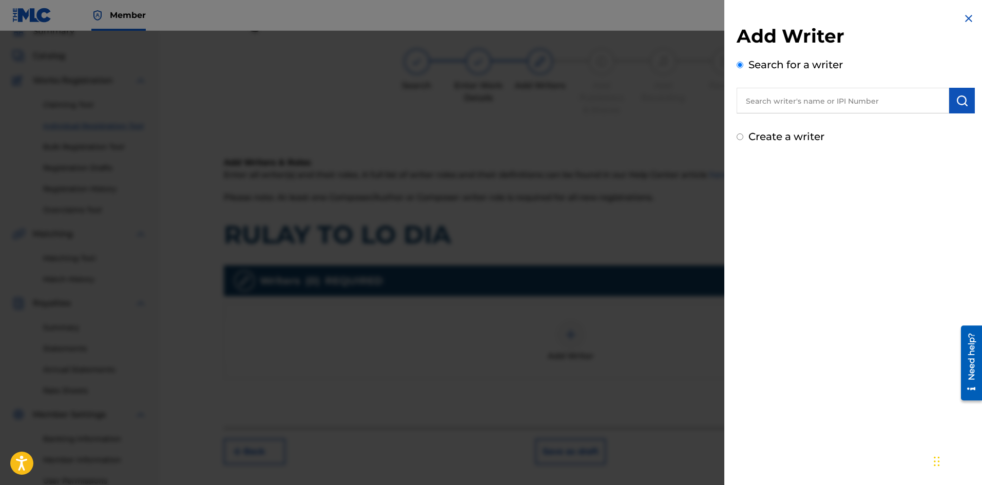
click at [797, 108] on input "text" at bounding box center [843, 101] width 212 height 26
paste input "00686021835"
type input "00686021835"
click at [971, 101] on button "submit" at bounding box center [962, 101] width 26 height 26
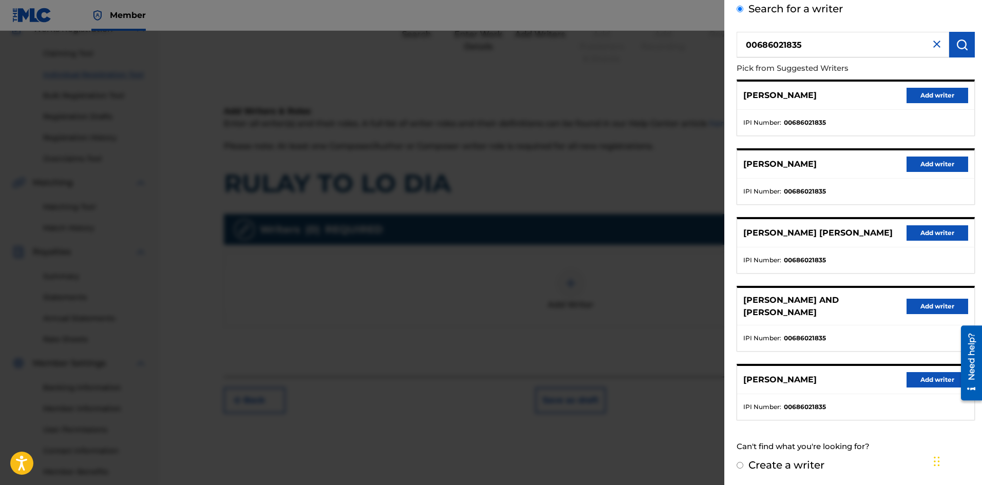
scroll to position [149, 0]
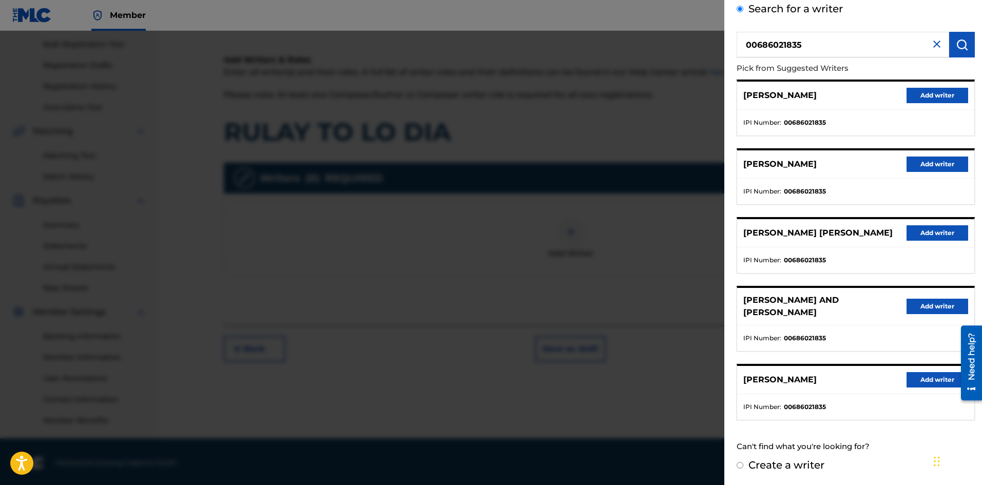
click at [760, 461] on label "Create a writer" at bounding box center [786, 465] width 76 height 12
radio input "true"
click at [743, 462] on input "Create a writer" at bounding box center [740, 465] width 7 height 7
radio input "false"
radio input "true"
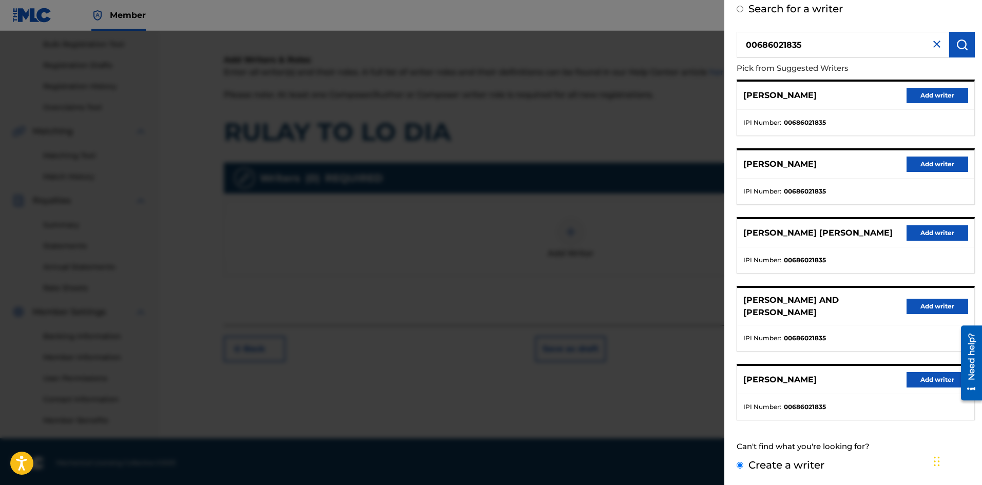
scroll to position [0, 0]
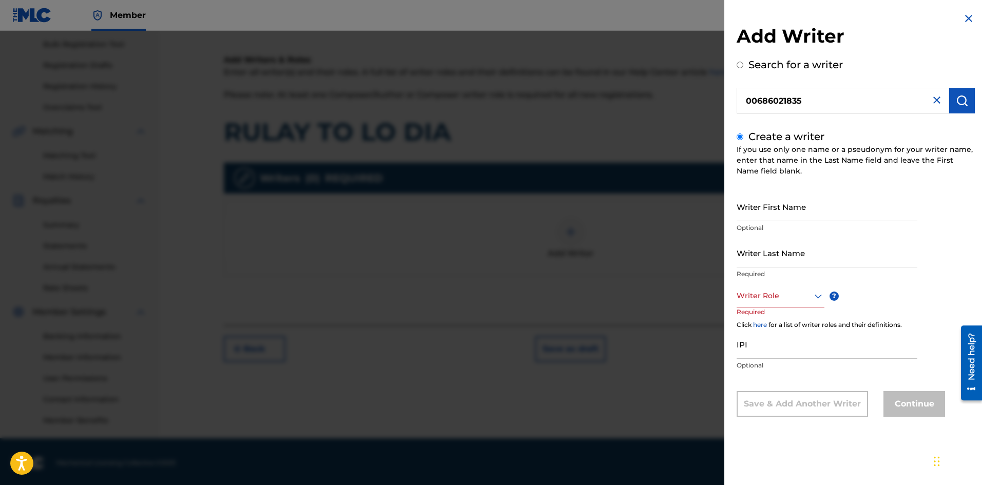
click at [790, 208] on input "Writer First Name" at bounding box center [827, 206] width 181 height 29
type input "ALBERIS"
click at [830, 248] on input "Writer Last Name" at bounding box center [827, 252] width 181 height 29
type input "[PERSON_NAME]"
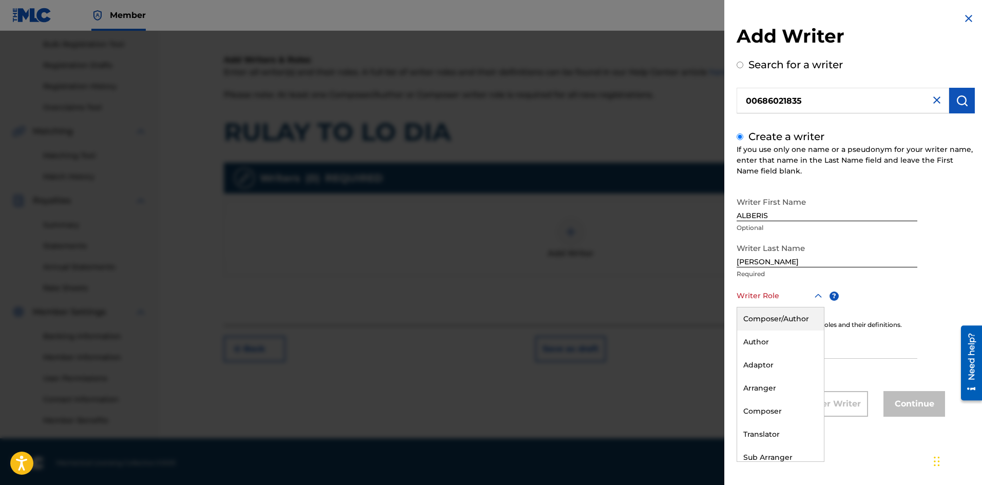
click at [795, 287] on div "Writer Role" at bounding box center [781, 295] width 88 height 23
click at [786, 324] on div "Composer/Author" at bounding box center [780, 318] width 87 height 23
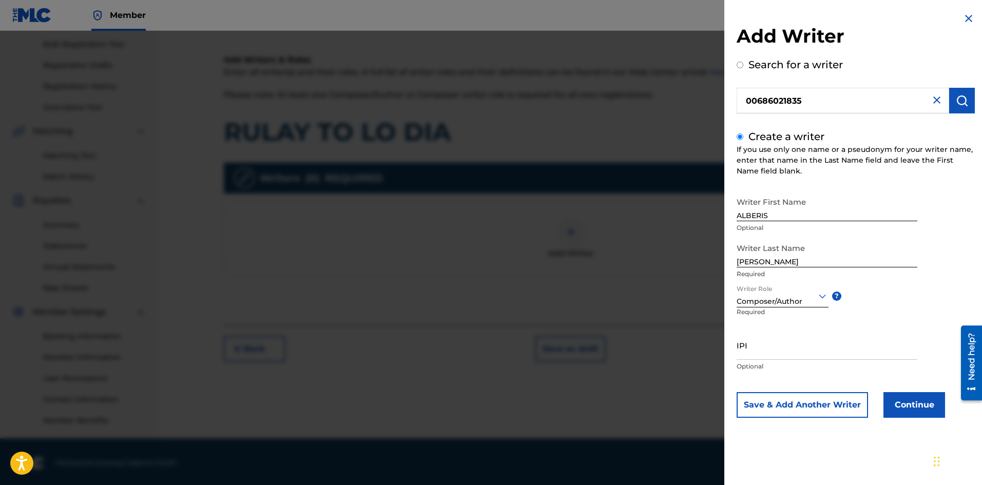
click at [902, 407] on button "Continue" at bounding box center [914, 405] width 62 height 26
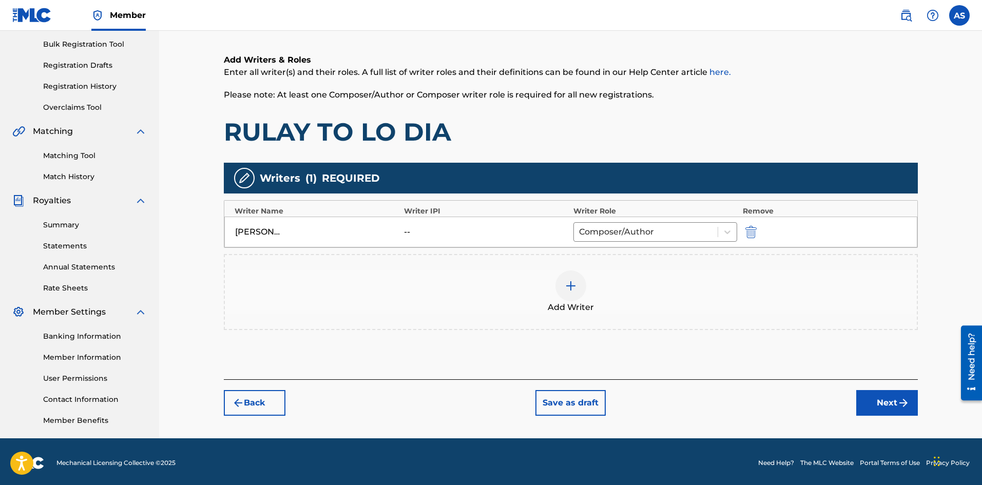
click at [883, 401] on button "Next" at bounding box center [887, 403] width 62 height 26
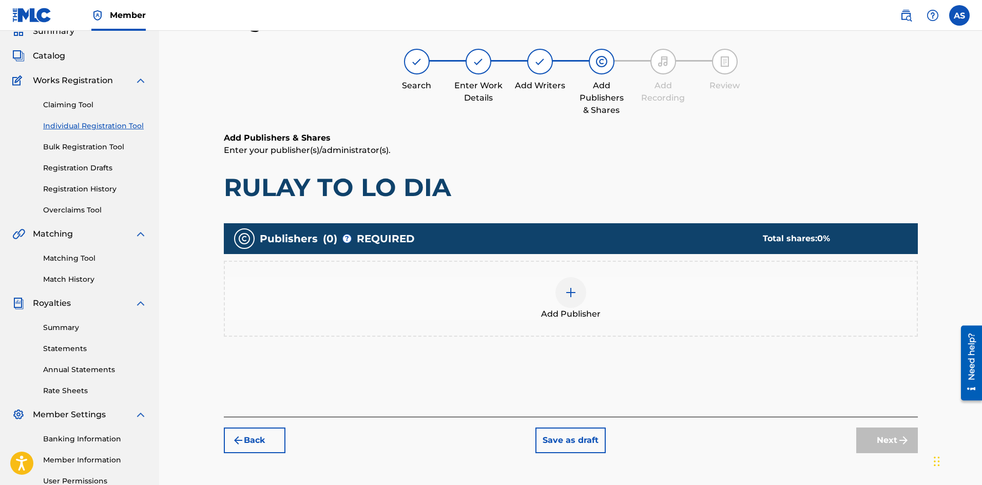
click at [584, 295] on div at bounding box center [570, 292] width 31 height 31
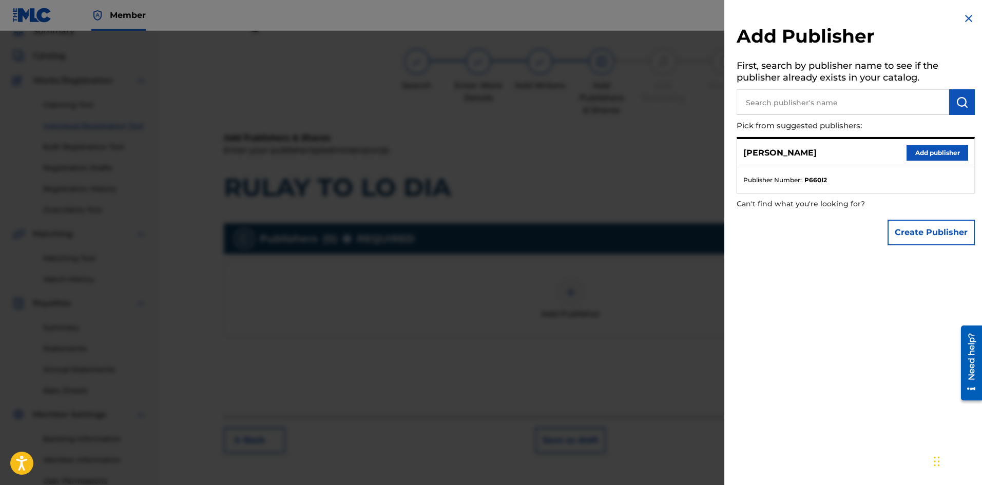
click at [920, 156] on button "Add publisher" at bounding box center [937, 152] width 62 height 15
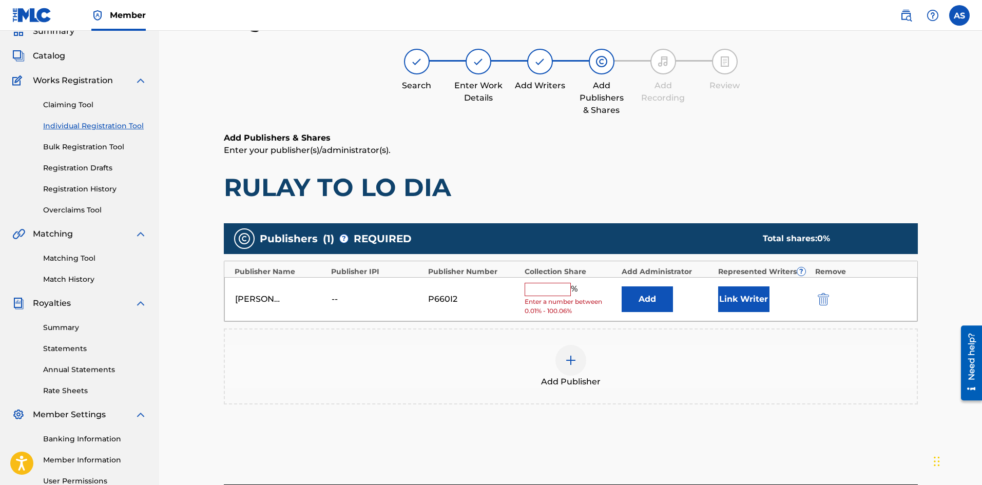
click at [544, 288] on input "text" at bounding box center [548, 289] width 46 height 13
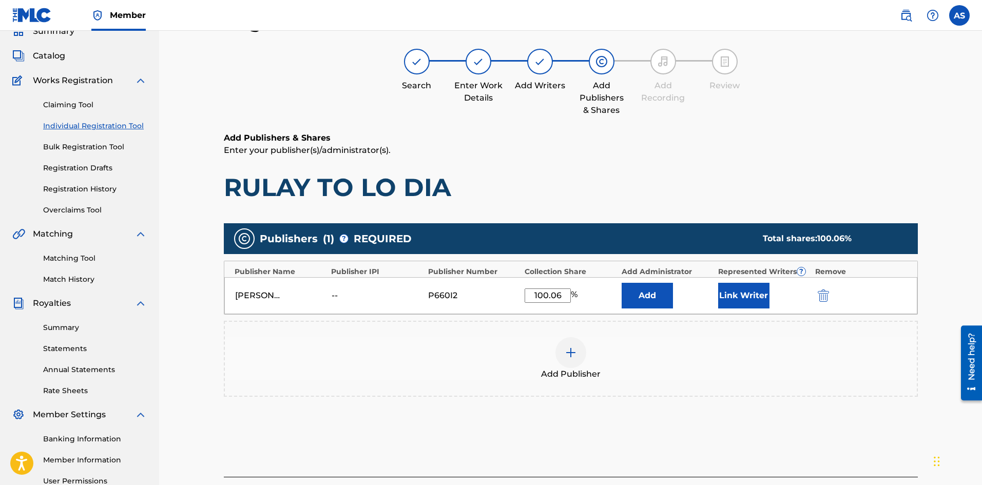
type input "100.06"
click at [770, 347] on div "Add Publisher" at bounding box center [571, 358] width 692 height 43
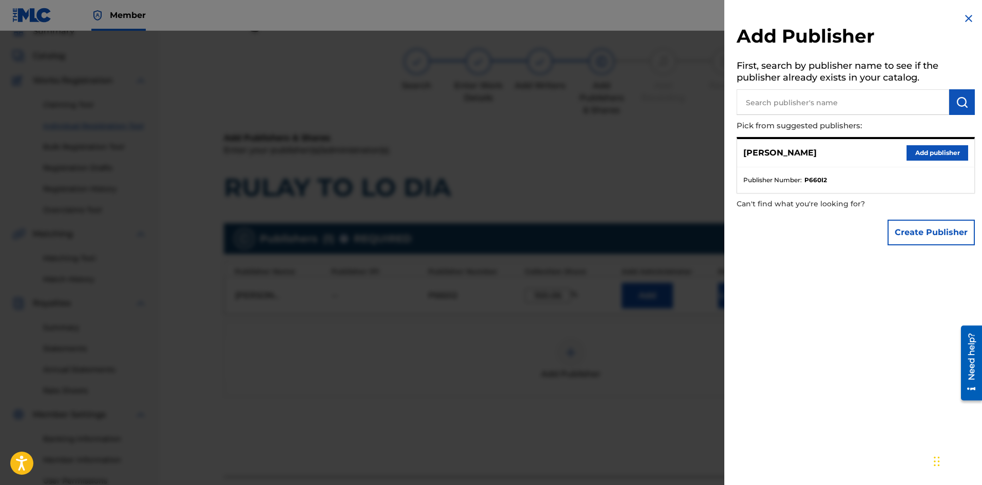
click at [965, 22] on img at bounding box center [968, 18] width 12 height 12
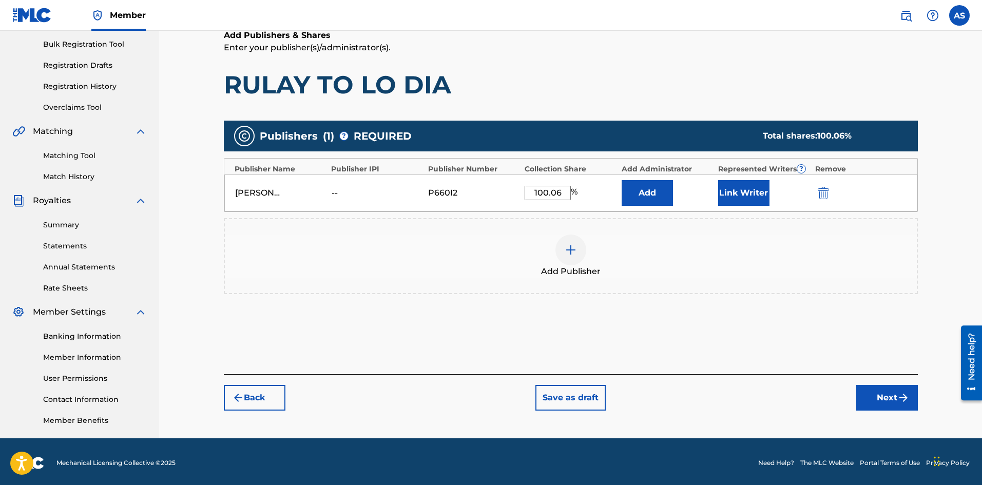
click at [894, 396] on button "Next" at bounding box center [887, 398] width 62 height 26
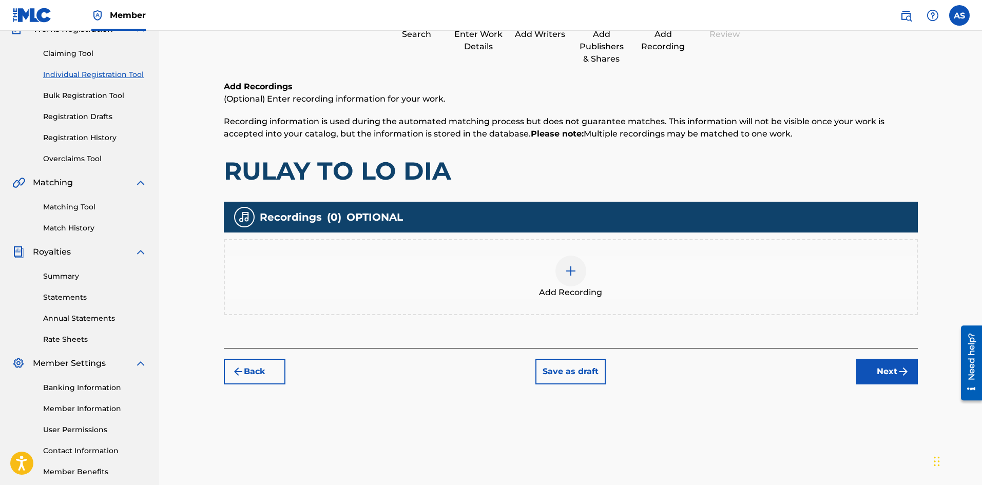
click at [883, 370] on button "Next" at bounding box center [887, 372] width 62 height 26
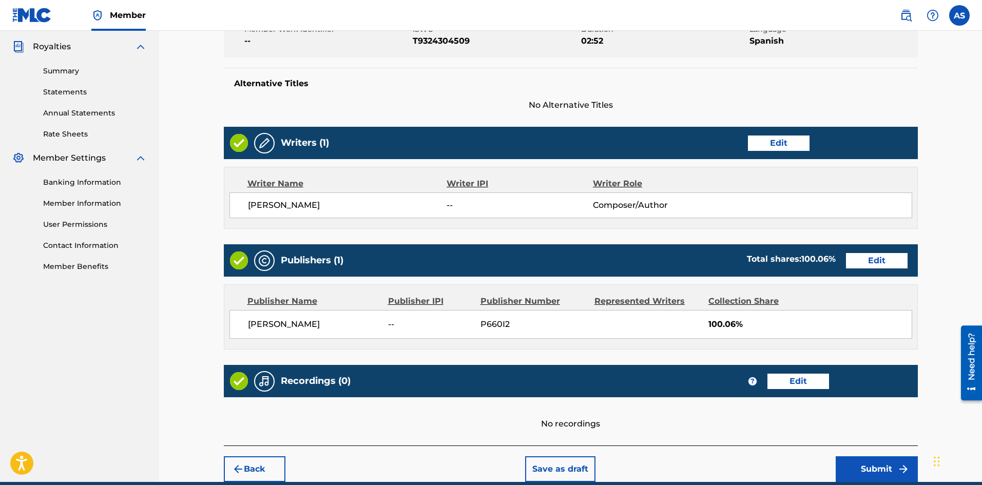
scroll to position [349, 0]
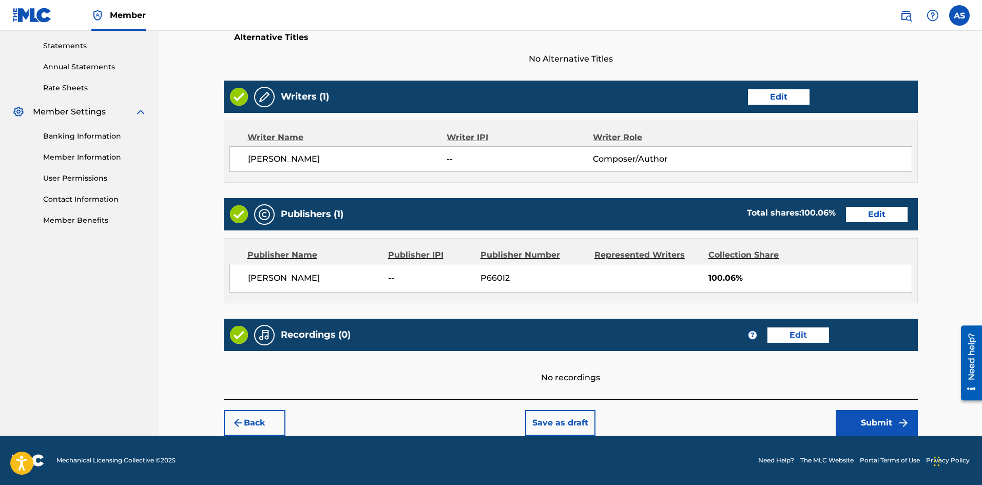
click at [871, 416] on button "Submit" at bounding box center [877, 423] width 82 height 26
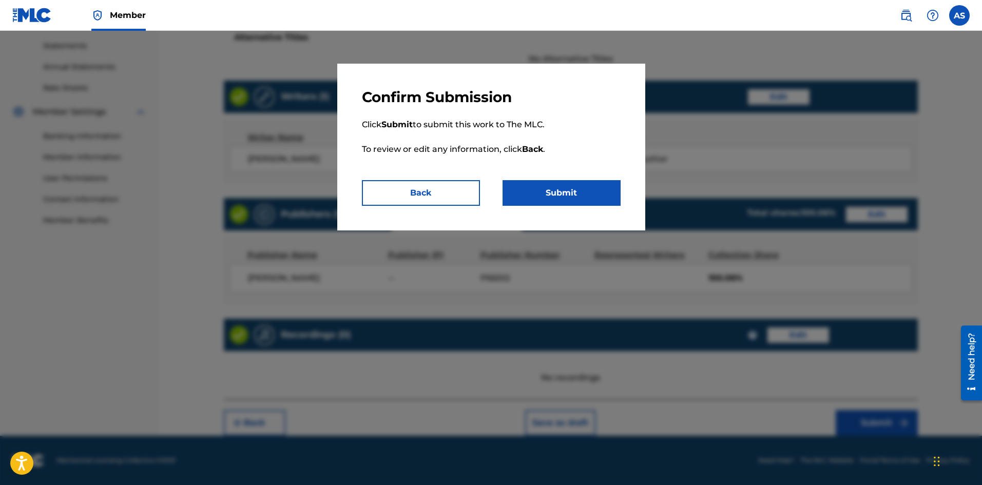
click at [571, 202] on button "Submit" at bounding box center [561, 193] width 118 height 26
click at [435, 190] on button "Back" at bounding box center [421, 193] width 118 height 26
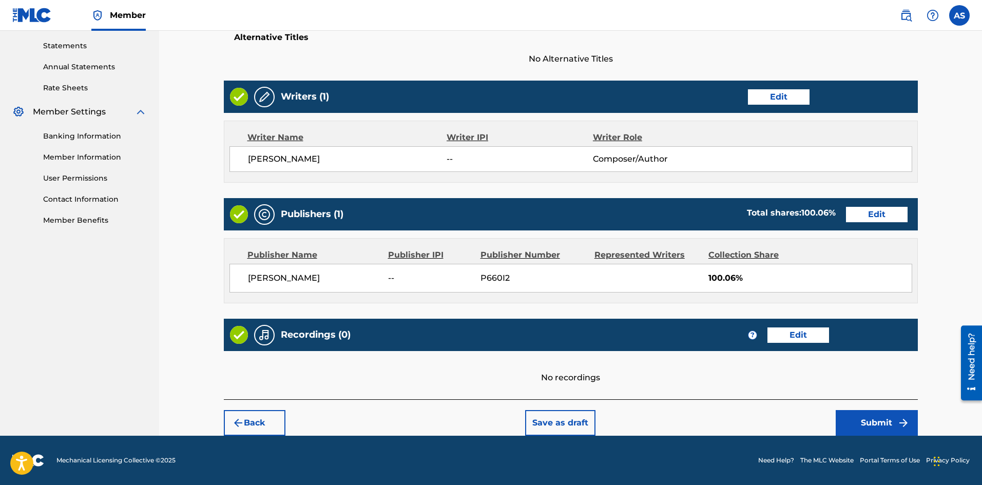
click at [891, 223] on div "Publishers (1) Total shares: 100.06 % Edit" at bounding box center [571, 214] width 694 height 32
click at [889, 222] on div "Publishers (1) Total shares: 100.06 % Edit" at bounding box center [571, 214] width 694 height 32
click at [884, 216] on button "Edit" at bounding box center [877, 214] width 62 height 15
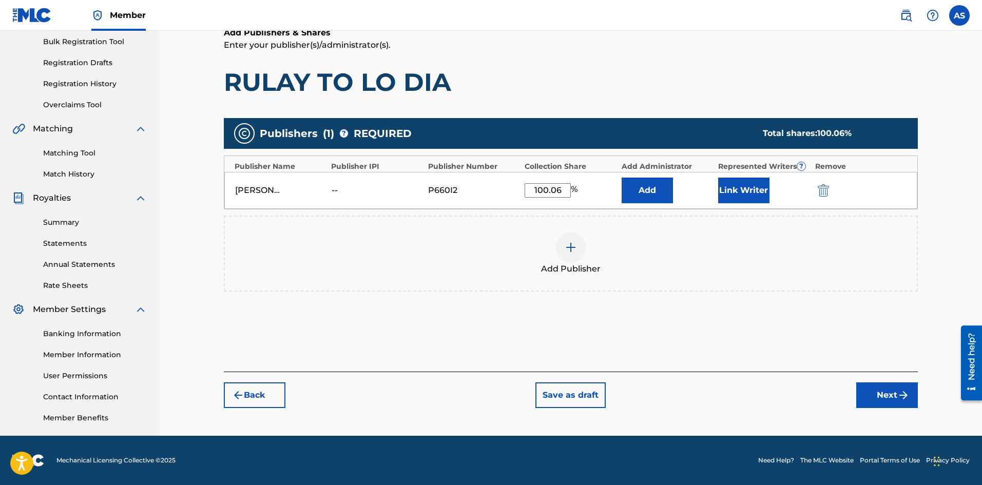
click at [558, 186] on input "100.06" at bounding box center [548, 190] width 46 height 14
type input "100"
click at [684, 245] on div "Add Publisher" at bounding box center [571, 253] width 692 height 43
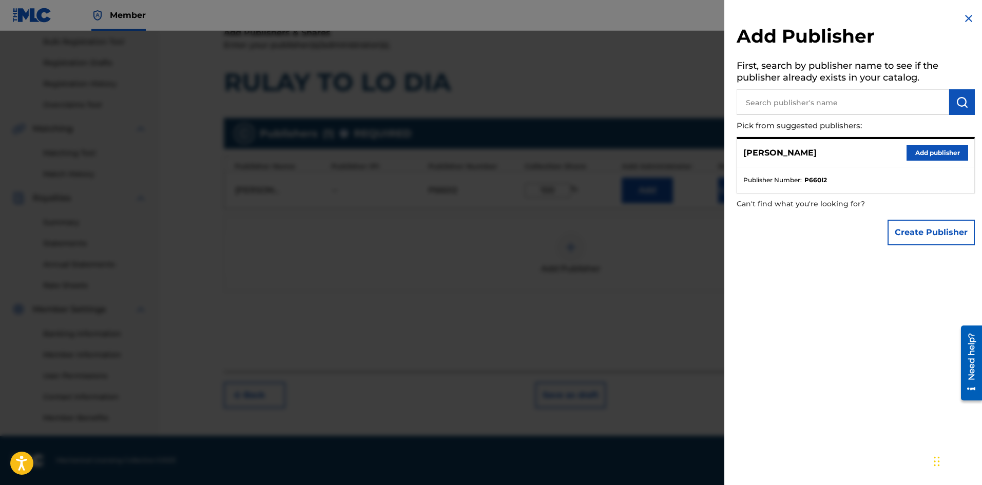
click at [970, 21] on img at bounding box center [968, 18] width 12 height 12
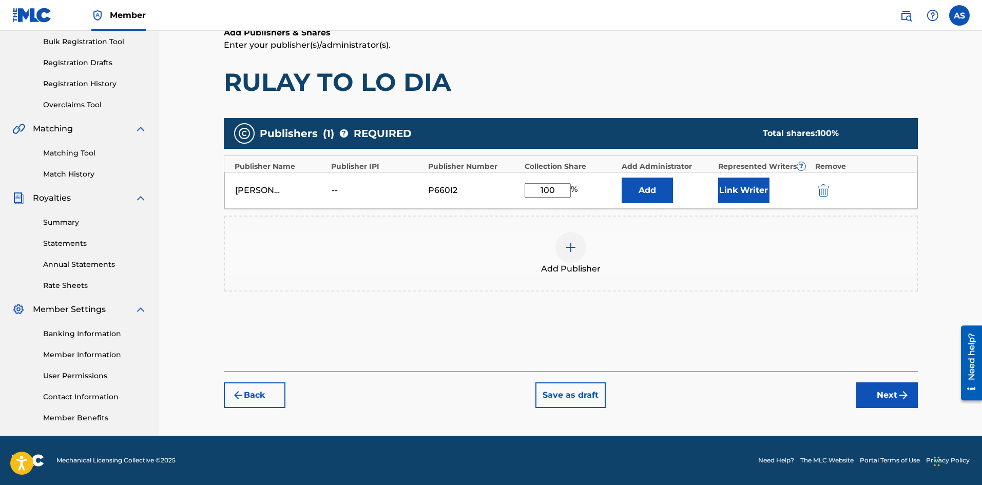
click at [883, 398] on button "Next" at bounding box center [887, 395] width 62 height 26
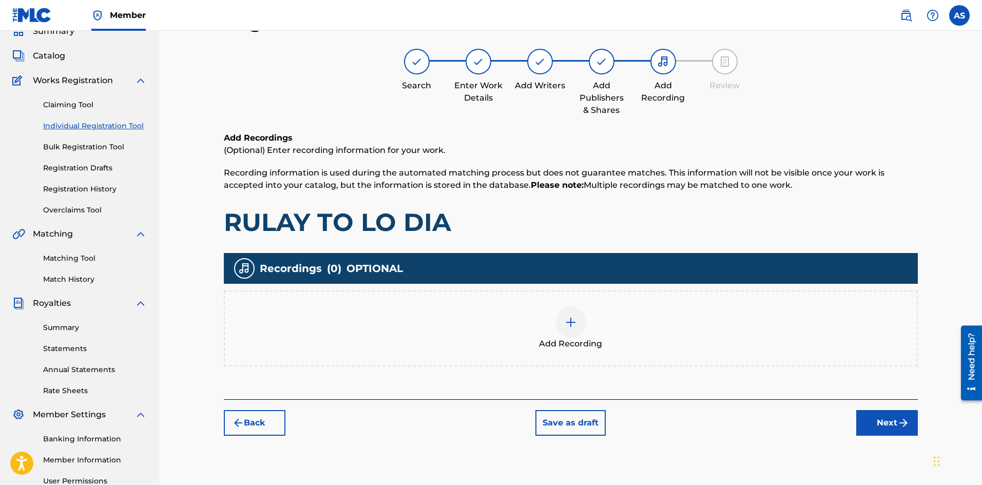
click at [888, 421] on button "Next" at bounding box center [887, 423] width 62 height 26
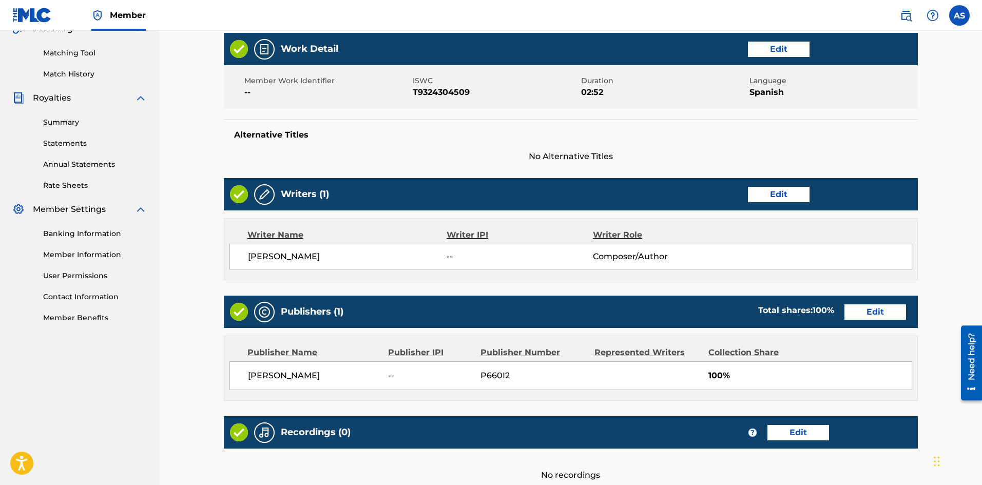
scroll to position [349, 0]
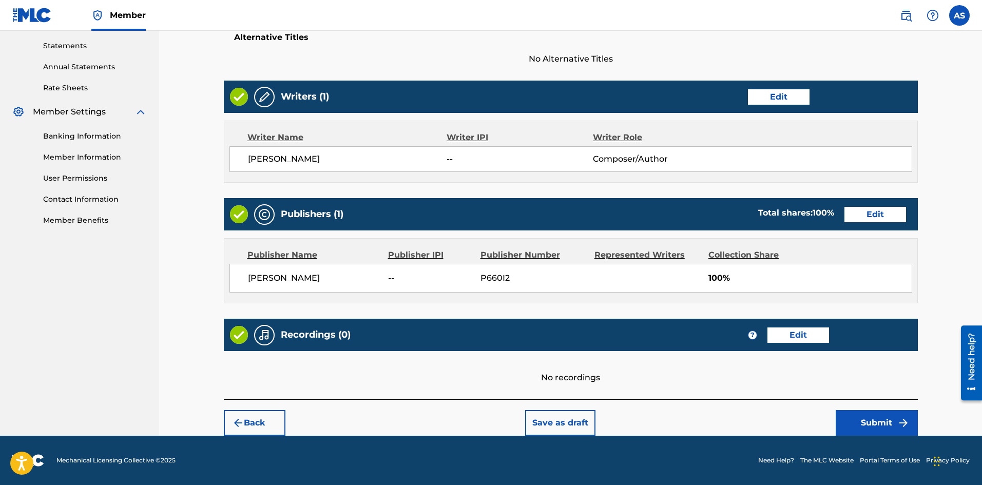
click at [875, 429] on button "Submit" at bounding box center [877, 423] width 82 height 26
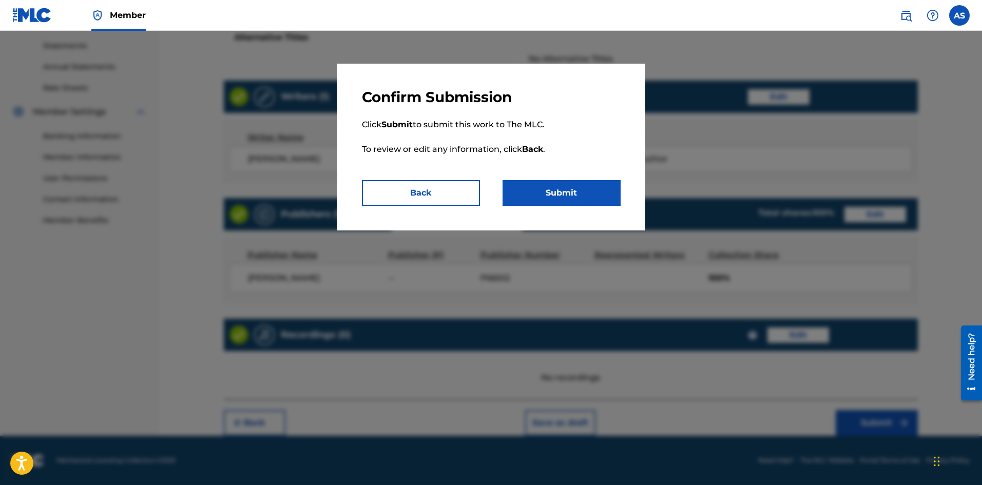
click at [574, 195] on button "Submit" at bounding box center [561, 193] width 118 height 26
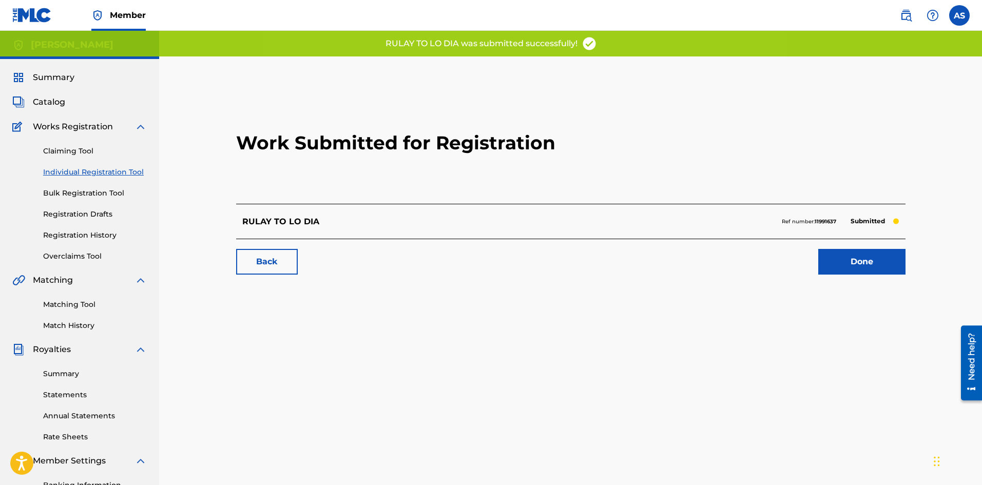
click at [853, 268] on link "Done" at bounding box center [861, 262] width 87 height 26
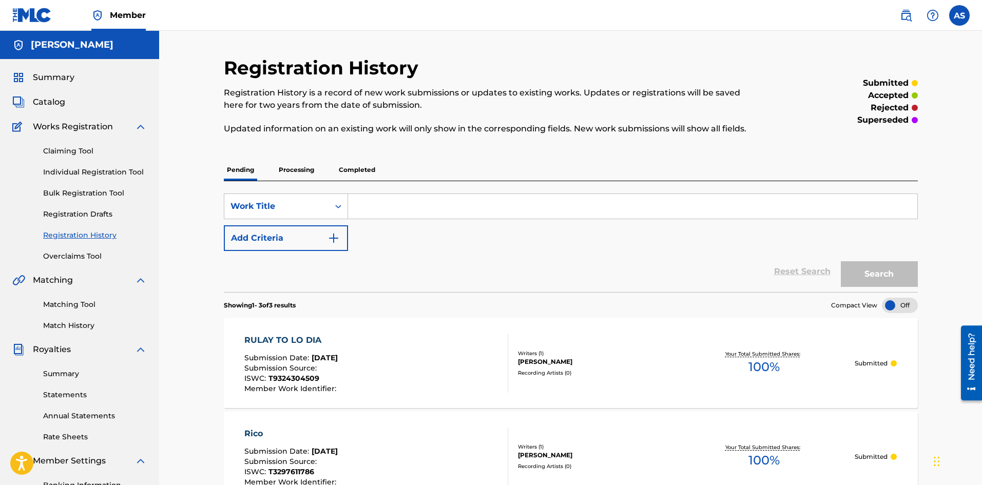
click at [108, 173] on link "Individual Registration Tool" at bounding box center [95, 172] width 104 height 11
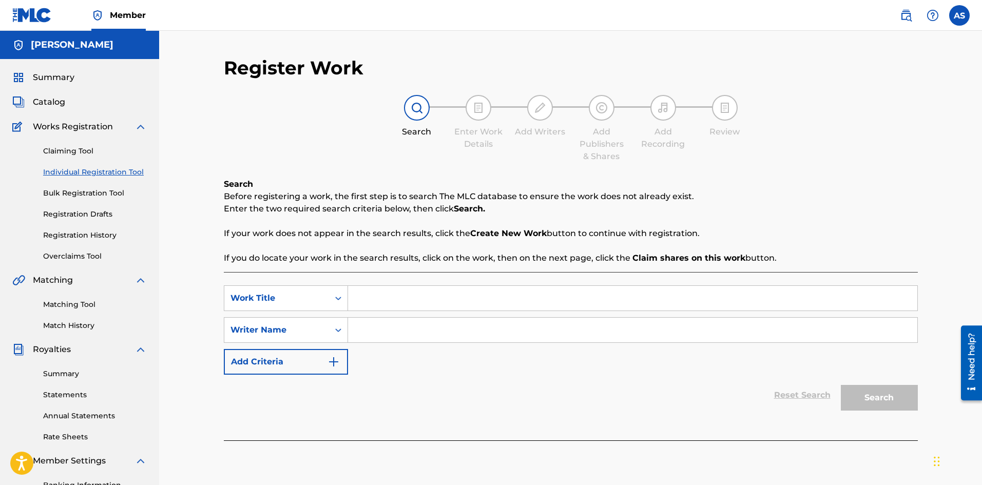
click at [81, 210] on link "Registration Drafts" at bounding box center [95, 214] width 104 height 11
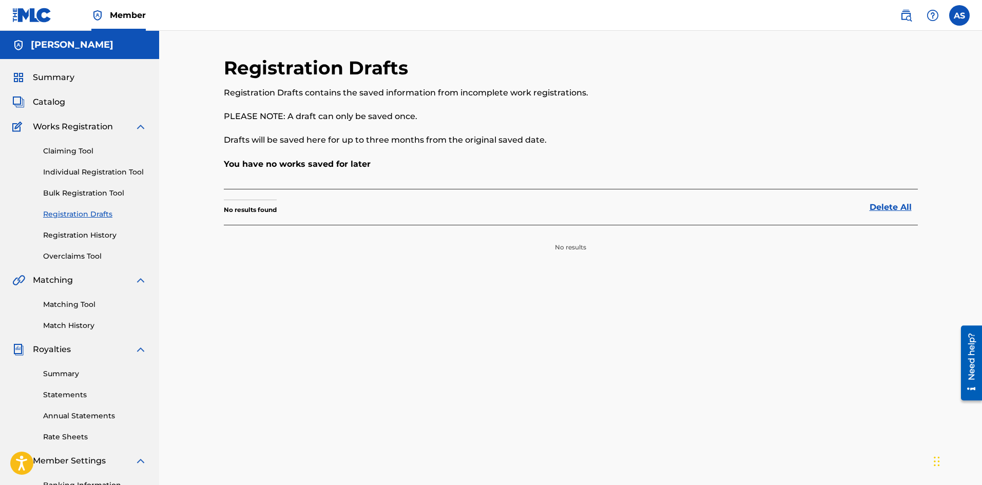
click at [82, 191] on link "Bulk Registration Tool" at bounding box center [95, 193] width 104 height 11
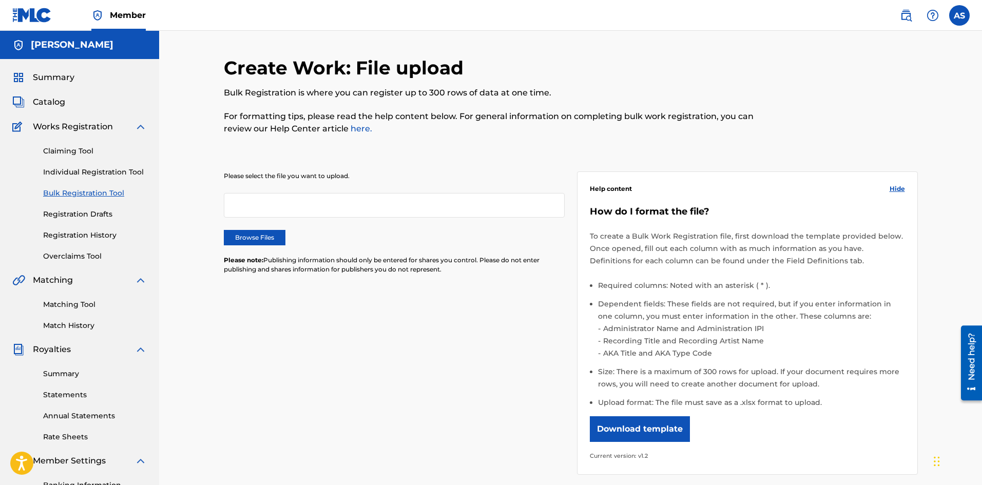
click at [81, 156] on link "Claiming Tool" at bounding box center [95, 151] width 104 height 11
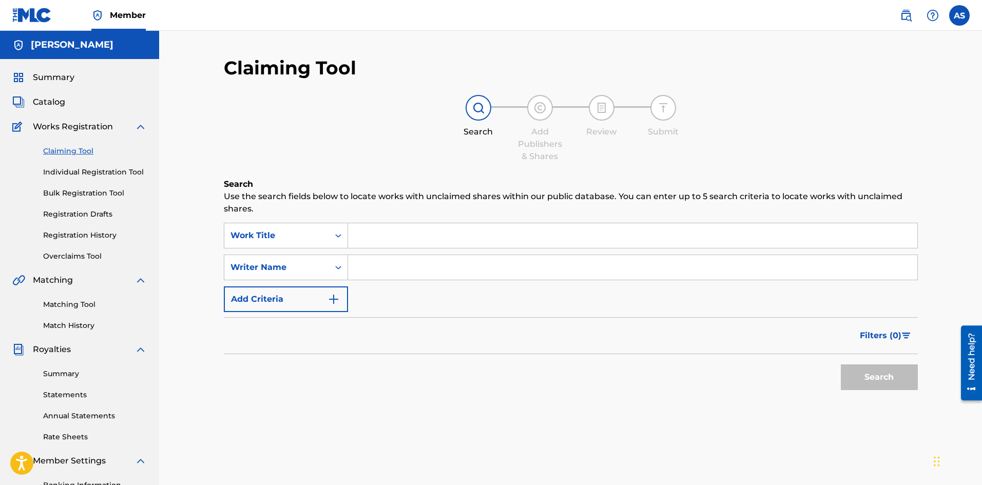
click at [63, 97] on span "Catalog" at bounding box center [49, 102] width 32 height 12
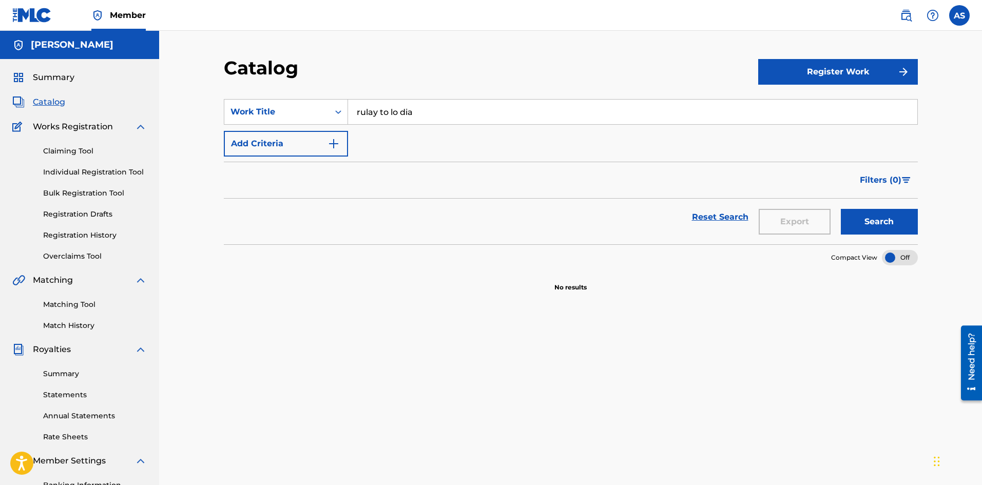
click at [835, 74] on button "Register Work" at bounding box center [838, 72] width 160 height 26
click at [813, 107] on link "Individual" at bounding box center [838, 105] width 160 height 25
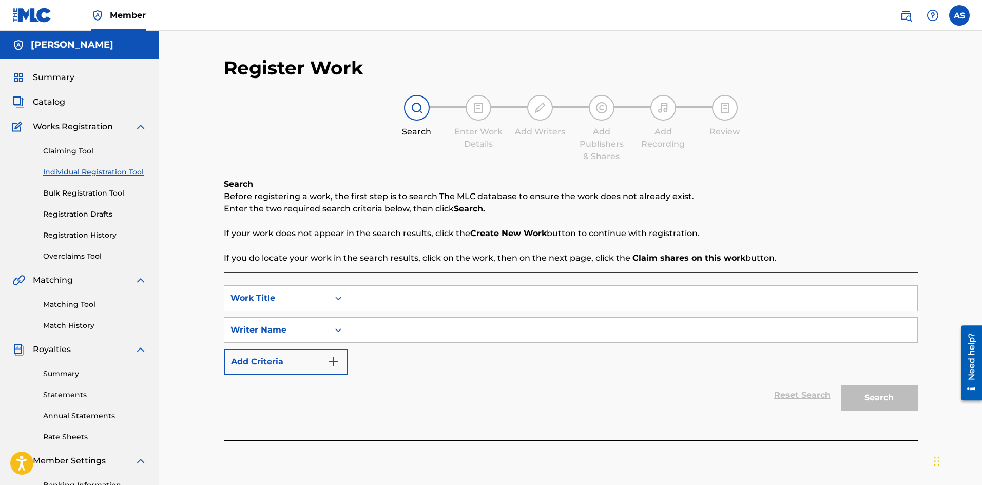
click at [465, 305] on input "Search Form" at bounding box center [632, 298] width 569 height 25
paste input "[PERSON_NAME]"
type input "[PERSON_NAME]"
click at [431, 331] on input "Search Form" at bounding box center [632, 330] width 569 height 25
type input "[PERSON_NAME]"
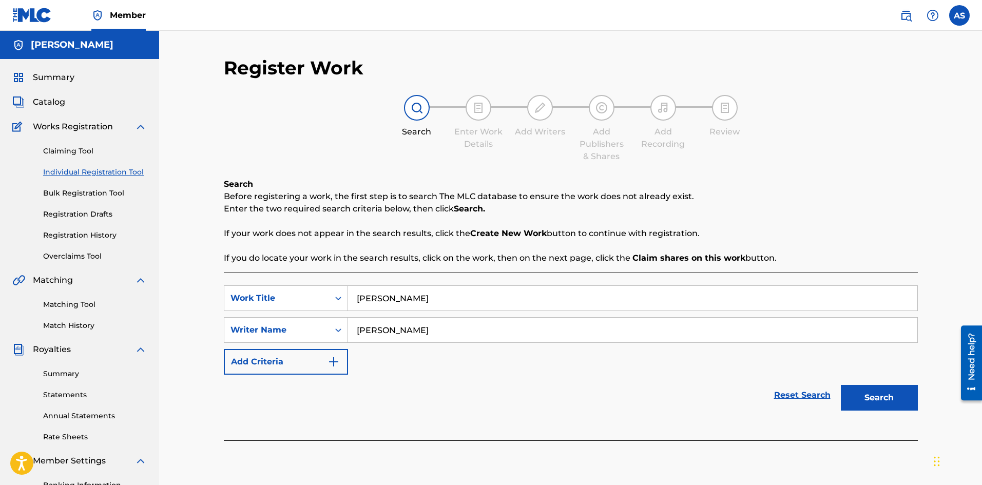
click at [841, 385] on button "Search" at bounding box center [879, 398] width 77 height 26
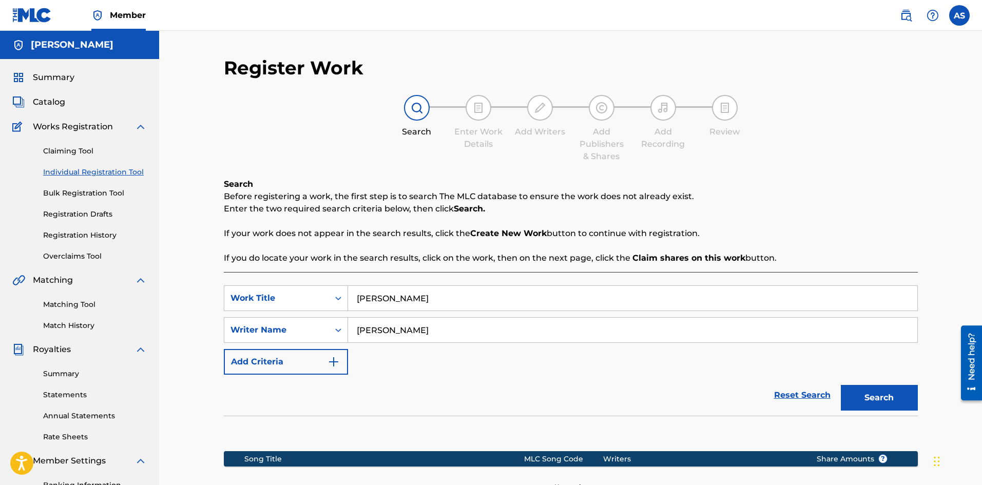
scroll to position [103, 0]
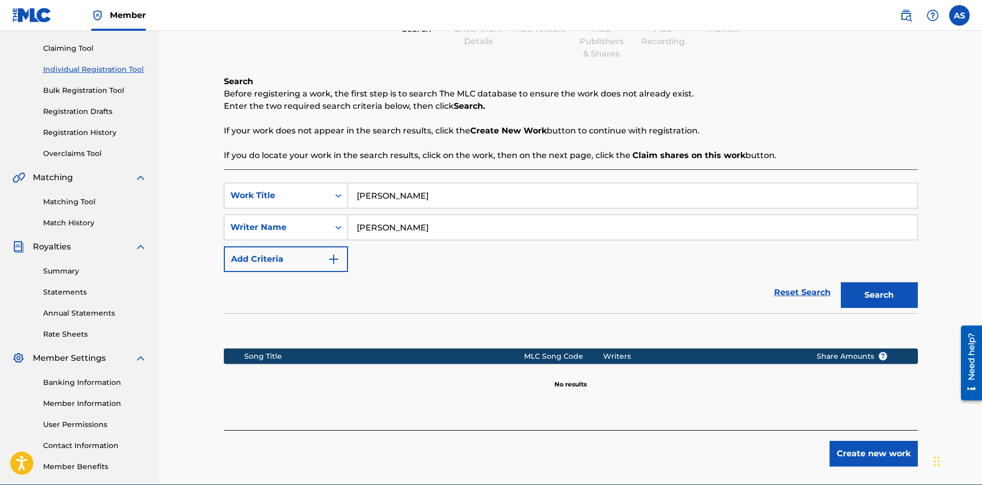
click at [865, 459] on button "Create new work" at bounding box center [873, 454] width 88 height 26
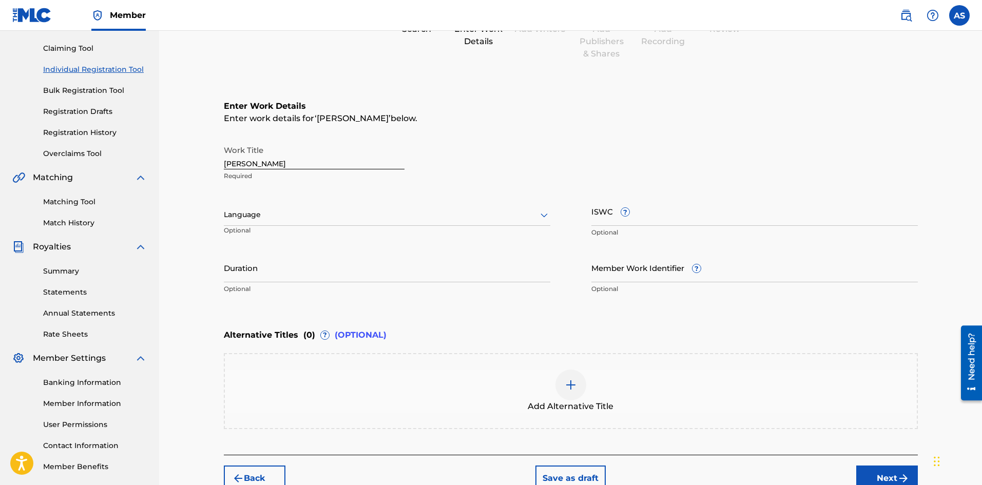
click at [268, 216] on div at bounding box center [387, 214] width 326 height 13
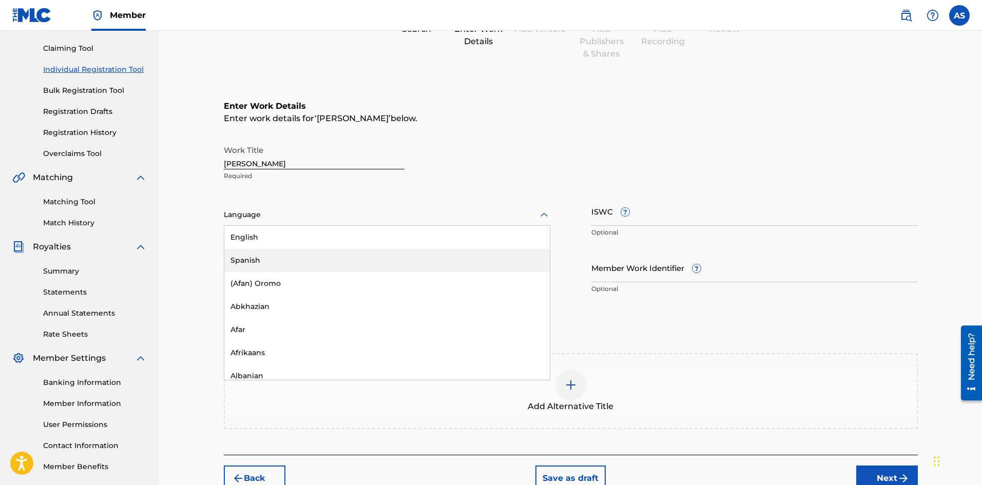
click at [260, 255] on div "Spanish" at bounding box center [386, 260] width 325 height 23
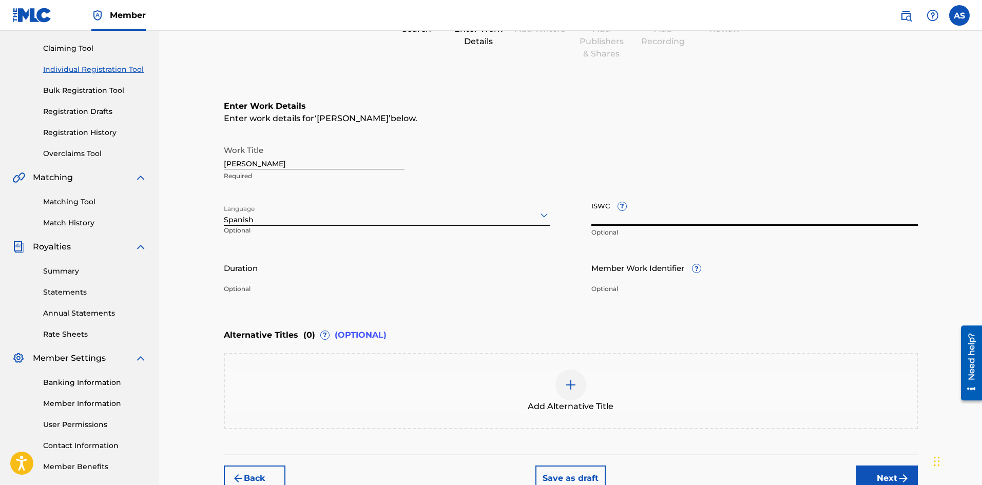
paste input "T-932.430.202-5"
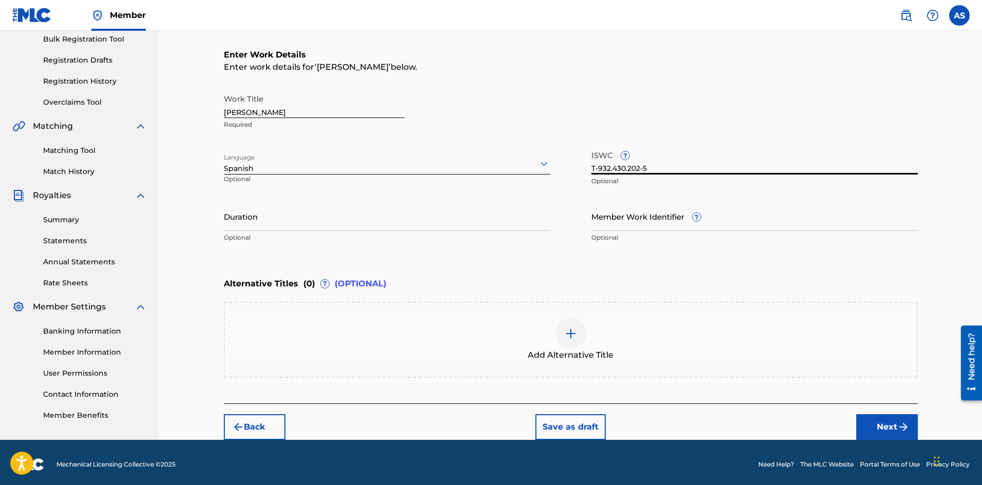
scroll to position [158, 0]
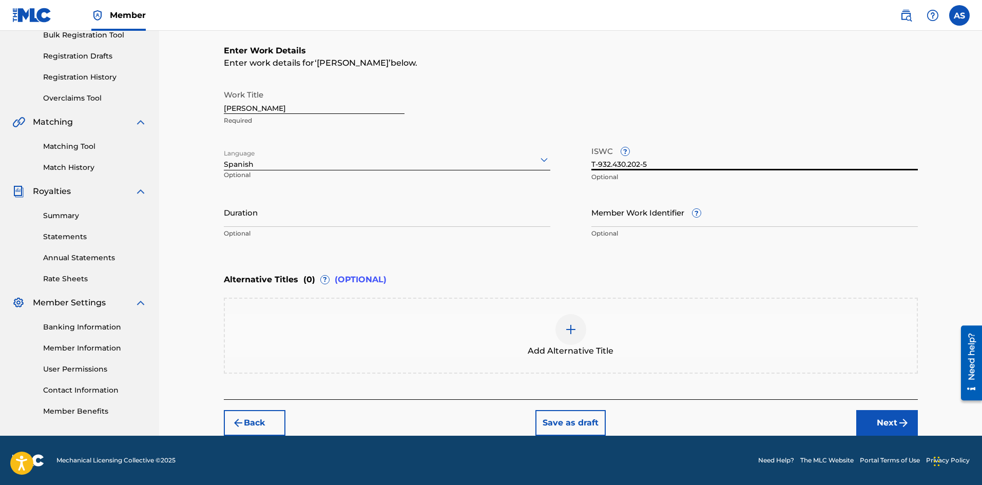
type input "T-932.430.202-5"
click at [898, 425] on img "submit" at bounding box center [903, 423] width 12 height 12
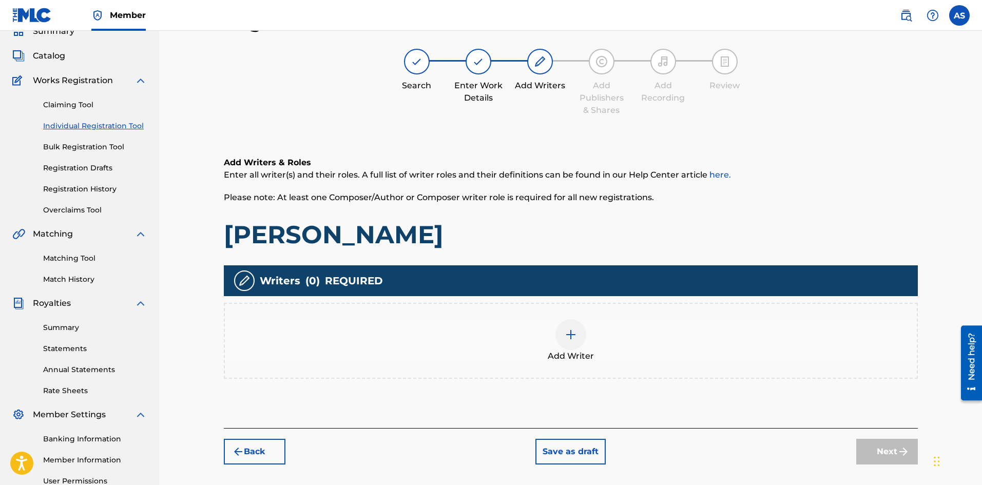
scroll to position [149, 0]
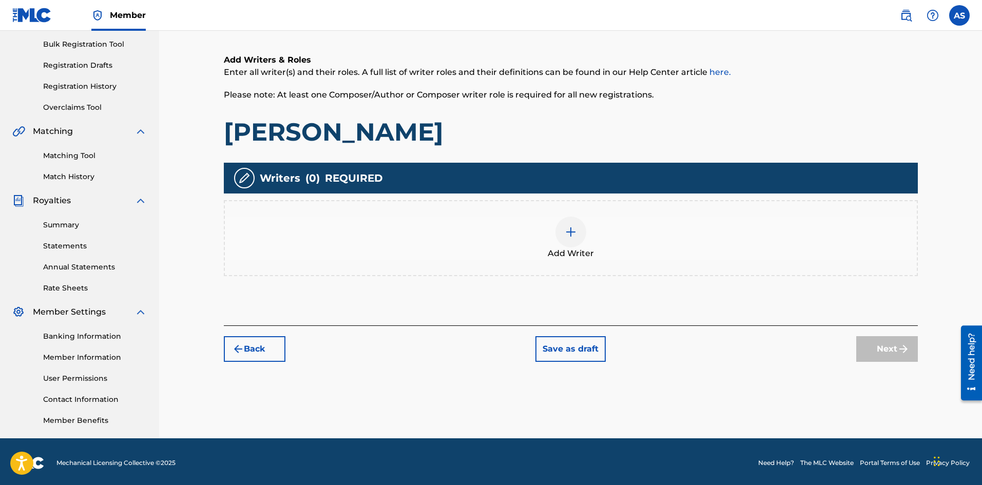
click at [579, 243] on div at bounding box center [570, 232] width 31 height 31
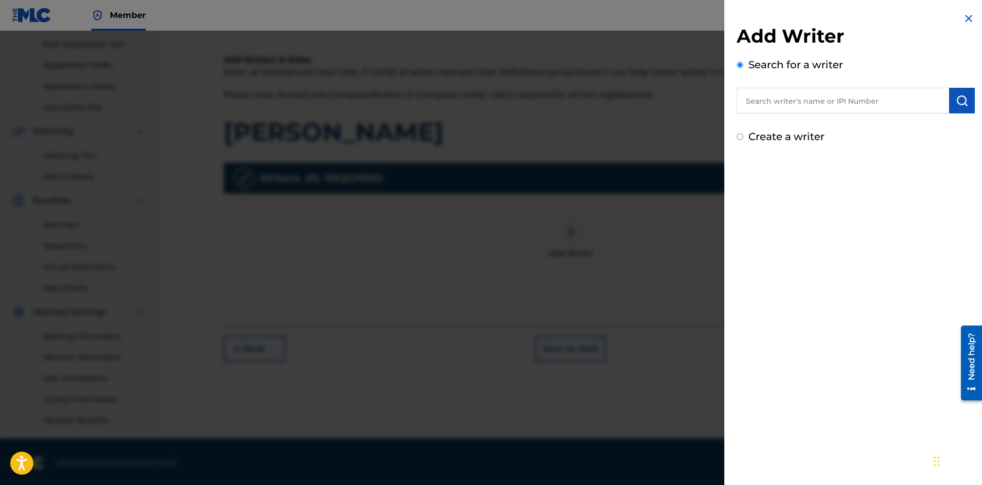
click at [782, 137] on label "Create a writer" at bounding box center [786, 136] width 76 height 12
radio input "true"
click at [743, 137] on input "Create a writer" at bounding box center [740, 136] width 7 height 7
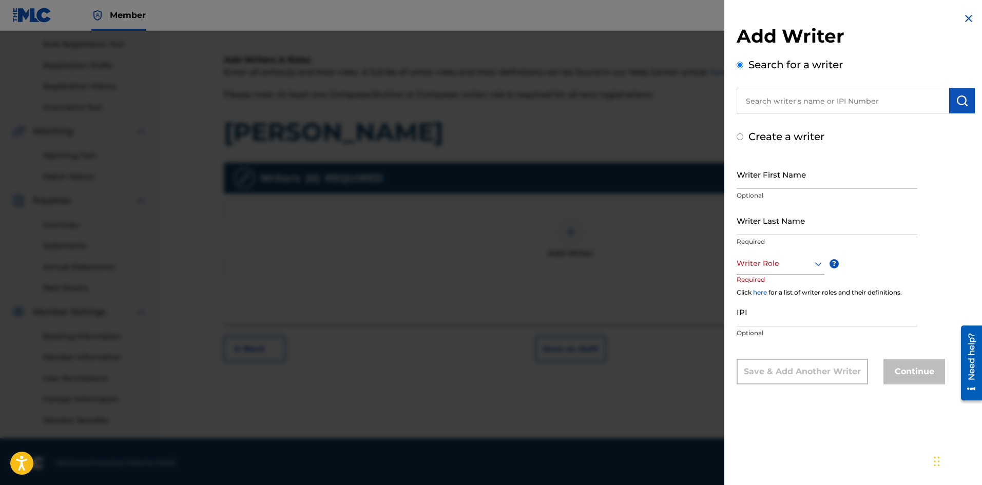
radio input "false"
radio input "true"
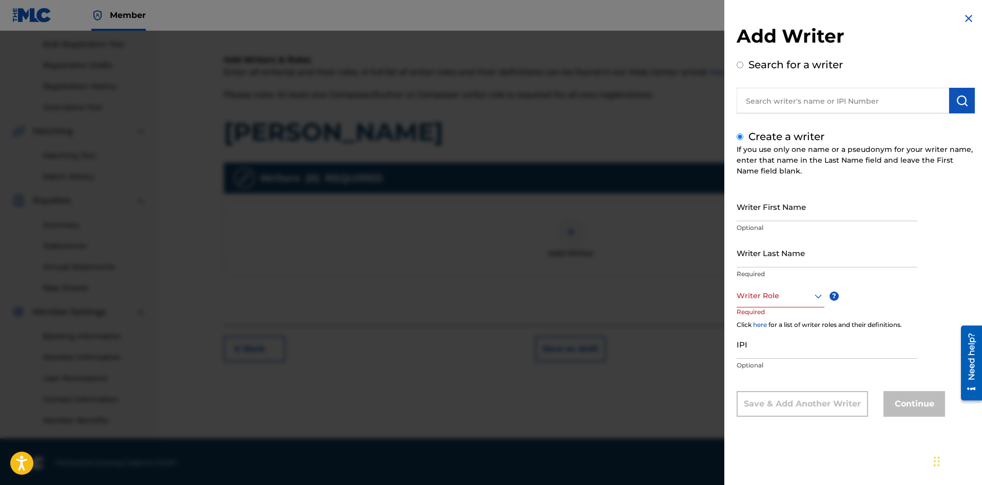
click at [778, 203] on input "Writer First Name" at bounding box center [827, 206] width 181 height 29
type input "ALBERIS"
type input "[PERSON_NAME]"
click at [750, 300] on div at bounding box center [781, 295] width 88 height 13
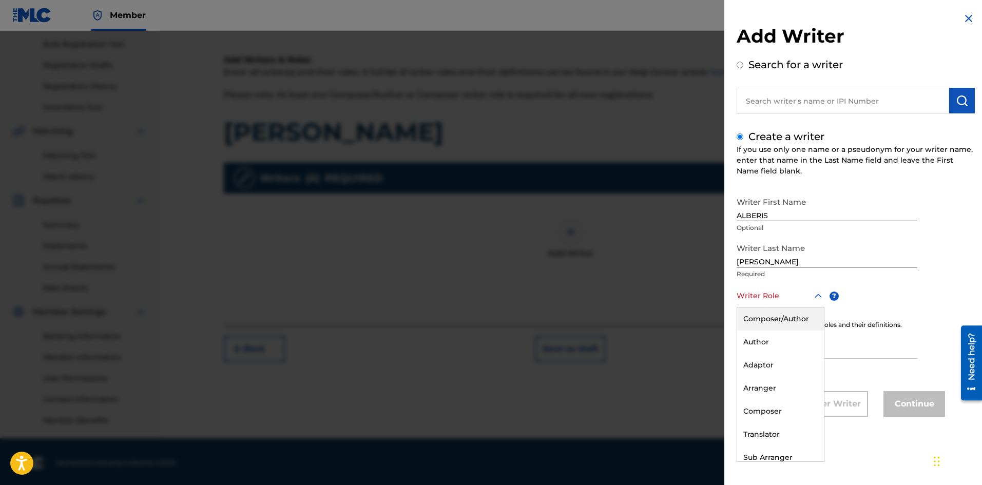
click at [780, 324] on div "Composer/Author" at bounding box center [780, 318] width 87 height 23
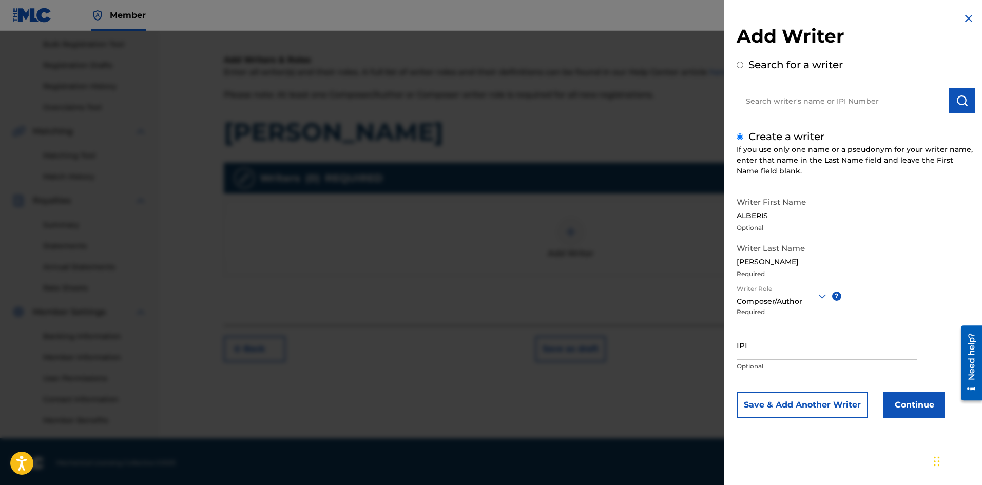
click at [919, 411] on button "Continue" at bounding box center [914, 405] width 62 height 26
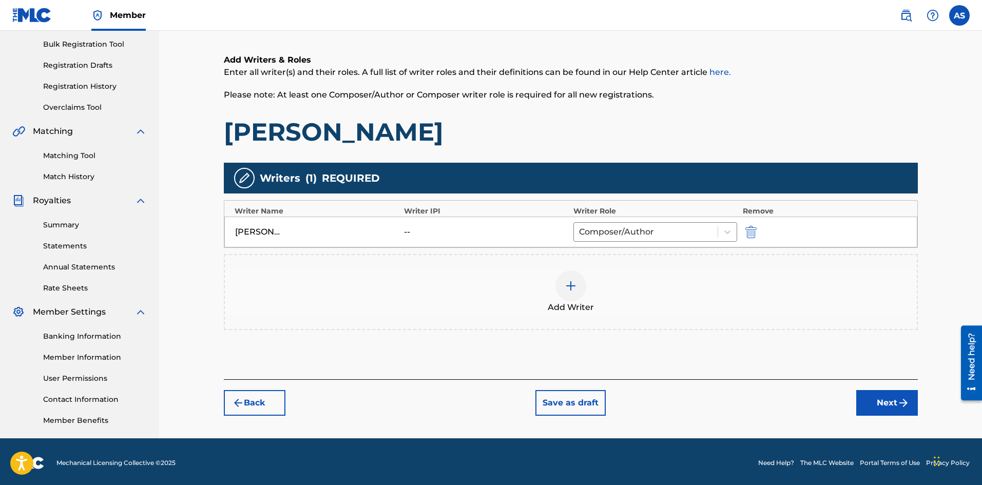
click at [914, 407] on button "Next" at bounding box center [887, 403] width 62 height 26
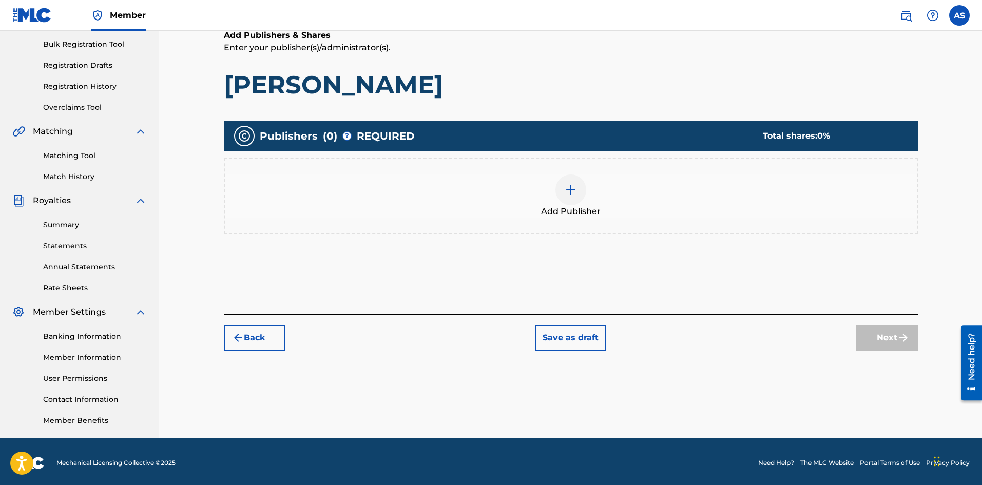
scroll to position [46, 0]
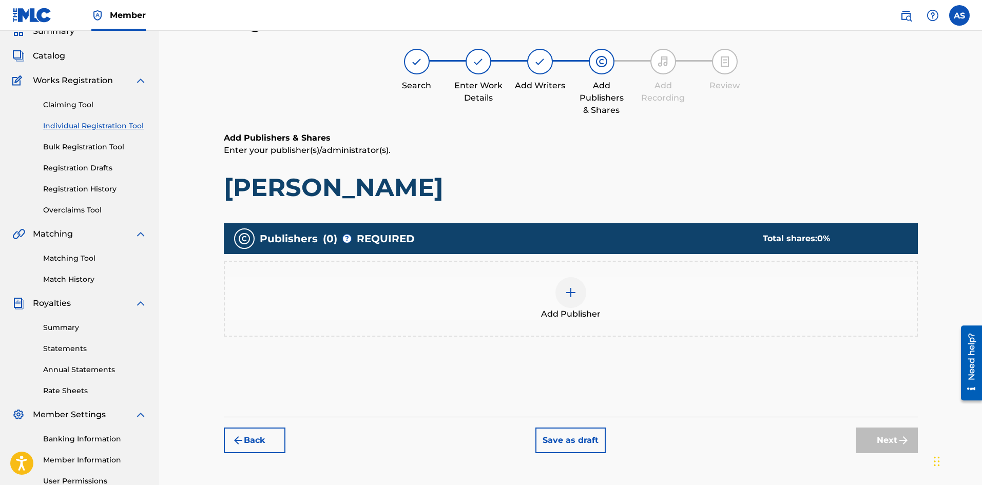
click at [569, 288] on img at bounding box center [571, 292] width 12 height 12
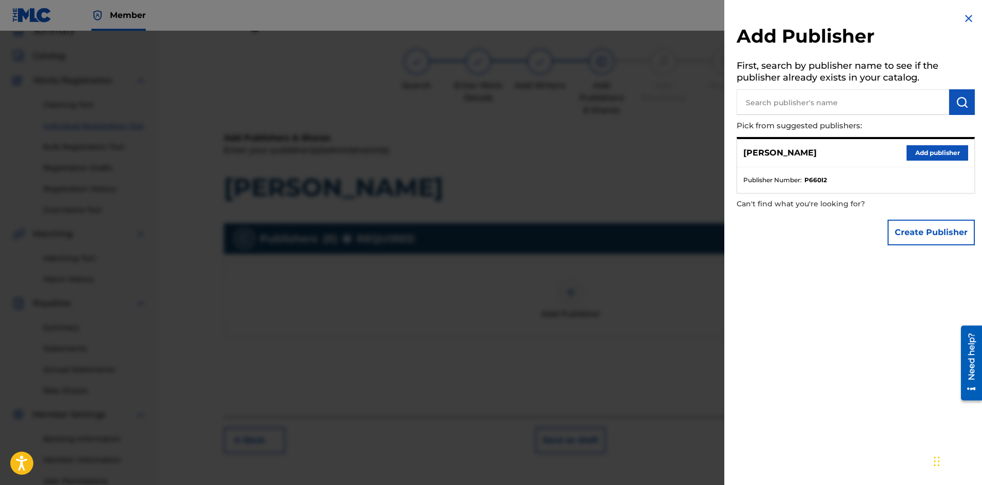
click at [921, 148] on button "Add publisher" at bounding box center [937, 152] width 62 height 15
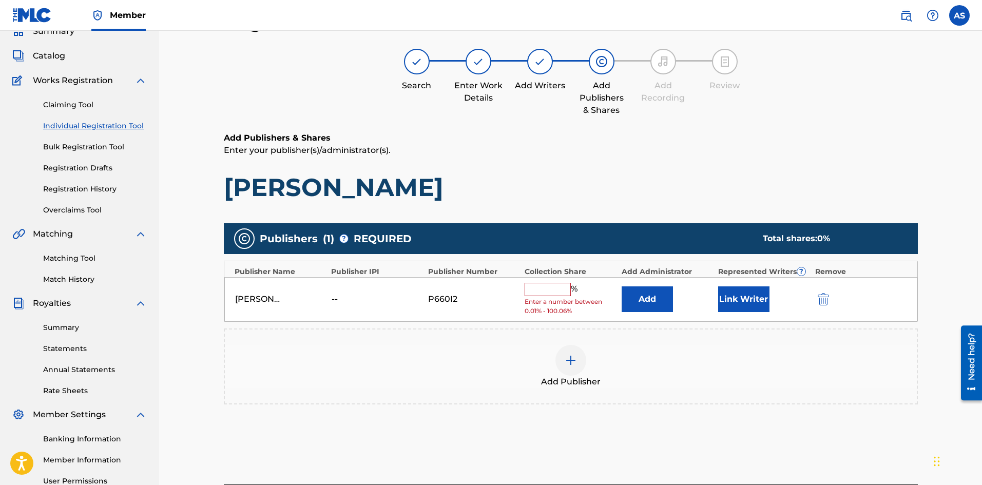
click at [544, 294] on input "text" at bounding box center [548, 289] width 46 height 13
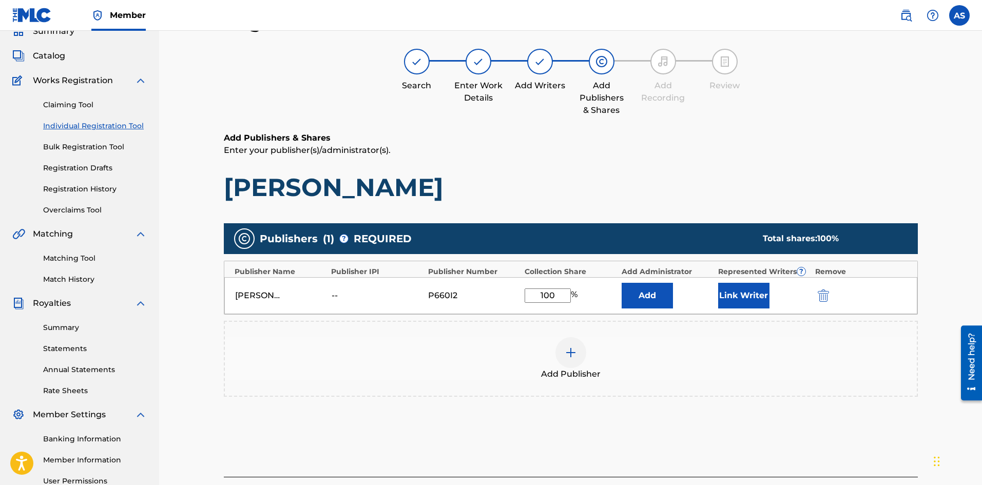
type input "100"
click at [951, 279] on div "Register Work Search Enter Work Details Add Writers Add Publishers & Shares Add…" at bounding box center [570, 263] width 823 height 556
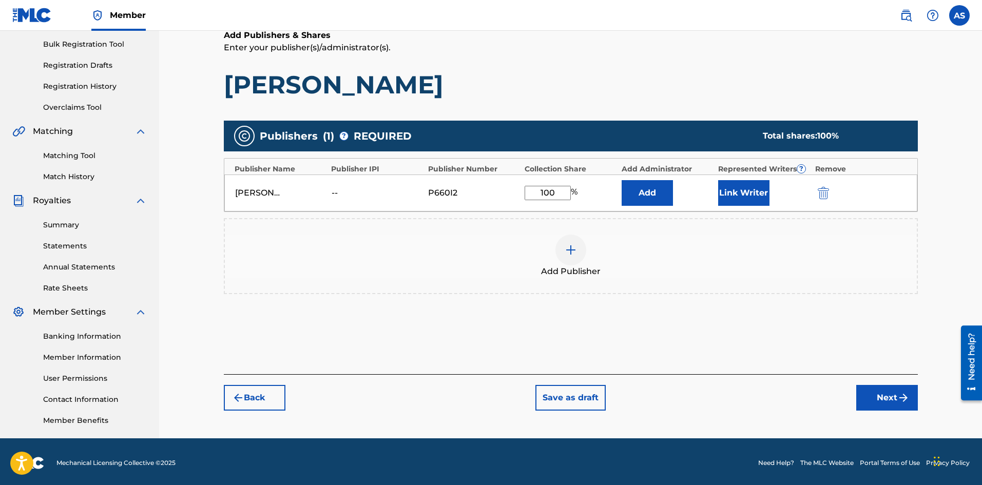
click at [889, 396] on button "Next" at bounding box center [887, 398] width 62 height 26
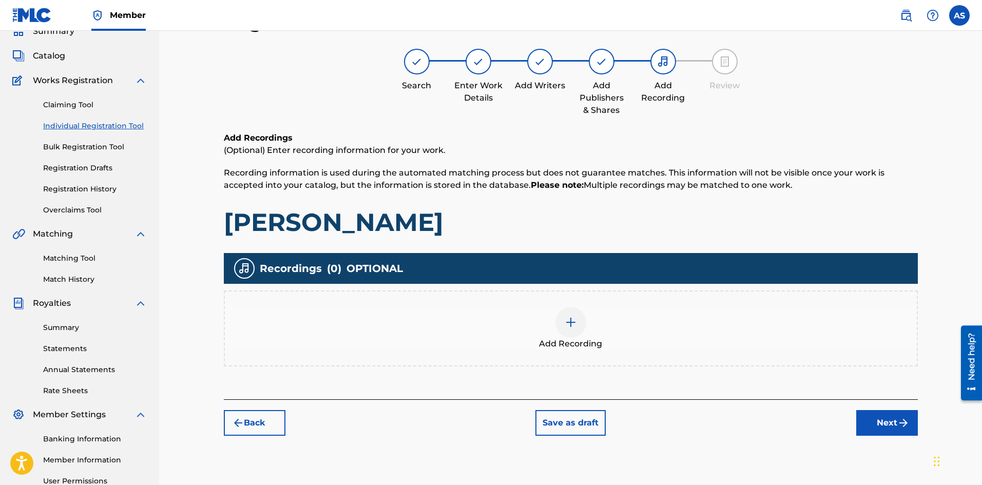
click at [895, 415] on button "Next" at bounding box center [887, 423] width 62 height 26
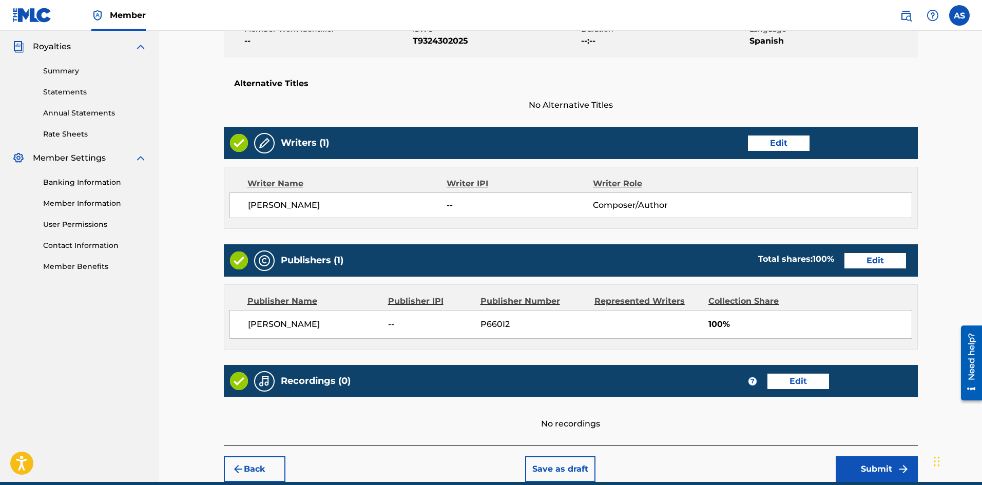
scroll to position [349, 0]
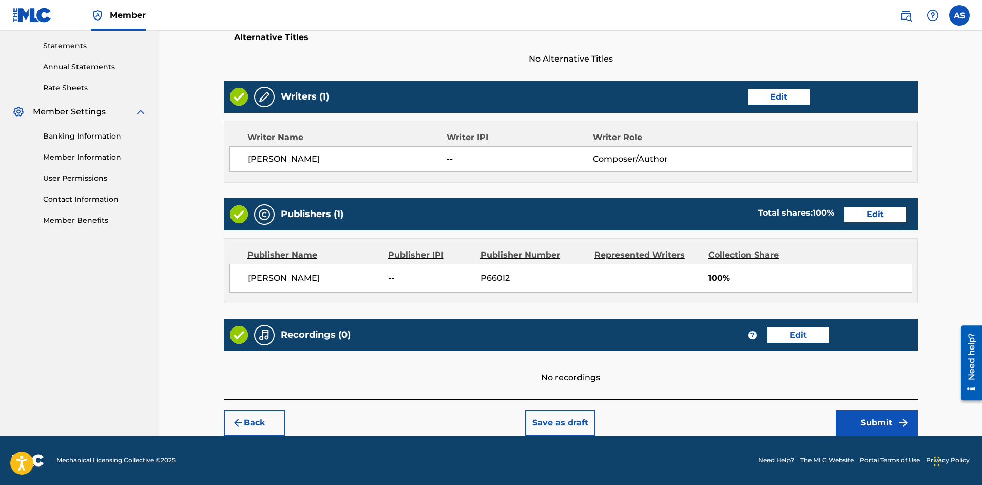
click at [881, 418] on button "Submit" at bounding box center [877, 423] width 82 height 26
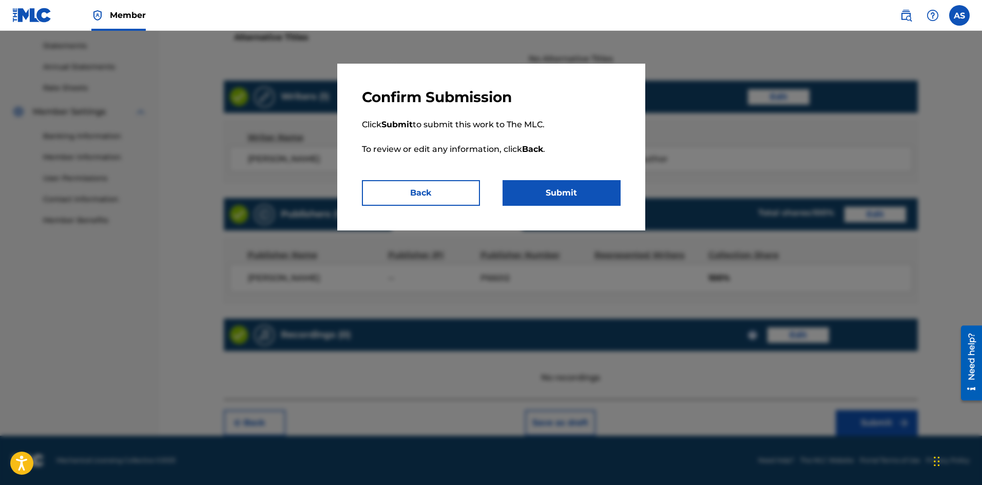
click at [588, 207] on div "Confirm Submission Click Submit to submit this work to The MLC. To review or ed…" at bounding box center [491, 147] width 308 height 167
click at [584, 199] on button "Submit" at bounding box center [561, 193] width 118 height 26
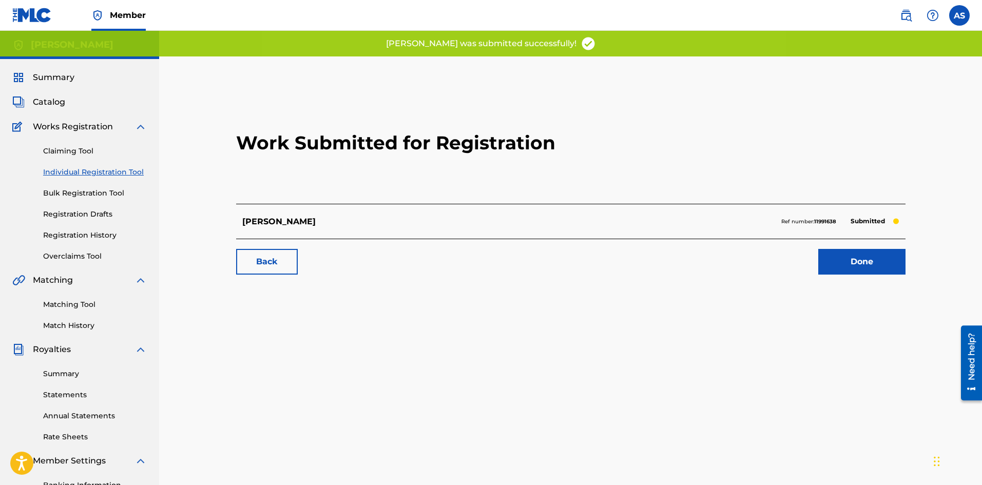
click at [829, 254] on link "Done" at bounding box center [861, 262] width 87 height 26
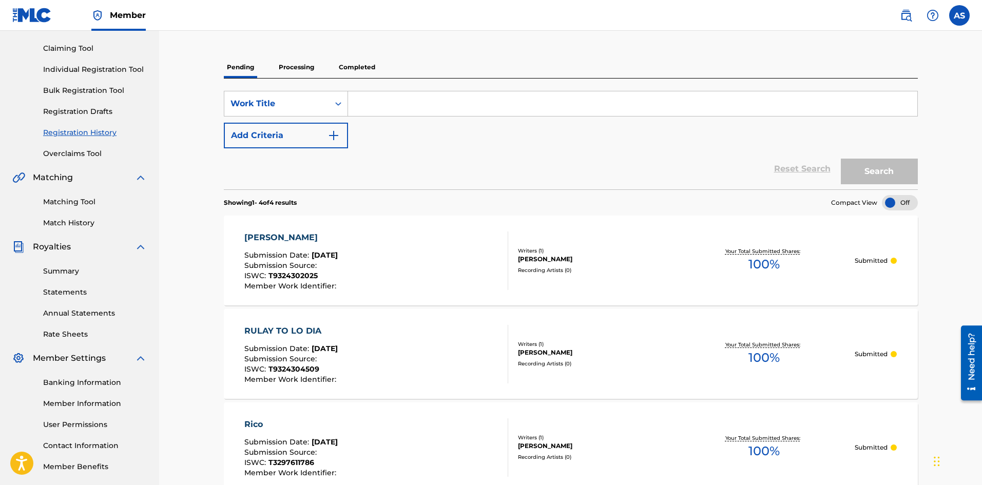
scroll to position [51, 0]
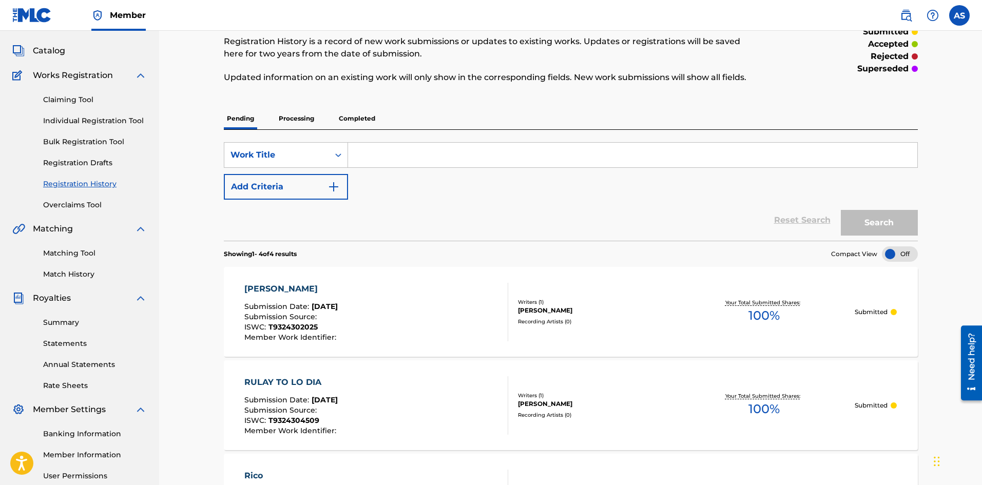
paste input "FULL DE TOH"
type input "FULL DE TOH"
click at [887, 216] on button "Search" at bounding box center [879, 223] width 77 height 26
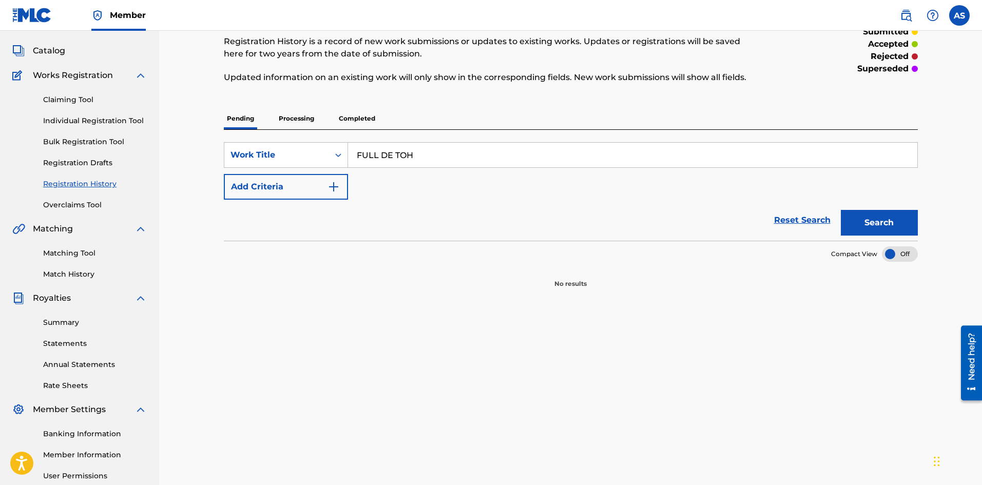
scroll to position [0, 0]
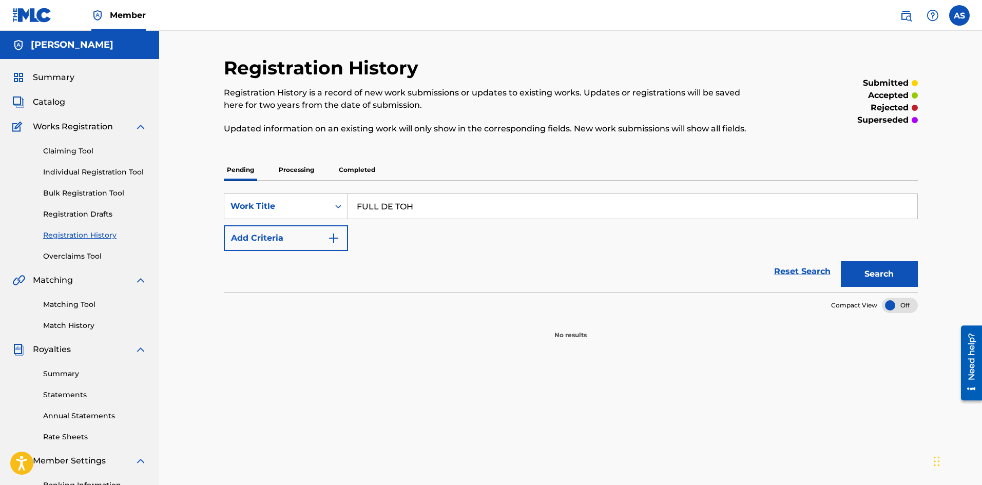
click at [349, 234] on div "SearchWithCriteria64dc8d39-5a24-43bc-9c47-e7b0a41948e3 Work Title FULL DE TOH A…" at bounding box center [571, 222] width 694 height 57
click at [339, 237] on img "Search Form" at bounding box center [333, 238] width 12 height 12
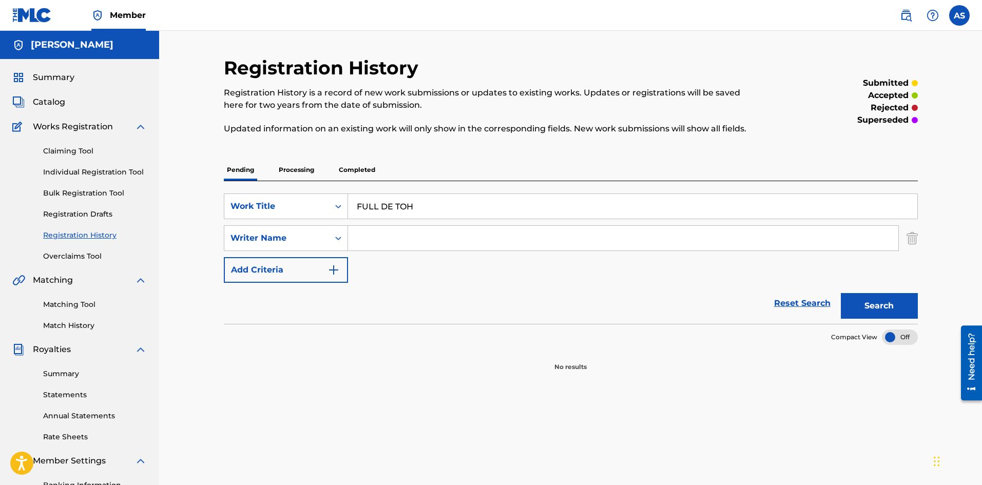
click at [406, 248] on input "Search Form" at bounding box center [623, 238] width 550 height 25
type input "ALBERIS BABY MONEY BLACK"
click at [871, 313] on button "Search" at bounding box center [879, 306] width 77 height 26
click at [874, 308] on button "Search" at bounding box center [879, 306] width 77 height 26
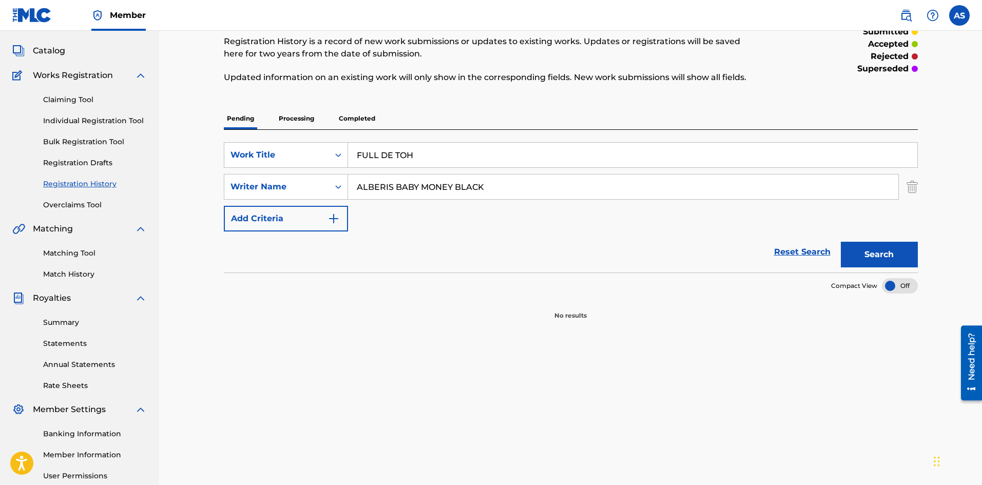
click at [78, 120] on link "Individual Registration Tool" at bounding box center [95, 120] width 104 height 11
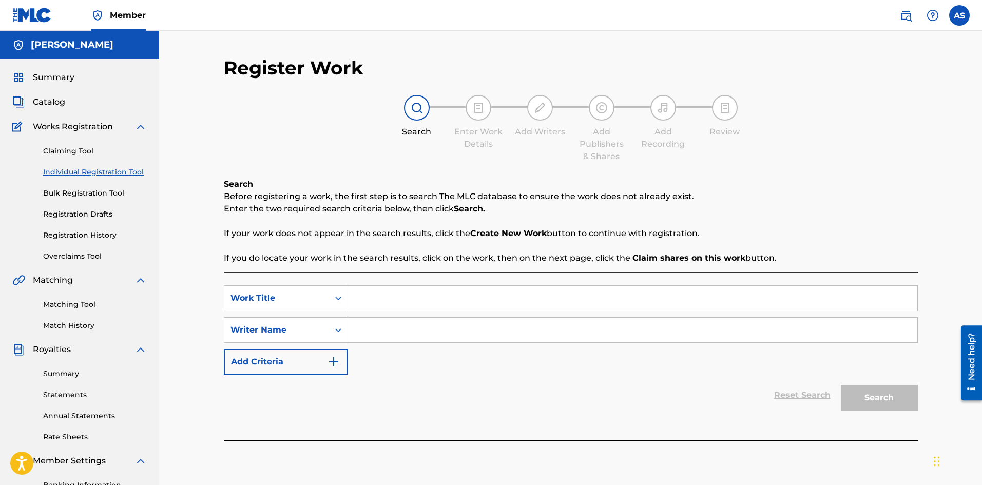
paste input "FULL DE TOH"
type input "FULL DE TOH"
paste input "FULL DE TOH"
type input "FULL DE TOH"
click at [886, 397] on button "Search" at bounding box center [879, 398] width 77 height 26
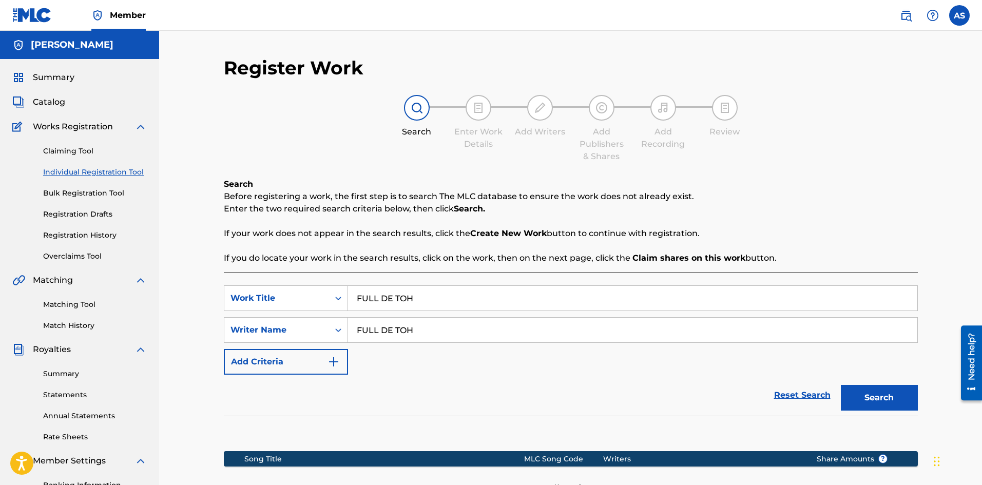
scroll to position [103, 0]
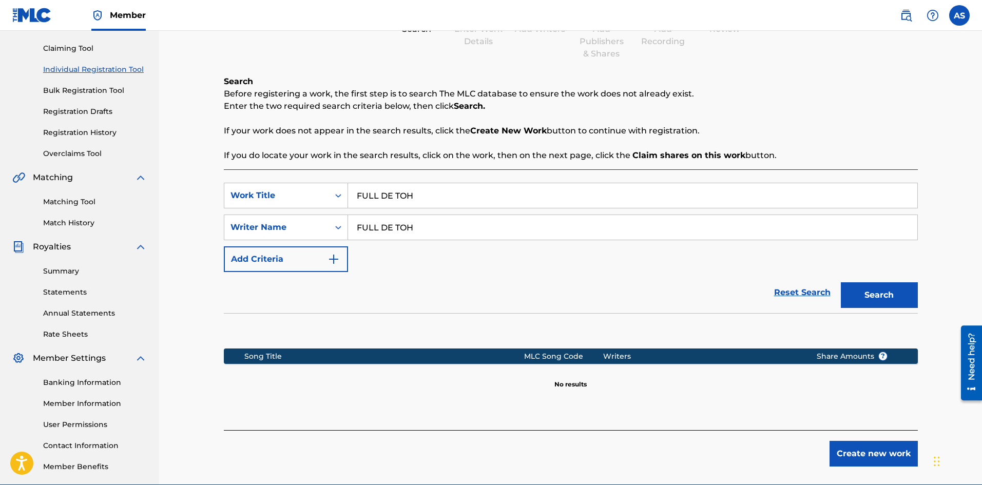
click at [879, 458] on button "Create new work" at bounding box center [873, 454] width 88 height 26
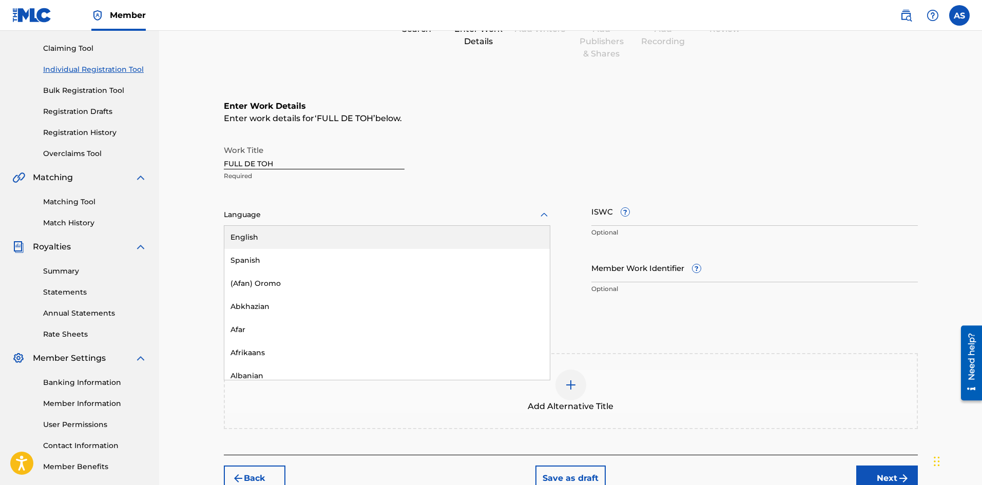
click at [328, 214] on div at bounding box center [387, 214] width 326 height 13
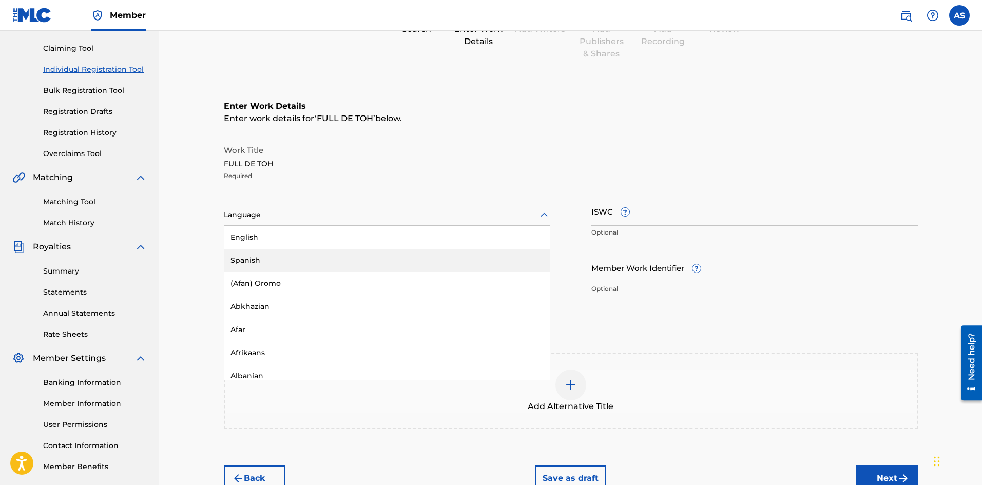
click at [273, 257] on div "Spanish" at bounding box center [386, 260] width 325 height 23
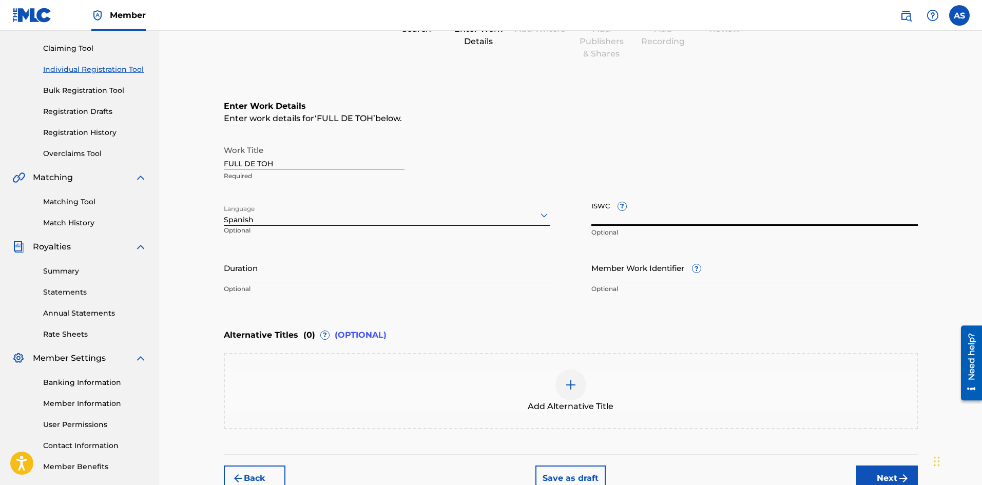
paste input "T-932.430.181-7"
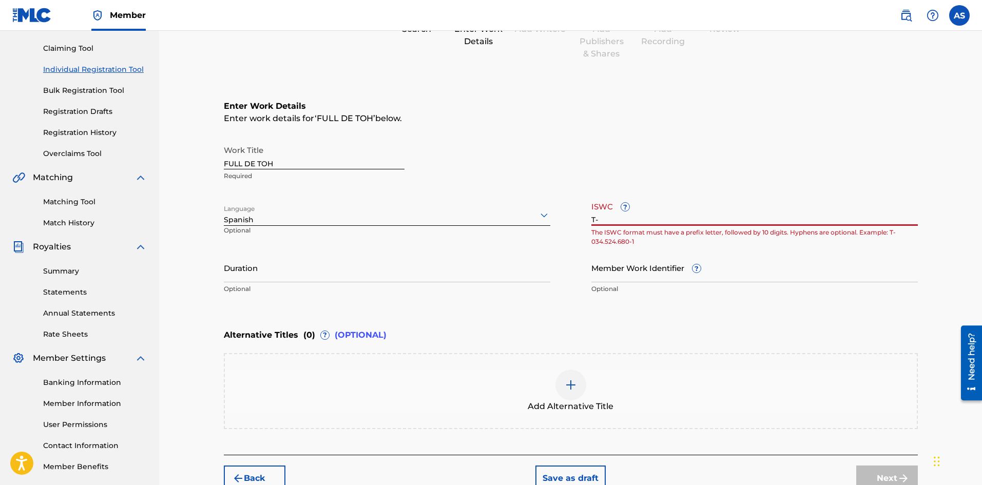
type input "T"
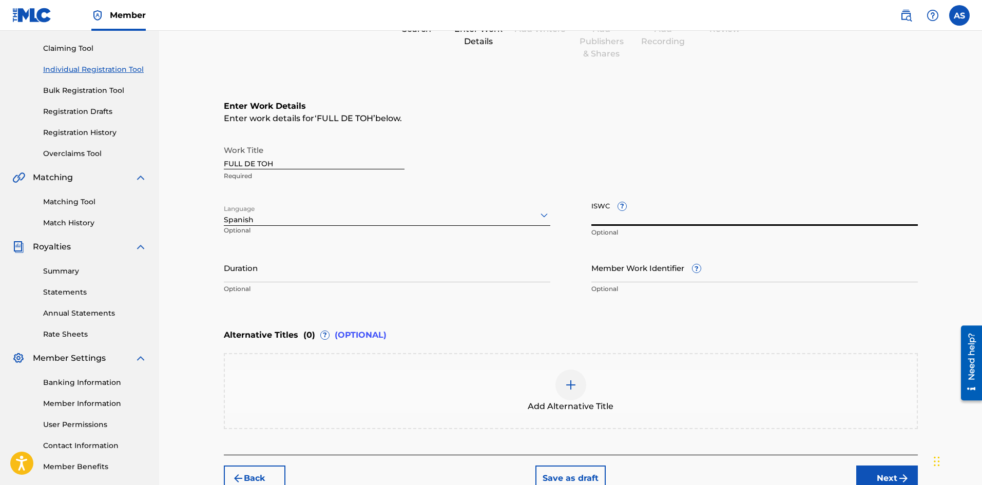
paste input "T-932.430.181-7"
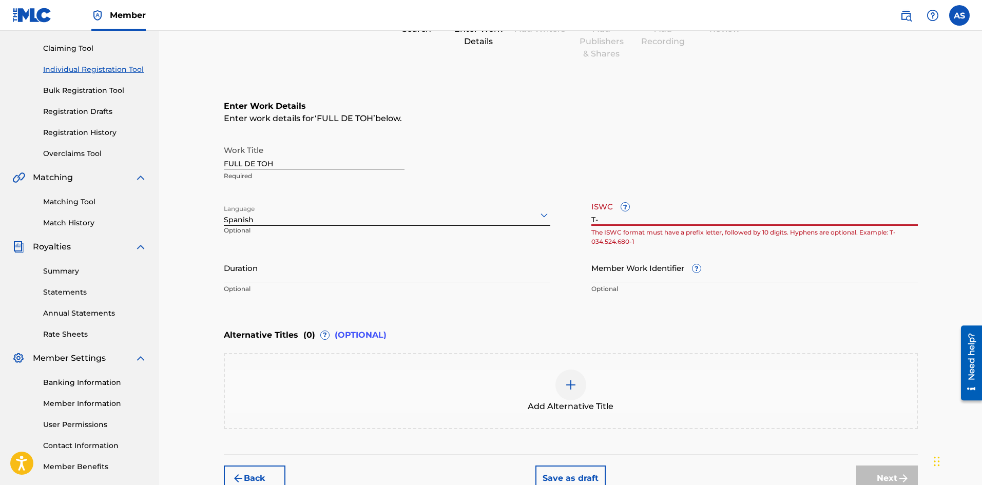
type input "T"
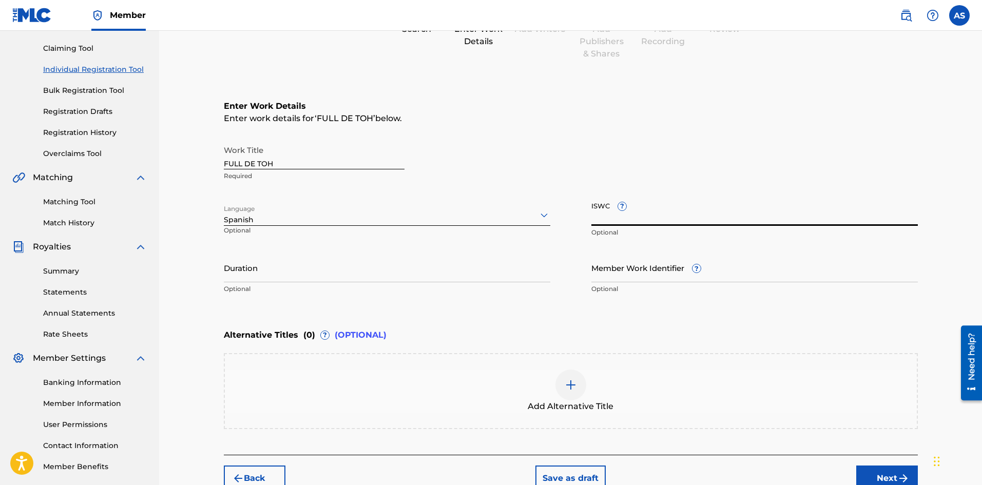
scroll to position [158, 0]
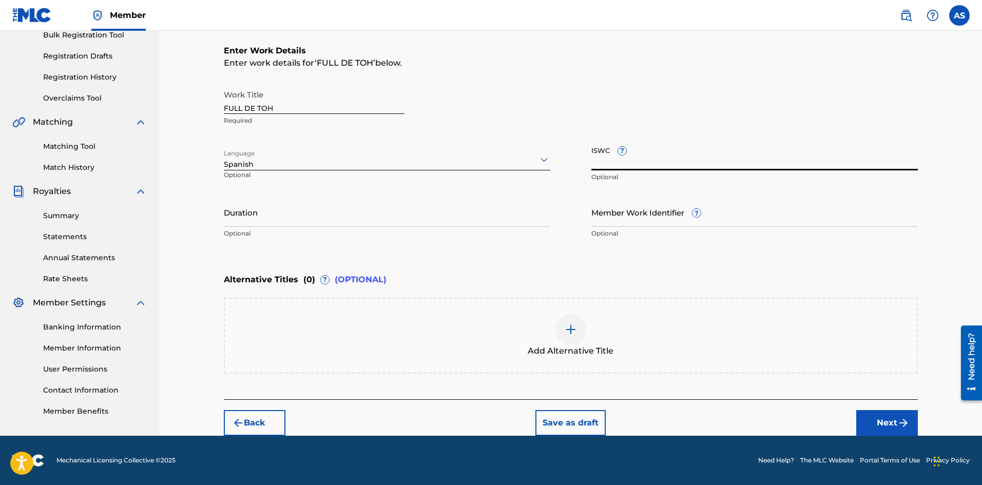
click at [272, 219] on input "Duration" at bounding box center [387, 212] width 326 height 29
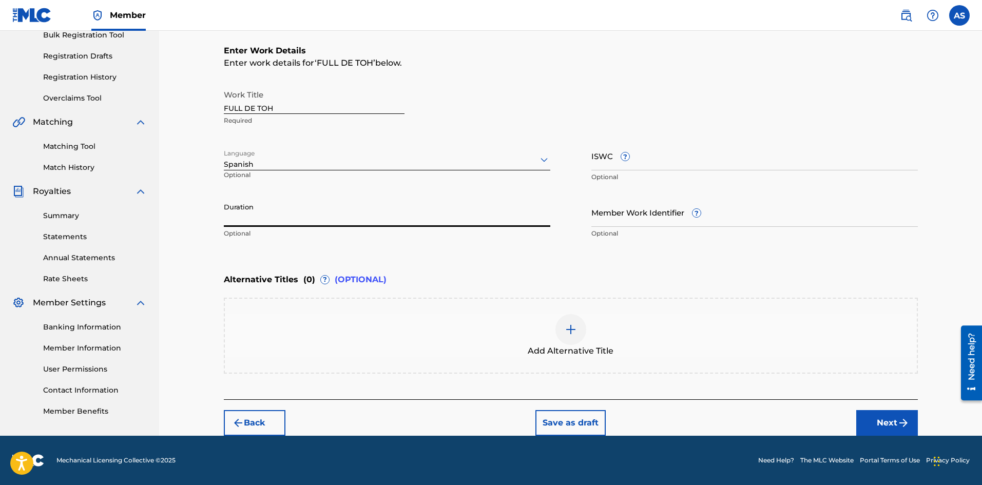
click at [885, 431] on button "Next" at bounding box center [887, 423] width 62 height 26
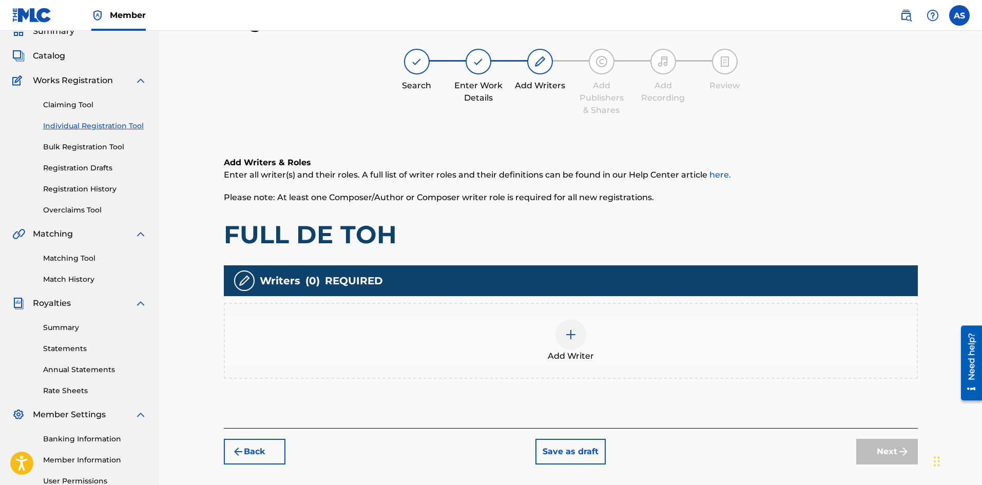
scroll to position [98, 0]
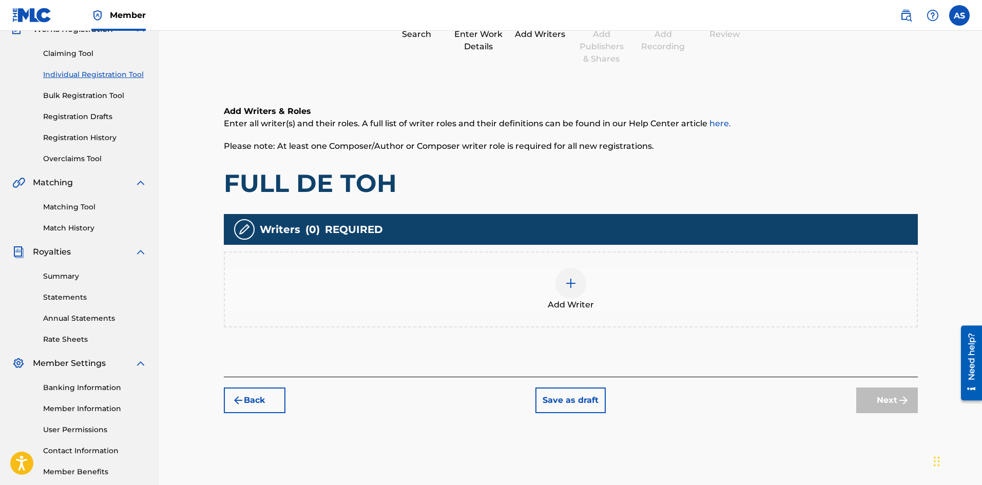
click at [572, 299] on span "Add Writer" at bounding box center [571, 305] width 46 height 12
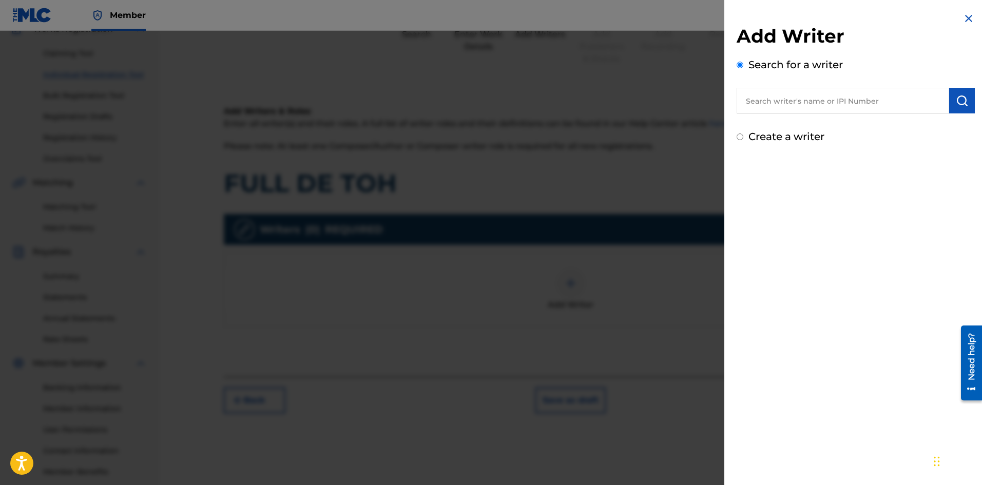
click at [791, 106] on input "text" at bounding box center [843, 101] width 212 height 26
click at [779, 142] on label "Create a writer" at bounding box center [786, 136] width 76 height 12
radio input "true"
click at [743, 140] on input "Create a writer" at bounding box center [740, 136] width 7 height 7
radio input "false"
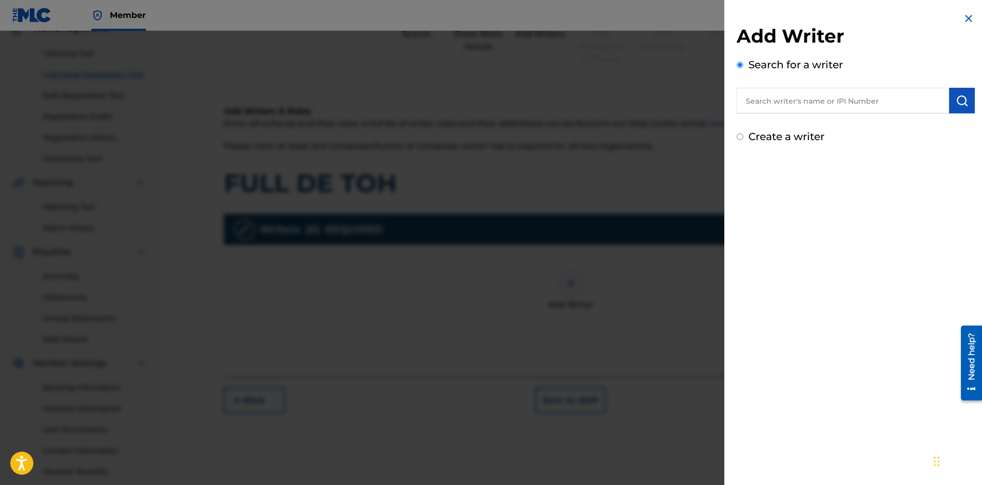
radio input "true"
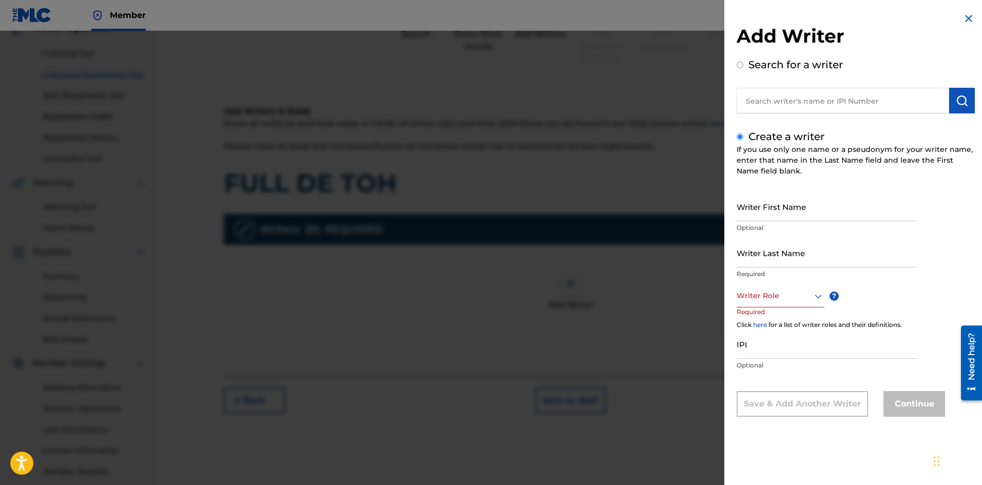
click at [788, 206] on input "Writer First Name" at bounding box center [827, 206] width 181 height 29
type input "ALBERIS"
type input "[PERSON_NAME]"
click at [818, 296] on icon at bounding box center [818, 296] width 12 height 12
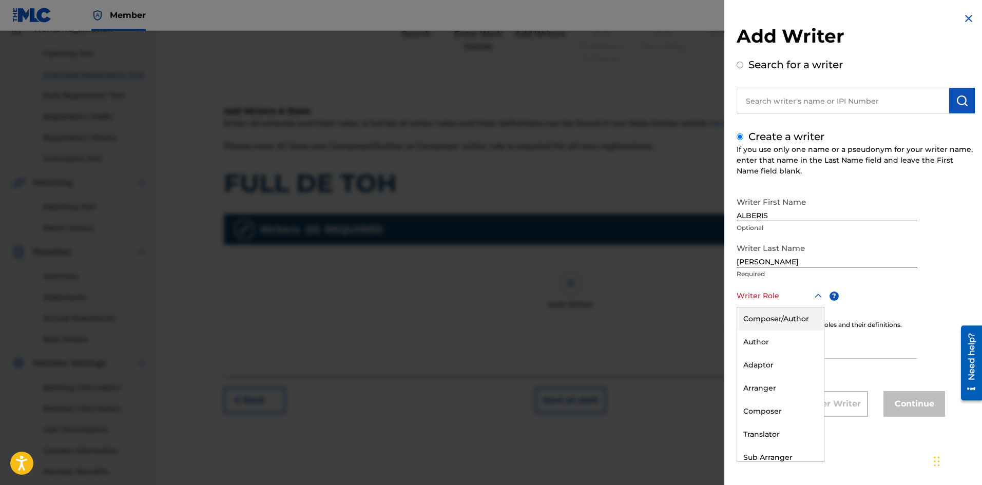
click at [773, 321] on div "Composer/Author" at bounding box center [780, 318] width 87 height 23
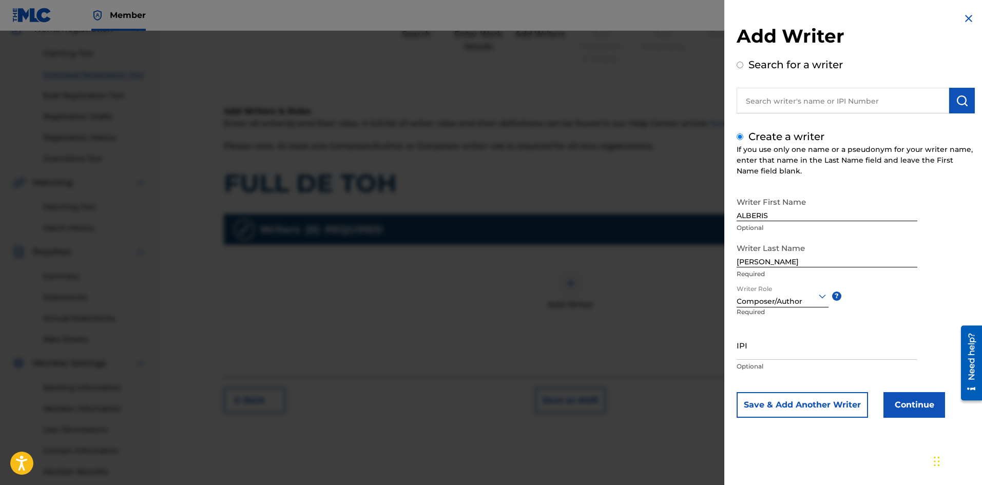
click at [909, 403] on button "Continue" at bounding box center [914, 405] width 62 height 26
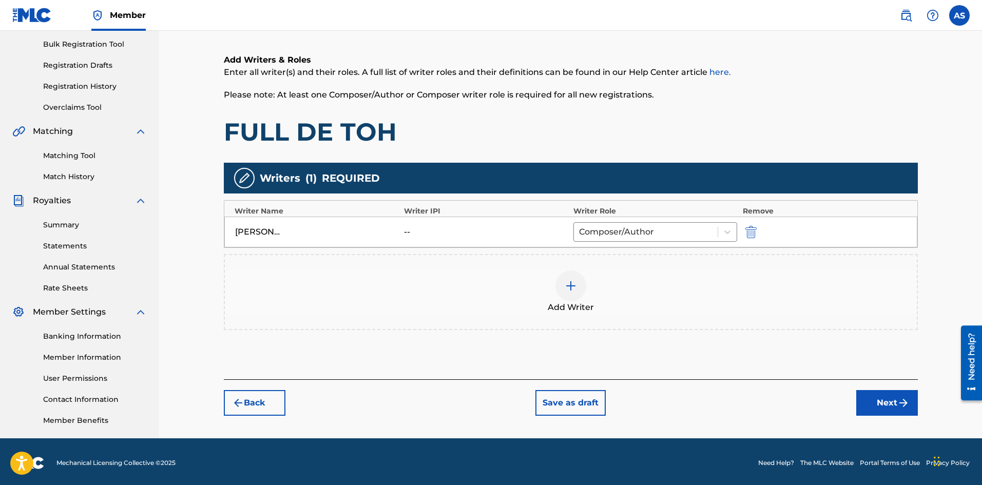
scroll to position [151, 0]
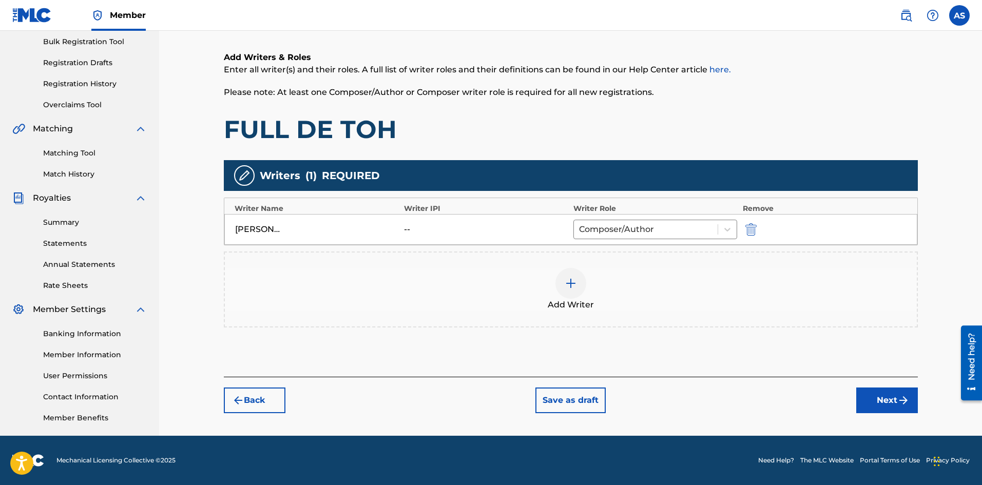
click at [880, 403] on button "Next" at bounding box center [887, 401] width 62 height 26
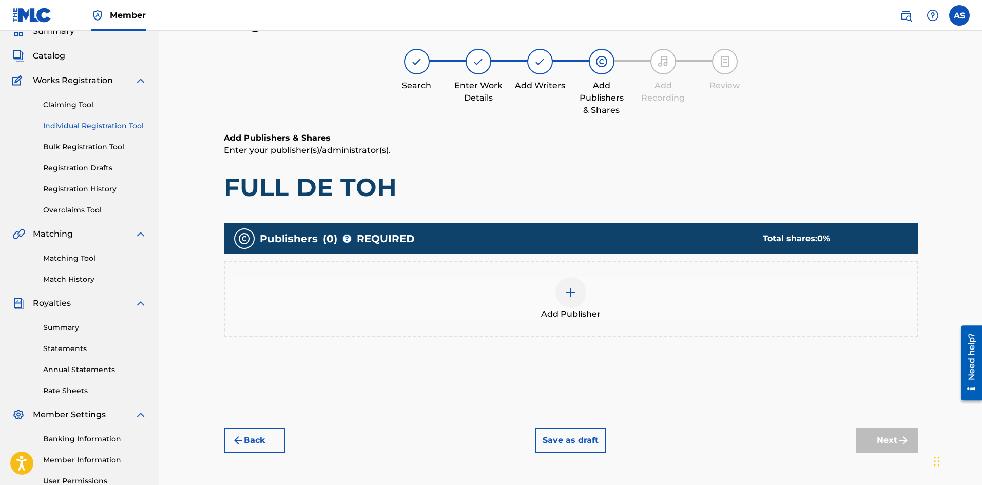
click at [586, 290] on div "Add Publisher" at bounding box center [571, 298] width 692 height 43
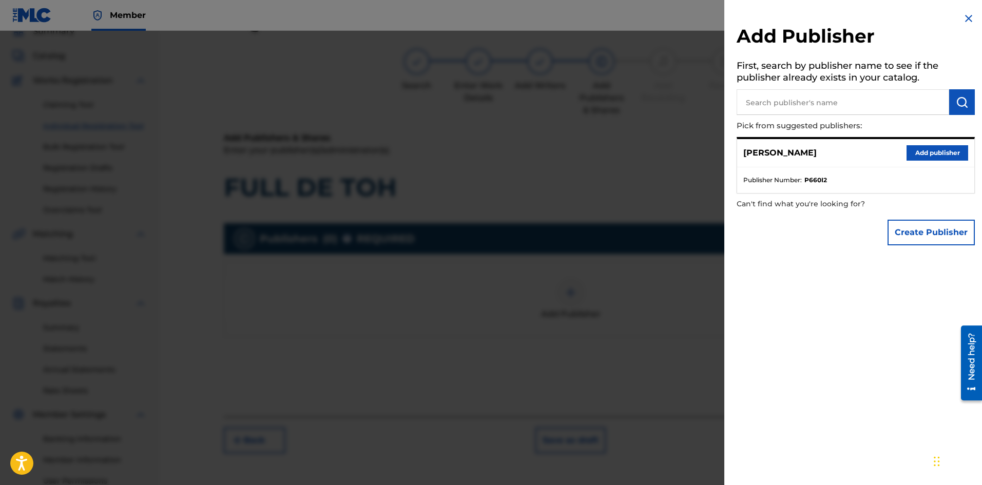
click at [919, 157] on button "Add publisher" at bounding box center [937, 152] width 62 height 15
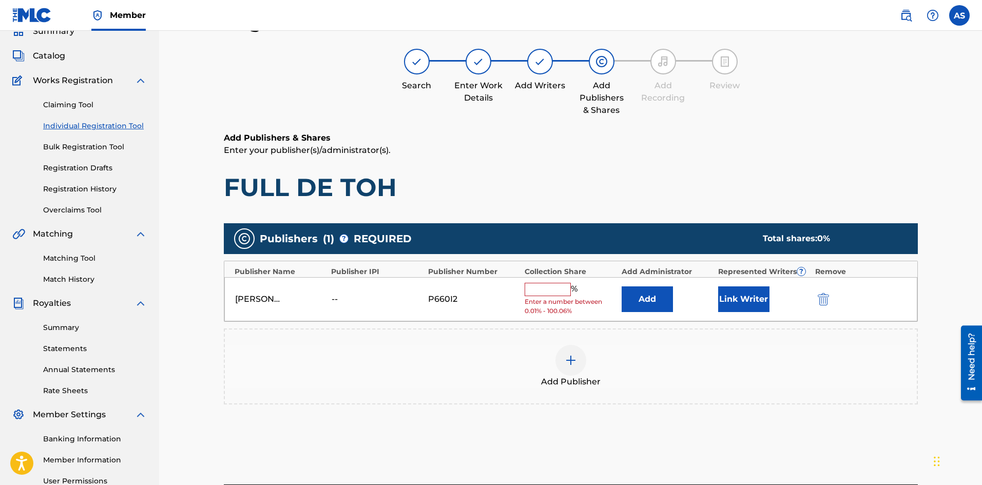
click at [556, 289] on input "text" at bounding box center [548, 289] width 46 height 13
type input "100"
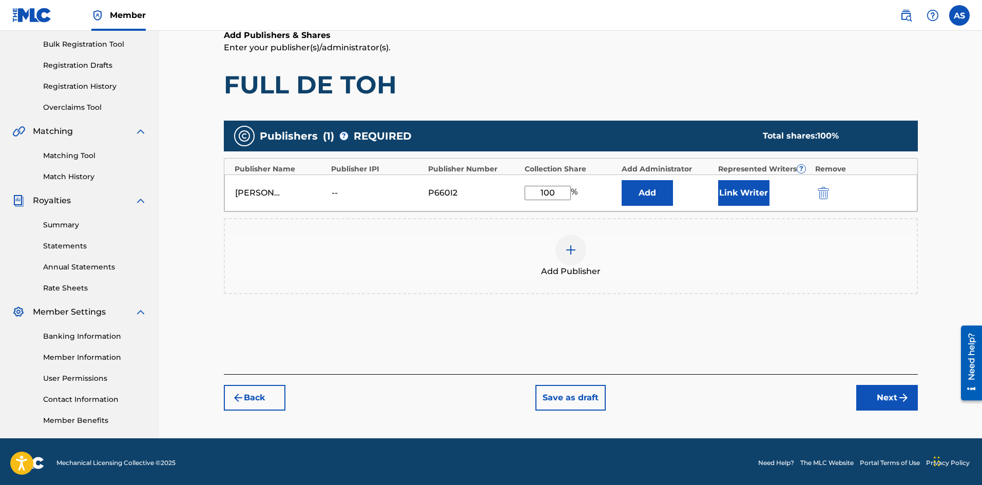
click at [883, 394] on button "Next" at bounding box center [887, 398] width 62 height 26
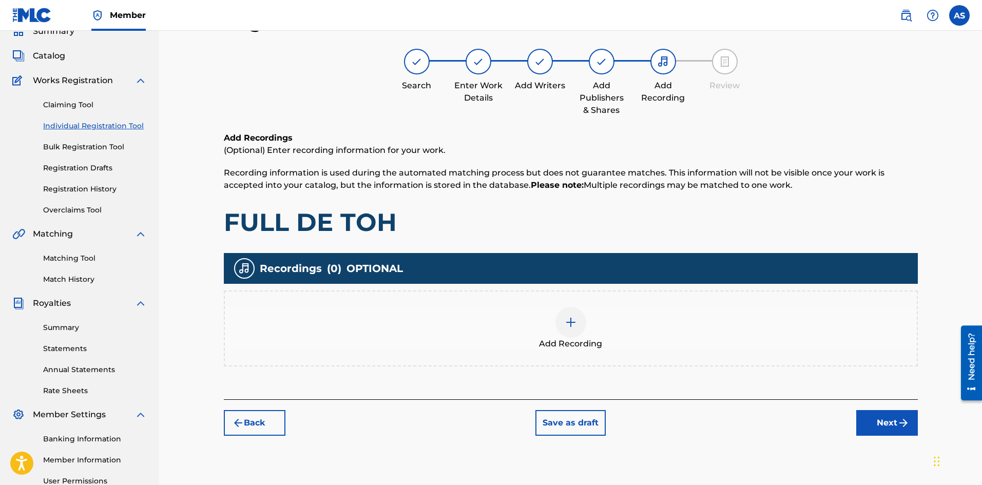
scroll to position [149, 0]
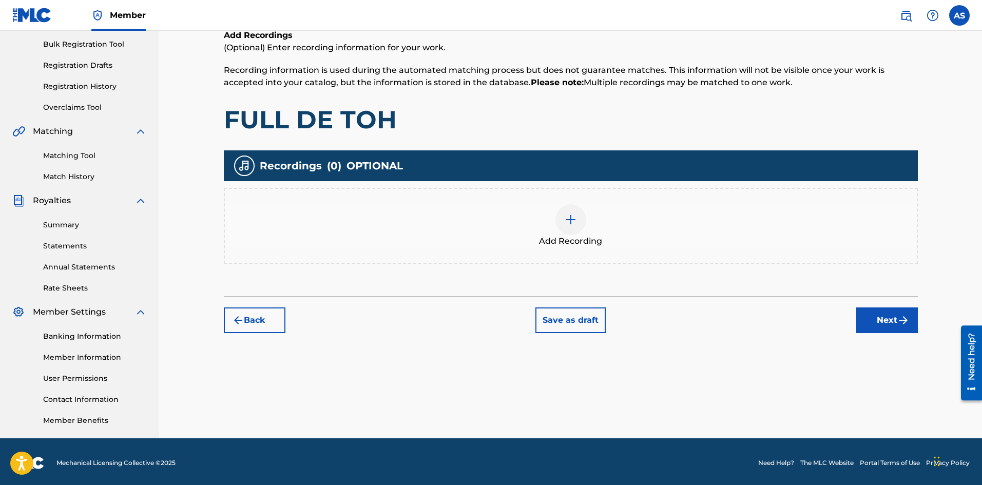
click at [878, 320] on button "Next" at bounding box center [887, 320] width 62 height 26
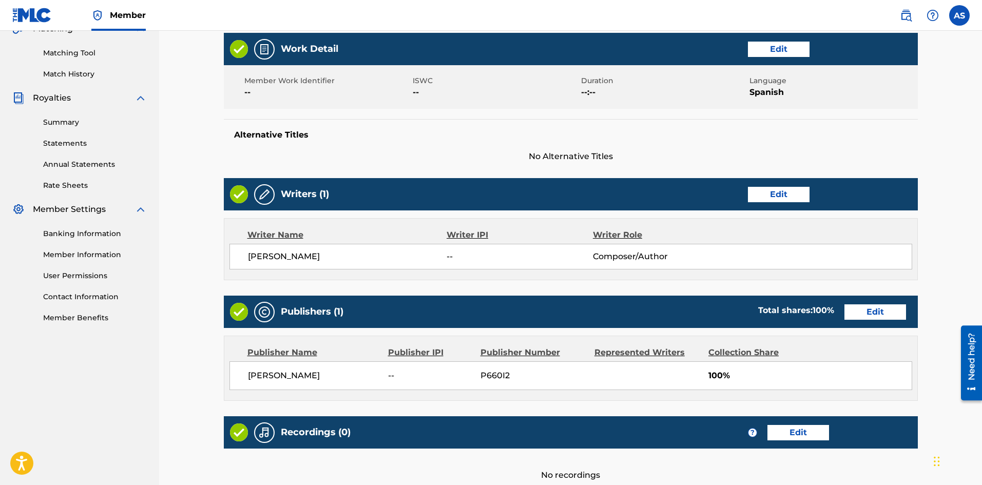
scroll to position [303, 0]
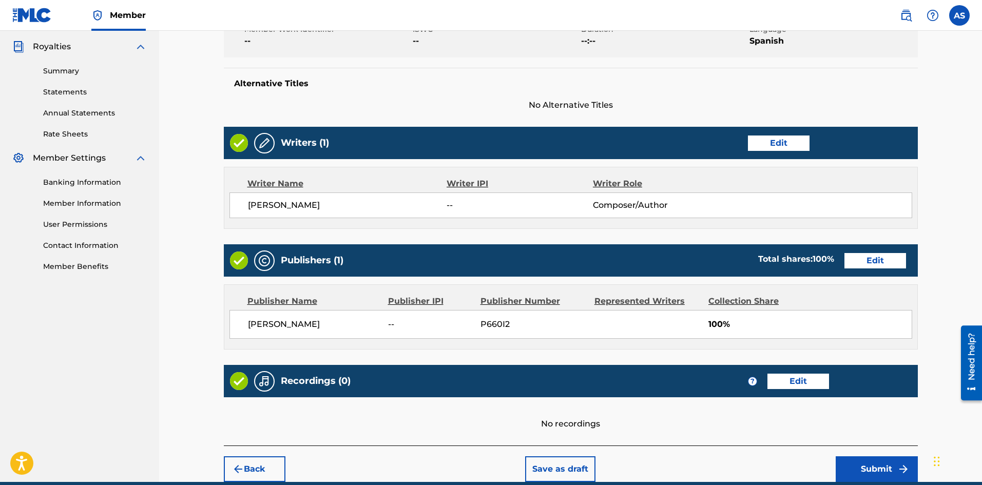
click at [876, 480] on button "Submit" at bounding box center [877, 469] width 82 height 26
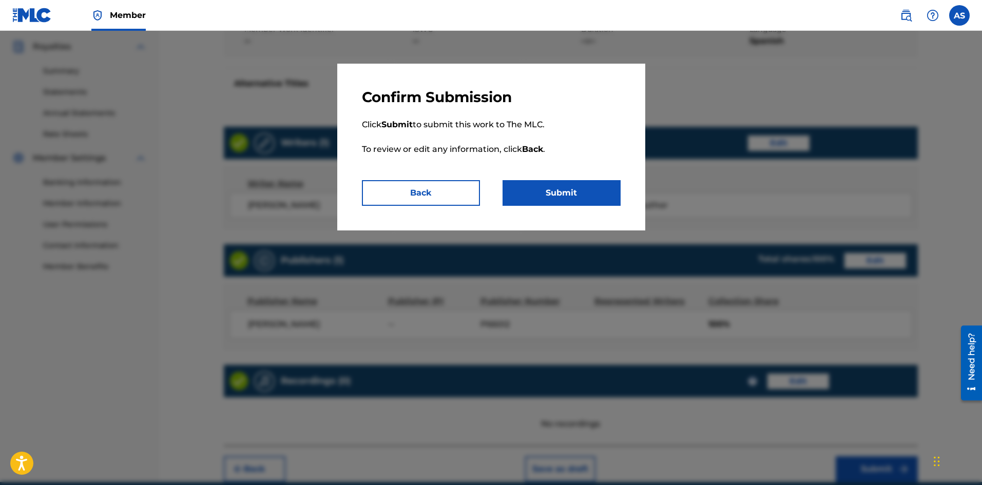
click at [547, 214] on div "Confirm Submission Click Submit to submit this work to The MLC. To review or ed…" at bounding box center [491, 147] width 308 height 167
click at [546, 188] on button "Submit" at bounding box center [561, 193] width 118 height 26
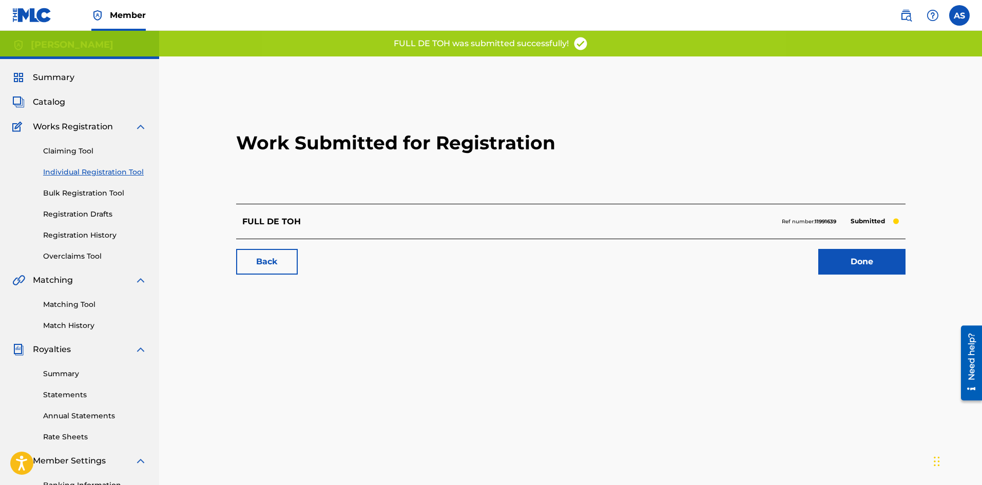
click at [851, 257] on link "Done" at bounding box center [861, 262] width 87 height 26
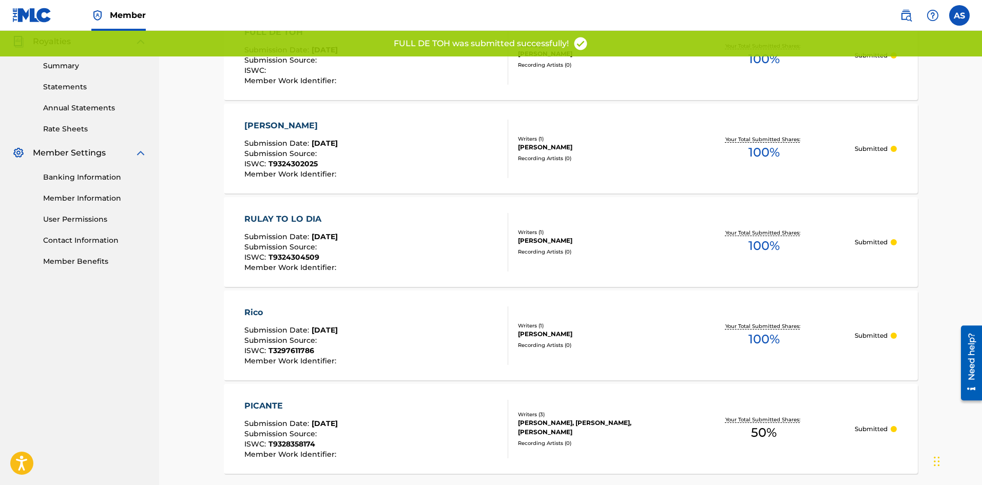
scroll to position [359, 0]
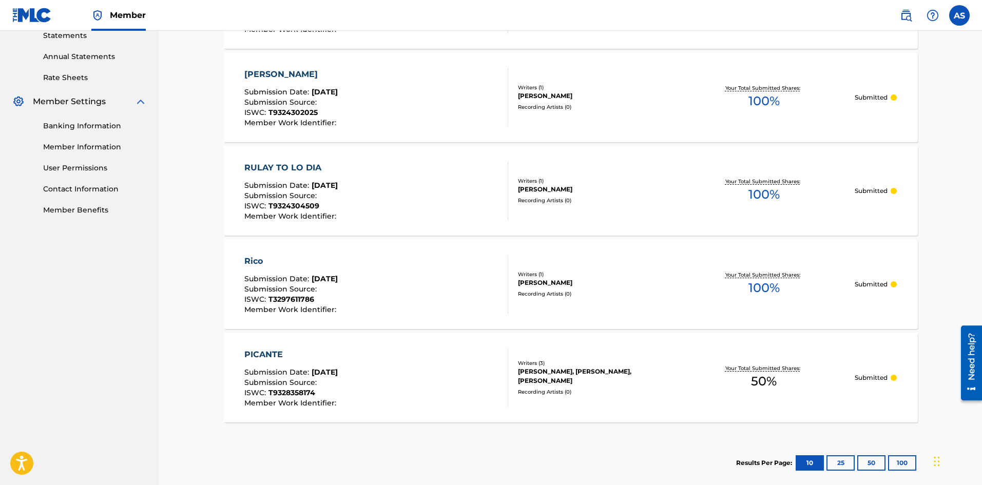
click at [31, 13] on img at bounding box center [32, 15] width 40 height 15
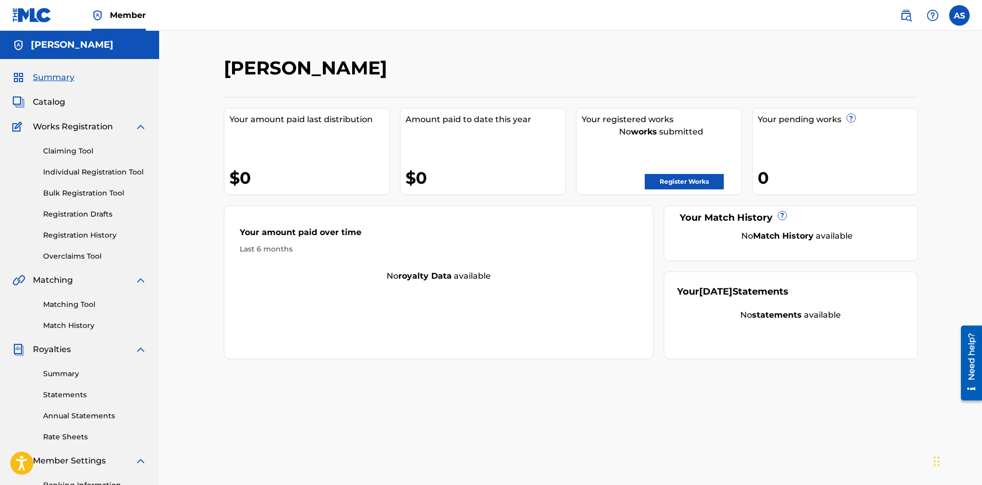
click at [52, 102] on span "Catalog" at bounding box center [49, 102] width 32 height 12
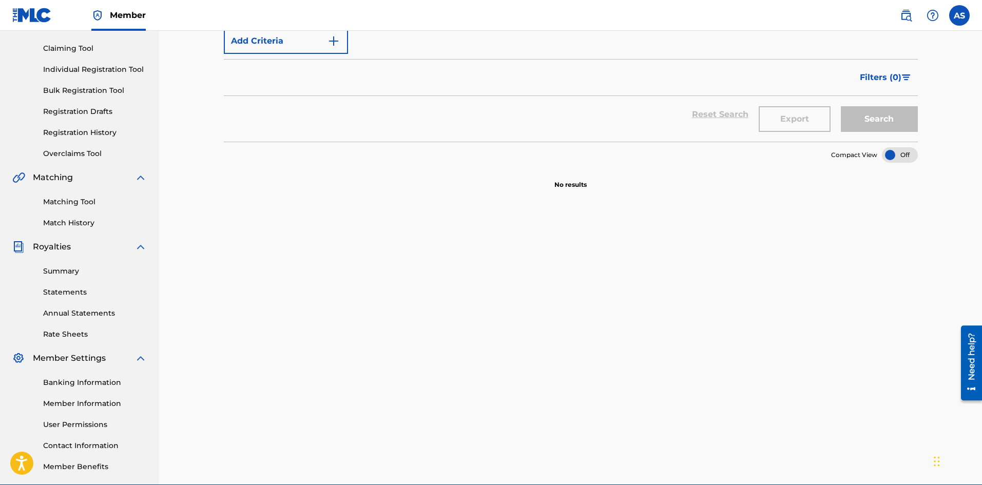
scroll to position [151, 0]
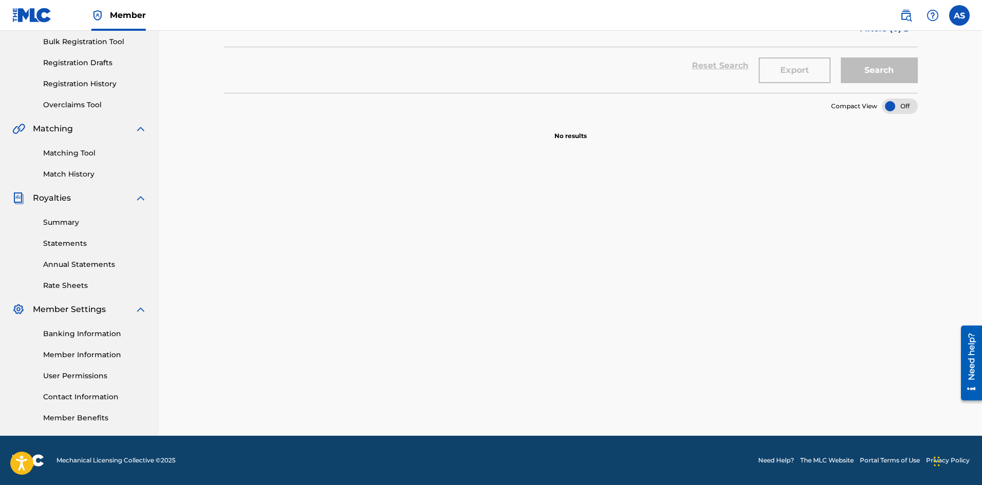
click at [67, 331] on link "Banking Information" at bounding box center [95, 333] width 104 height 11
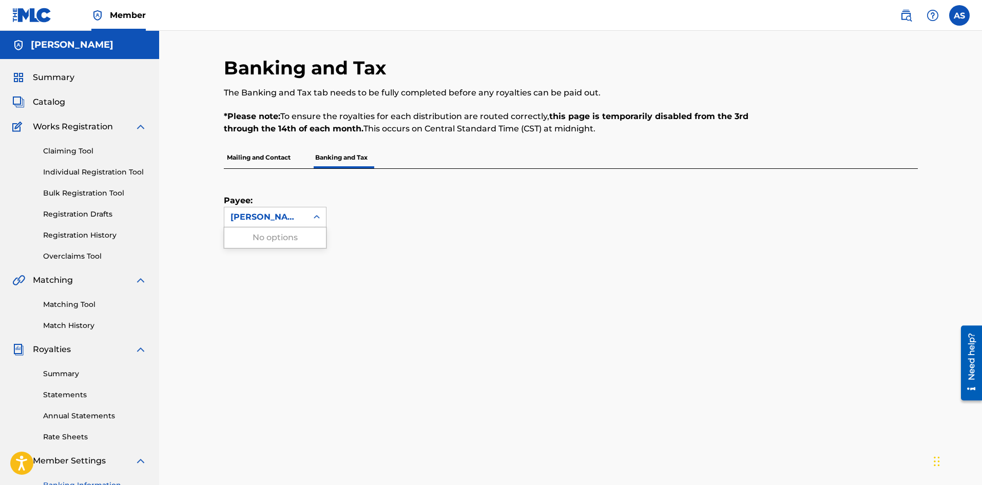
click at [310, 223] on div at bounding box center [316, 217] width 18 height 18
click at [273, 209] on div "[PERSON_NAME]" at bounding box center [265, 217] width 83 height 20
click at [269, 211] on div "[PERSON_NAME]" at bounding box center [265, 217] width 71 height 12
click at [37, 22] on img at bounding box center [32, 15] width 40 height 15
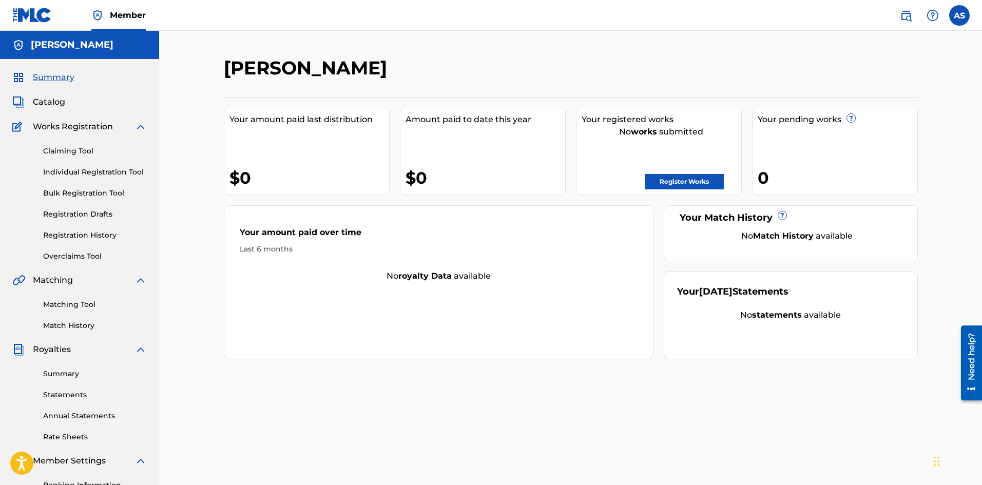
click at [95, 173] on link "Individual Registration Tool" at bounding box center [95, 172] width 104 height 11
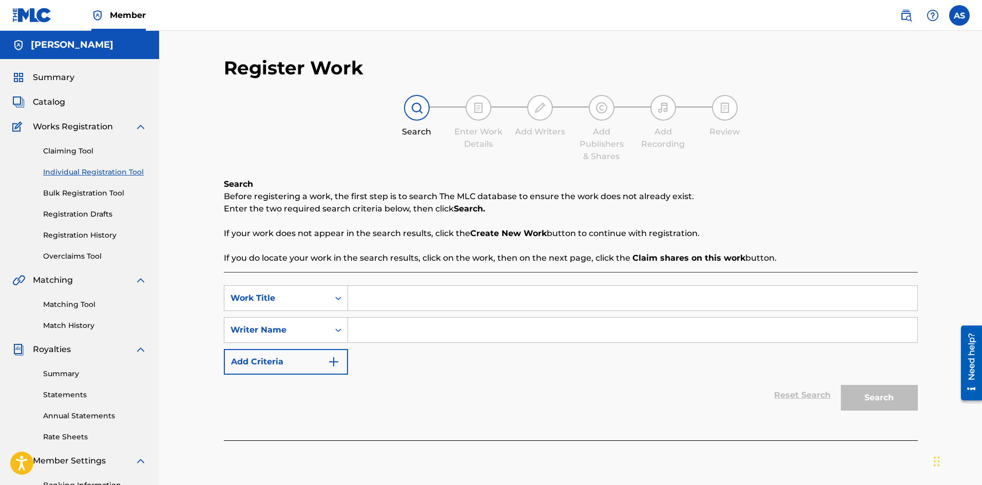
scroll to position [51, 0]
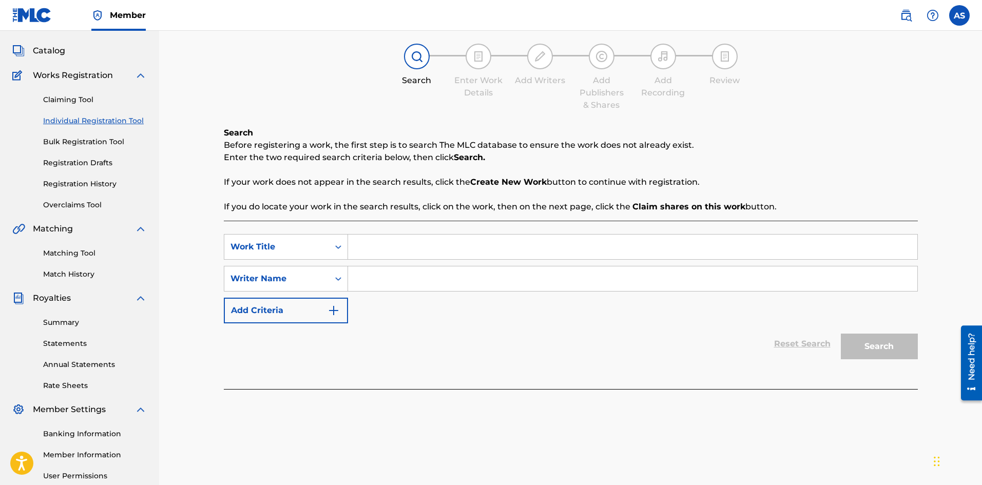
click at [90, 204] on link "Overclaims Tool" at bounding box center [95, 205] width 104 height 11
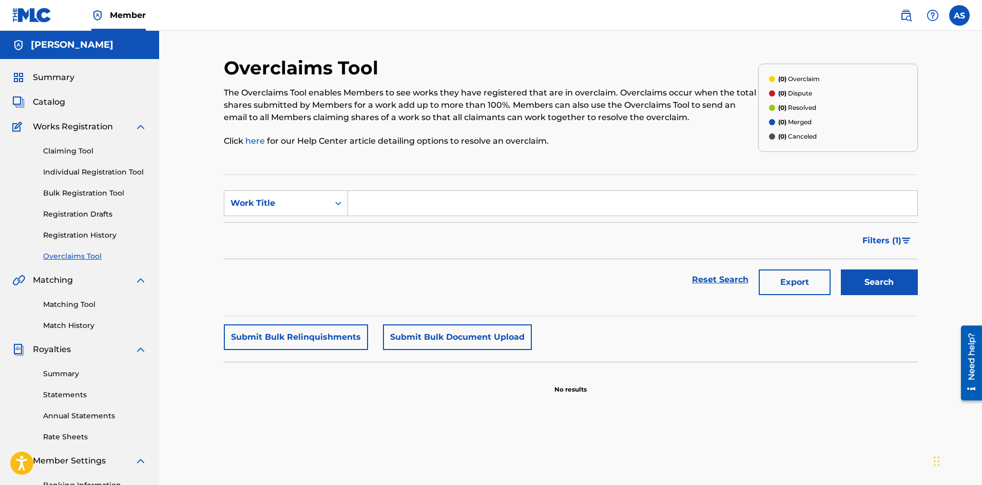
click at [407, 207] on input "Search Form" at bounding box center [632, 203] width 569 height 25
paste input "T-932.430.181-7"
drag, startPoint x: 428, startPoint y: 207, endPoint x: 343, endPoint y: 201, distance: 84.4
click at [343, 201] on div "SearchWithCriteria05cfd2be-7f3a-4586-88cd-a668e3d0b332 Work Title T-932.430.181…" at bounding box center [571, 203] width 694 height 26
click at [841, 269] on button "Search" at bounding box center [879, 282] width 77 height 26
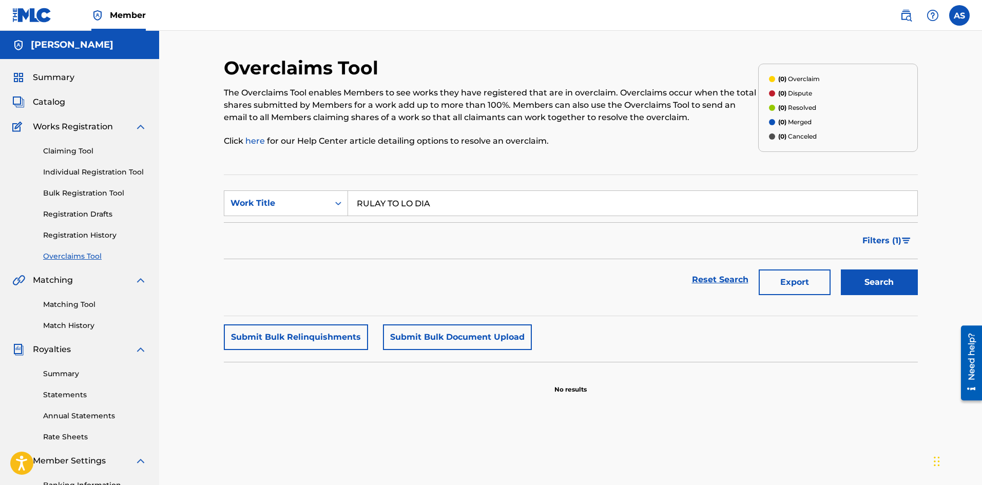
click at [899, 276] on button "Search" at bounding box center [879, 282] width 77 height 26
click at [891, 277] on button "Search" at bounding box center [879, 282] width 77 height 26
click at [884, 277] on button "Search" at bounding box center [879, 282] width 77 height 26
click at [882, 278] on button "Search" at bounding box center [879, 282] width 77 height 26
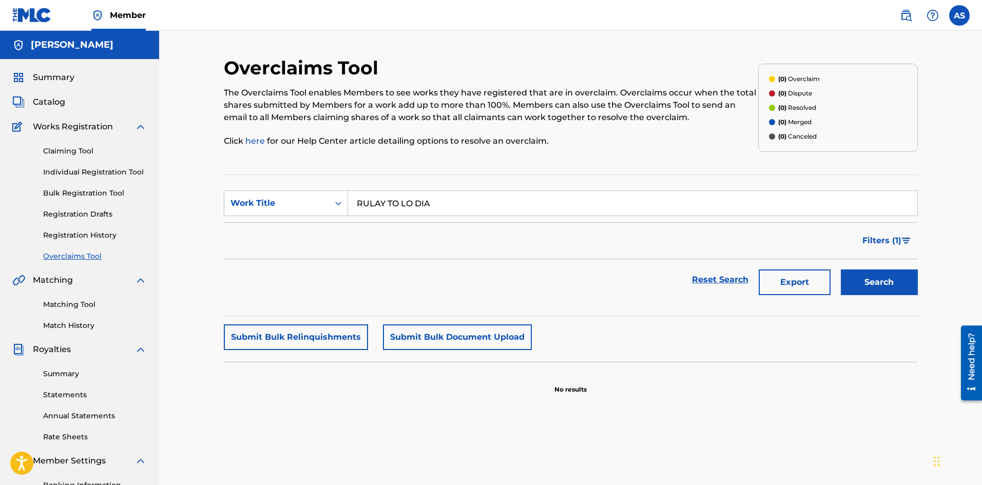
click at [882, 278] on button "Search" at bounding box center [879, 282] width 77 height 26
drag, startPoint x: 493, startPoint y: 218, endPoint x: 378, endPoint y: 201, distance: 115.7
click at [378, 201] on form "SearchWithCriteria05cfd2be-7f3a-4586-88cd-a668e3d0b332 Work Title RULAY TO LO D…" at bounding box center [571, 245] width 694 height 110
drag, startPoint x: 438, startPoint y: 199, endPoint x: 339, endPoint y: 207, distance: 99.4
click at [339, 207] on div "SearchWithCriteria05cfd2be-7f3a-4586-88cd-a668e3d0b332 Work Title RULAY TO LO D…" at bounding box center [571, 203] width 694 height 26
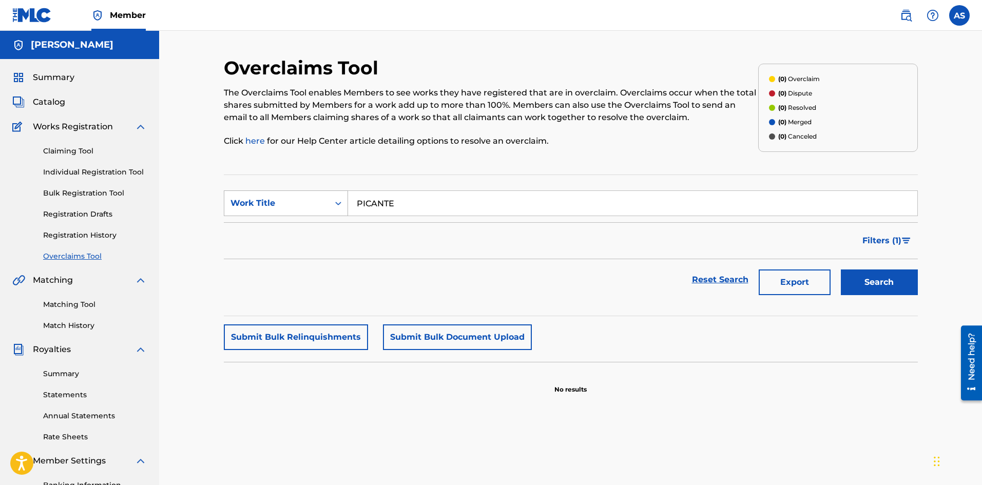
type input "PICANTE"
click at [841, 269] on button "Search" at bounding box center [879, 282] width 77 height 26
click at [323, 204] on div "Work Title" at bounding box center [276, 204] width 105 height 20
click at [106, 234] on link "Registration History" at bounding box center [95, 235] width 104 height 11
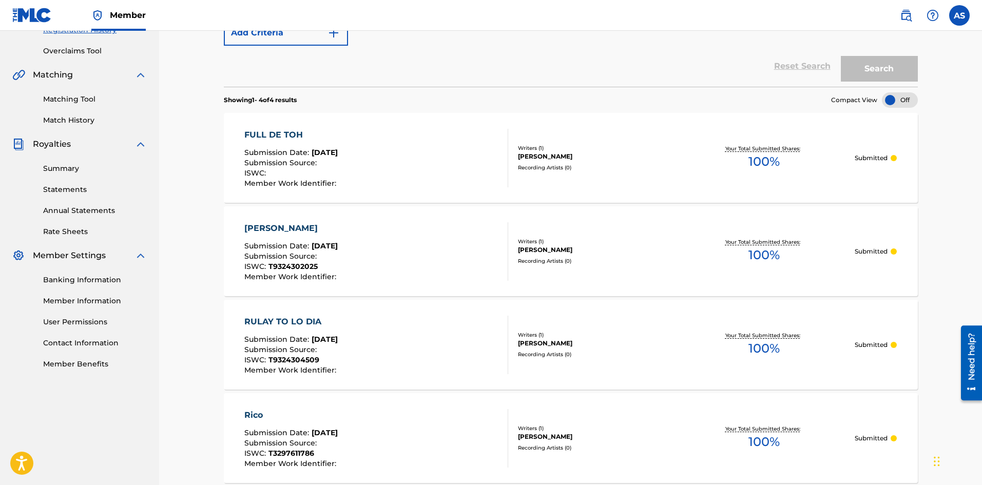
scroll to position [154, 0]
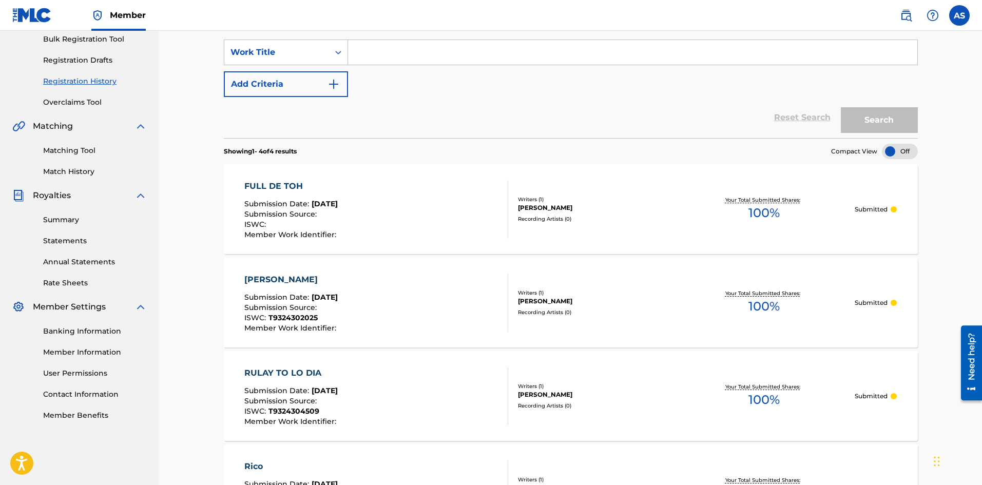
click at [73, 411] on link "Member Benefits" at bounding box center [95, 415] width 104 height 11
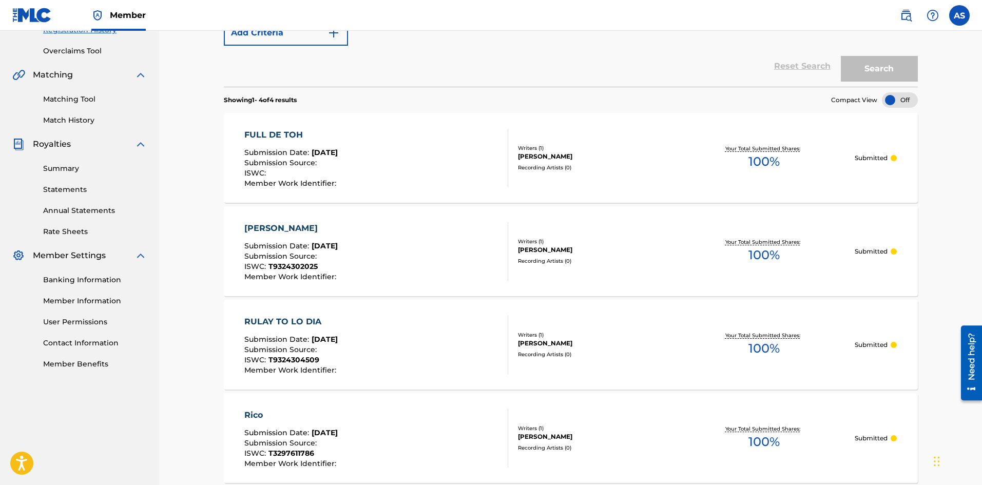
click at [333, 159] on div "Submission Source :" at bounding box center [291, 164] width 94 height 10
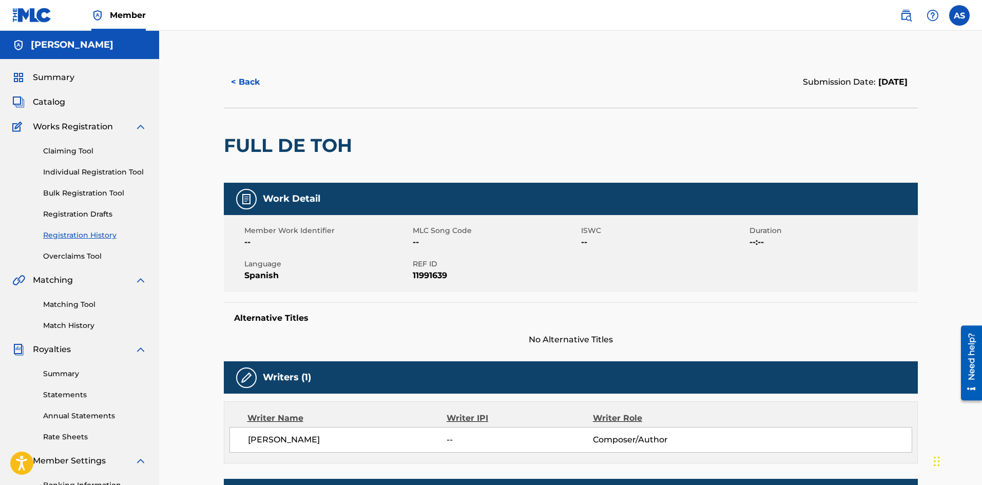
click at [264, 85] on button "< Back" at bounding box center [255, 82] width 62 height 26
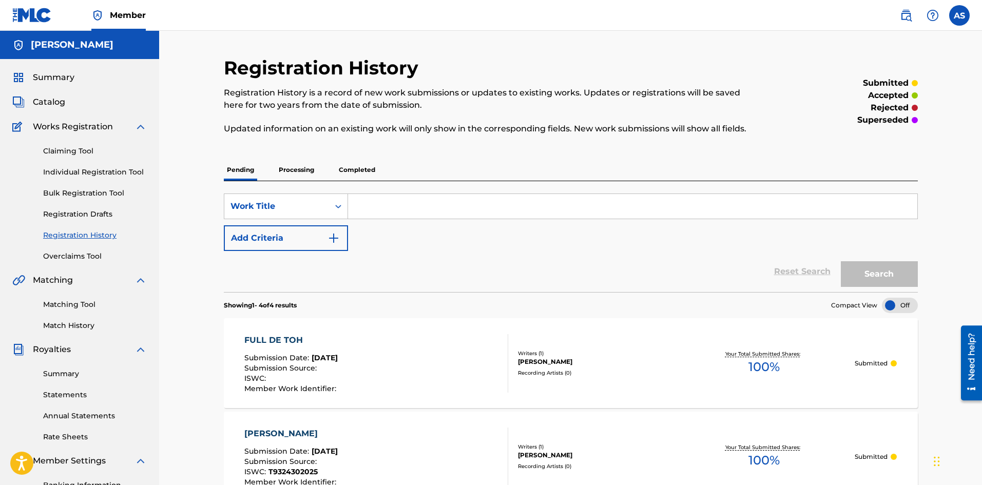
scroll to position [205, 0]
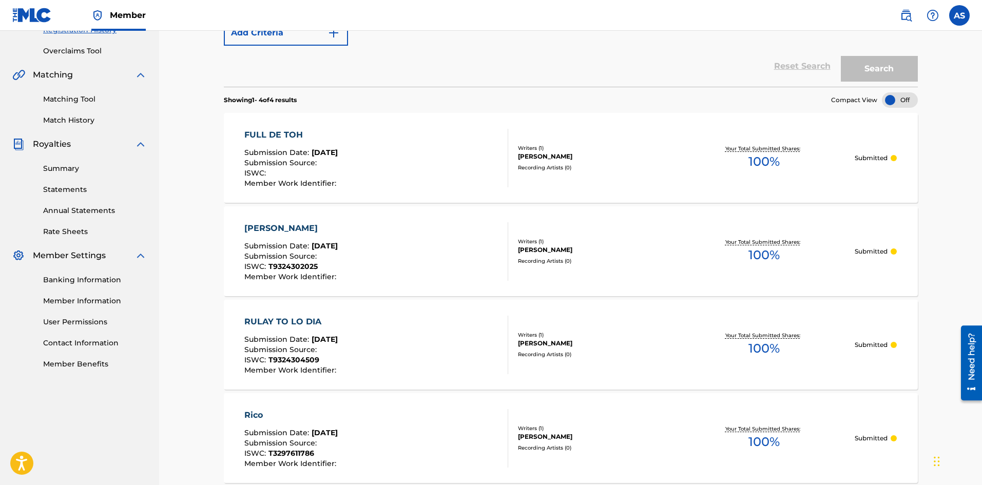
click at [422, 344] on div "RULAY TO LO DIA Submission Date : [DATE] Submission Source : ISWC : T9324304509…" at bounding box center [376, 345] width 264 height 59
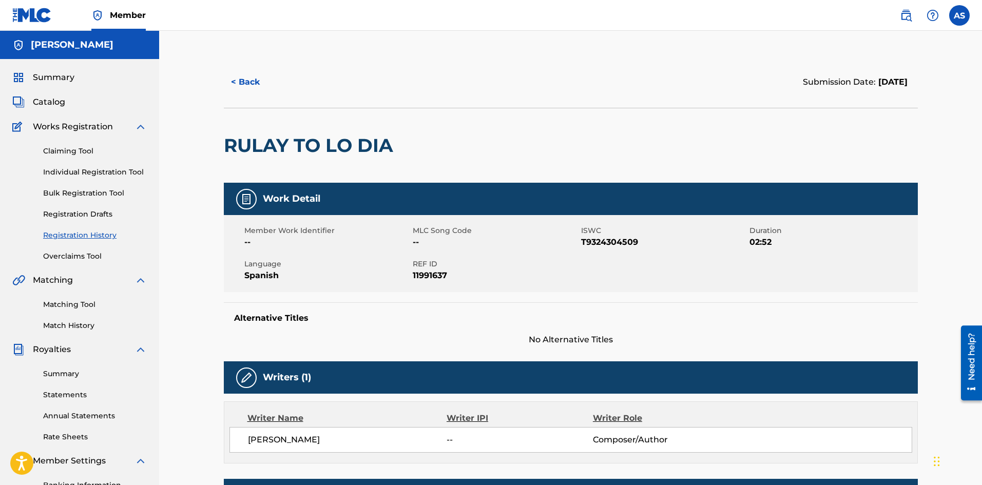
click at [73, 307] on link "Matching Tool" at bounding box center [95, 304] width 104 height 11
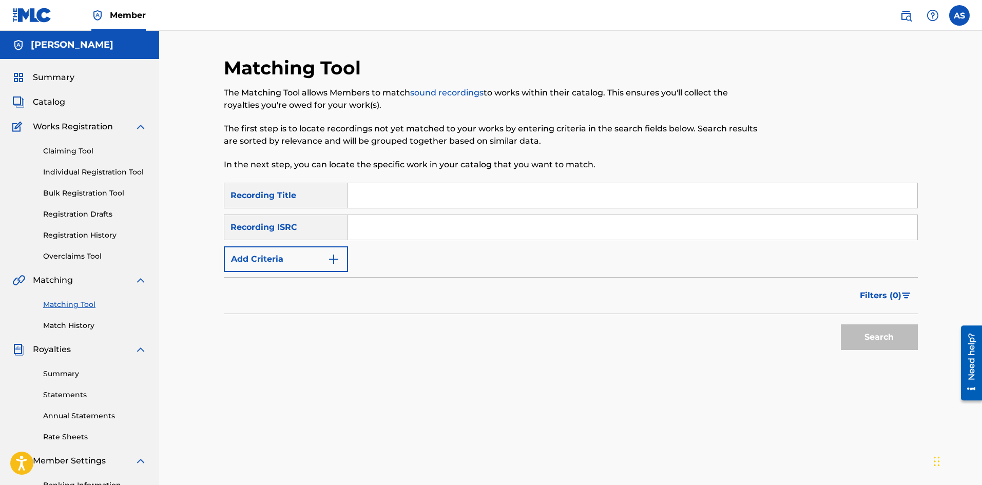
click at [41, 16] on img at bounding box center [32, 15] width 40 height 15
